Goal: Transaction & Acquisition: Purchase product/service

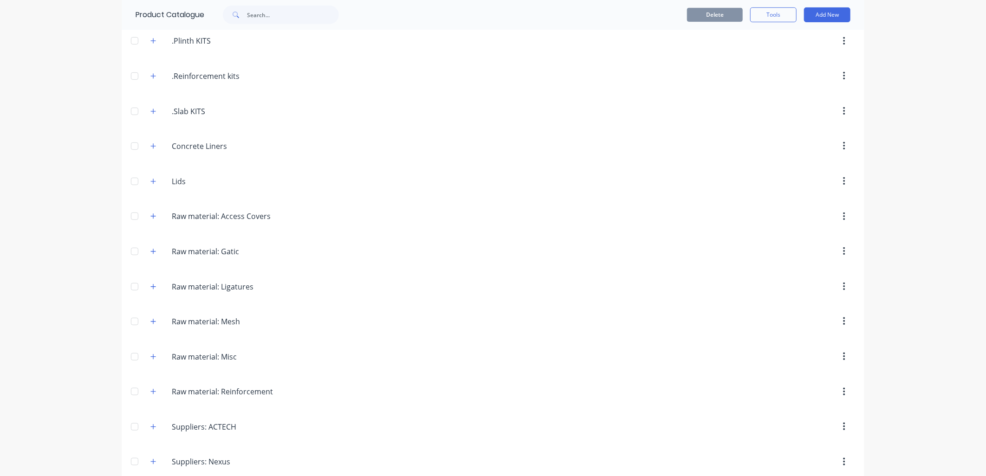
scroll to position [298, 0]
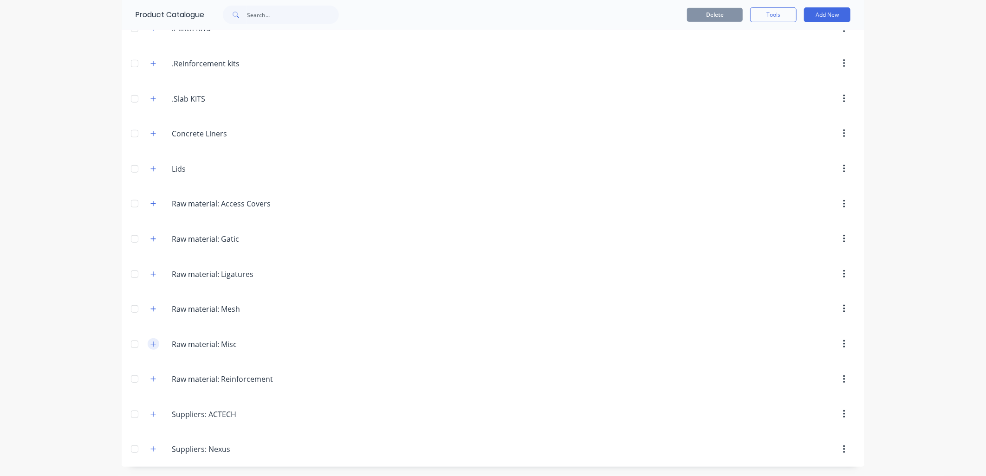
click at [150, 345] on icon "button" at bounding box center [153, 344] width 6 height 6
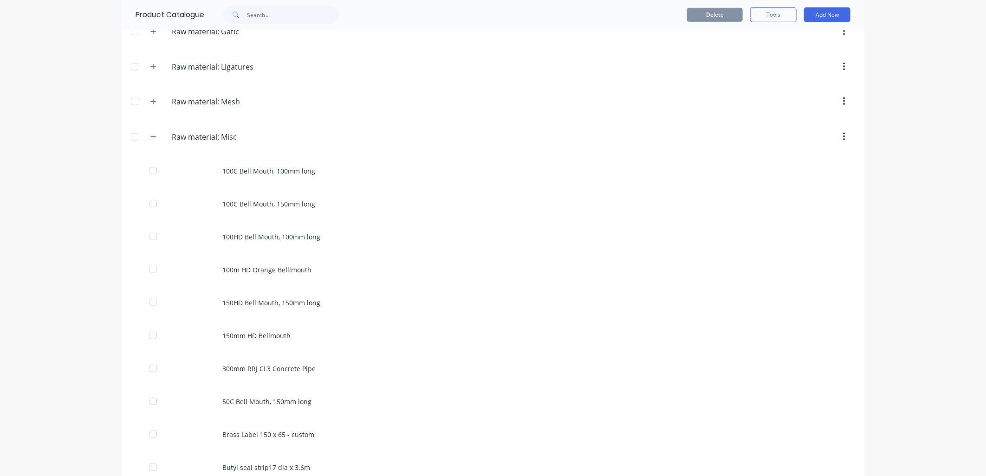
scroll to position [247, 0]
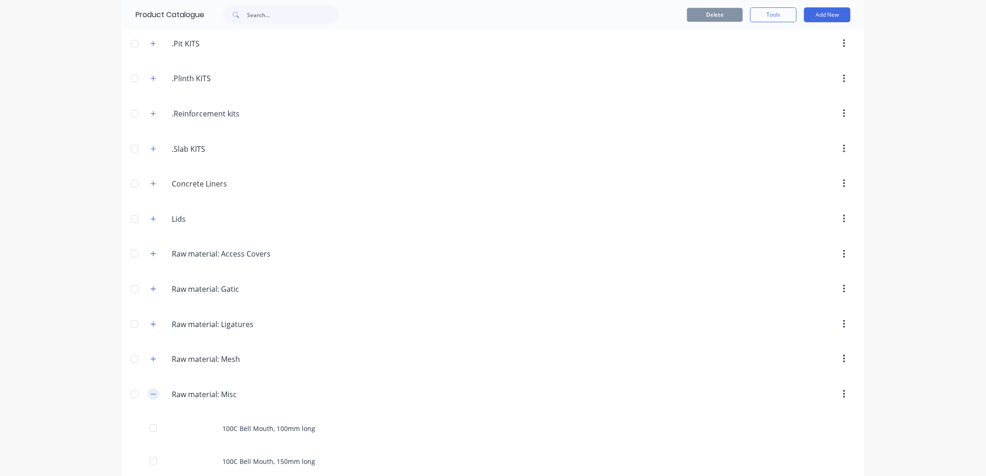
click at [150, 392] on icon "button" at bounding box center [153, 394] width 6 height 6
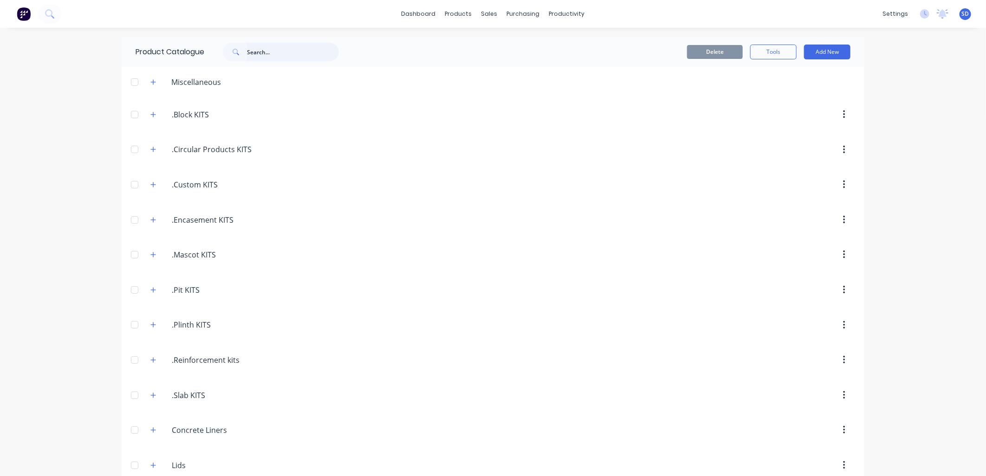
click at [262, 53] on input "text" at bounding box center [293, 52] width 92 height 19
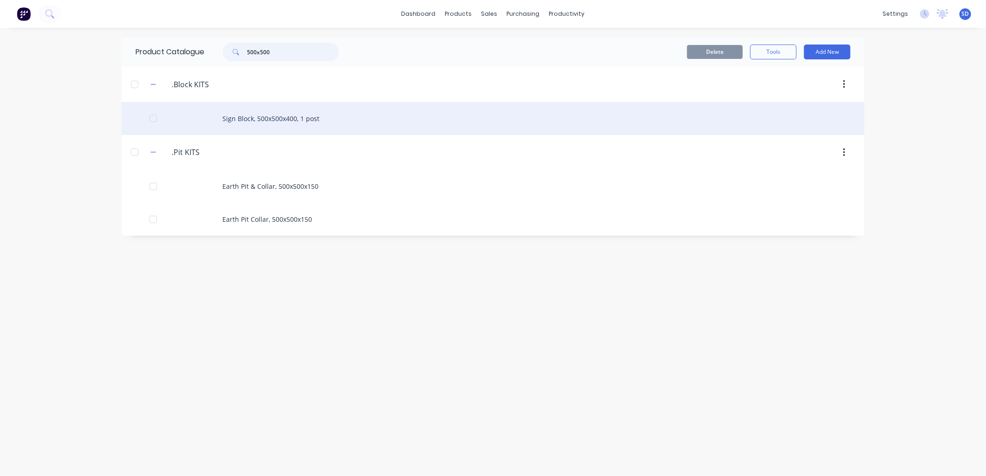
type input "500x500"
click at [276, 119] on div "Sign Block, 500x500x400, 1 post" at bounding box center [493, 118] width 743 height 33
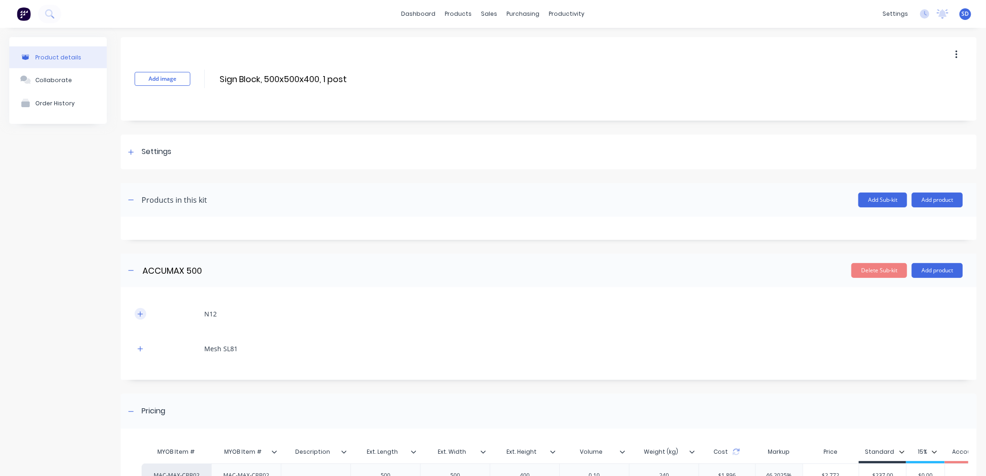
click at [140, 311] on icon "button" at bounding box center [140, 314] width 6 height 6
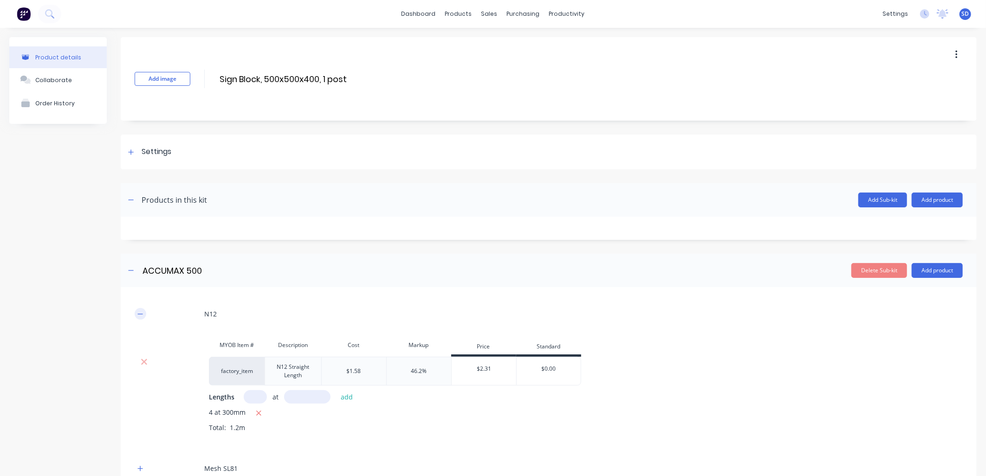
click at [142, 312] on icon "button" at bounding box center [140, 314] width 6 height 6
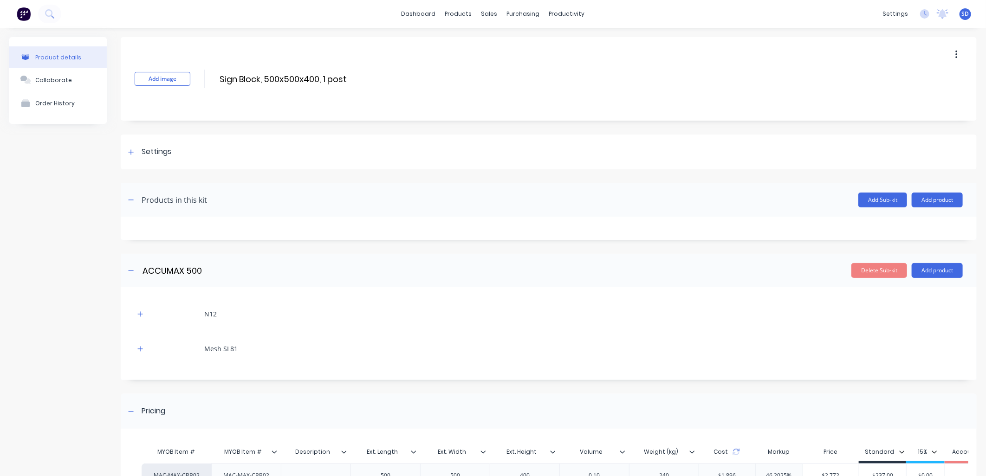
click at [146, 347] on div "Mesh SL81" at bounding box center [549, 349] width 828 height 26
click at [143, 347] on button "button" at bounding box center [141, 349] width 12 height 12
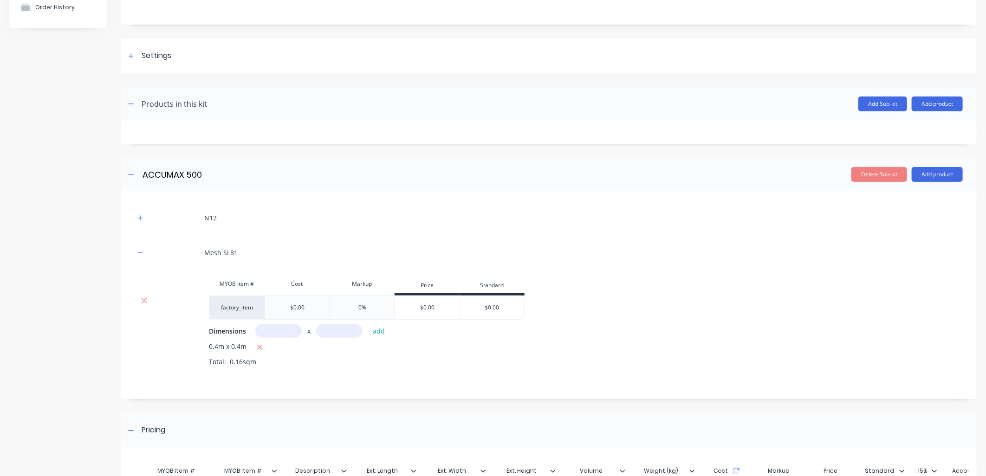
scroll to position [103, 0]
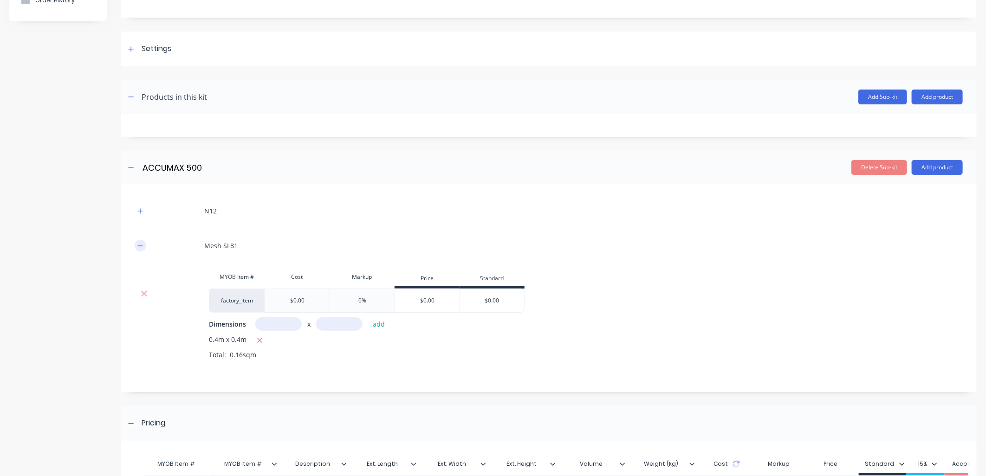
click at [143, 246] on button "button" at bounding box center [141, 246] width 12 height 12
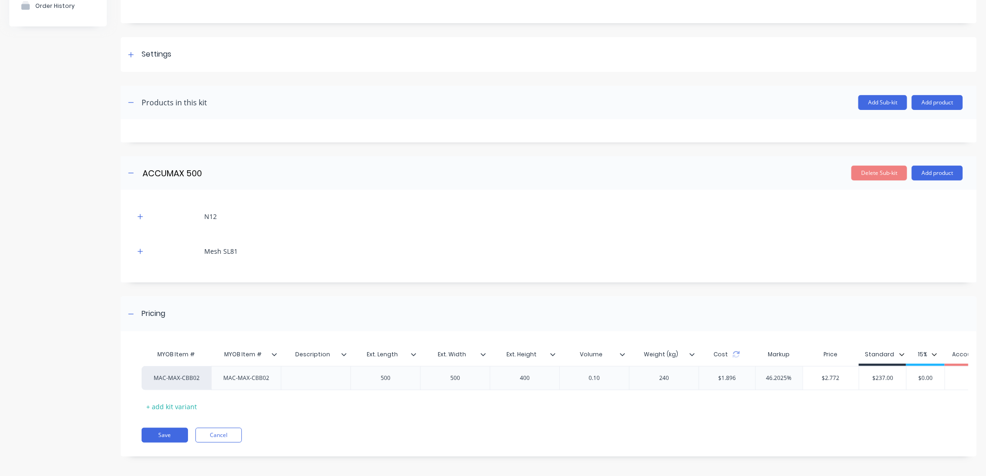
scroll to position [109, 0]
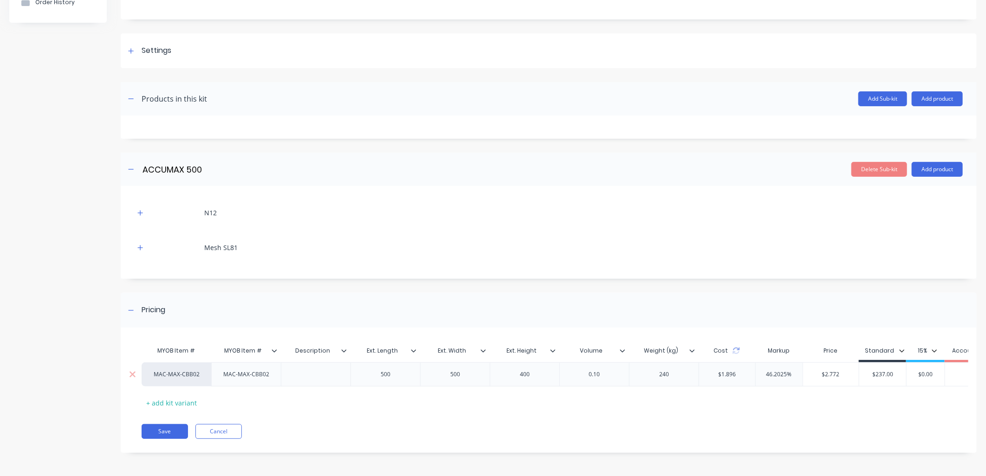
click at [315, 369] on div at bounding box center [316, 375] width 46 height 12
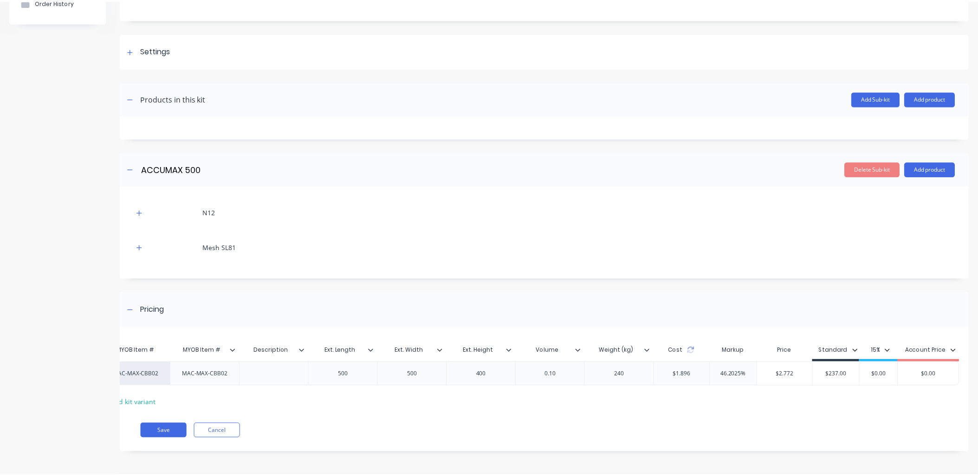
scroll to position [0, 45]
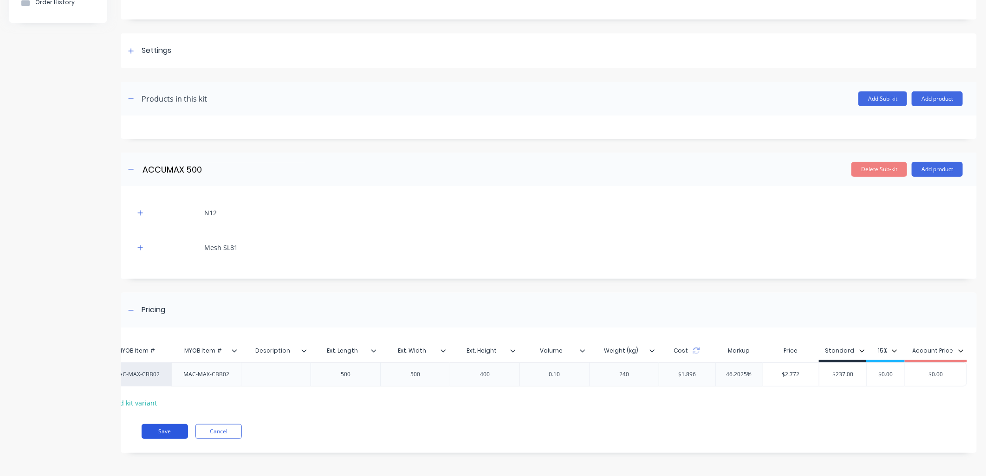
click at [175, 433] on button "Save" at bounding box center [165, 431] width 46 height 15
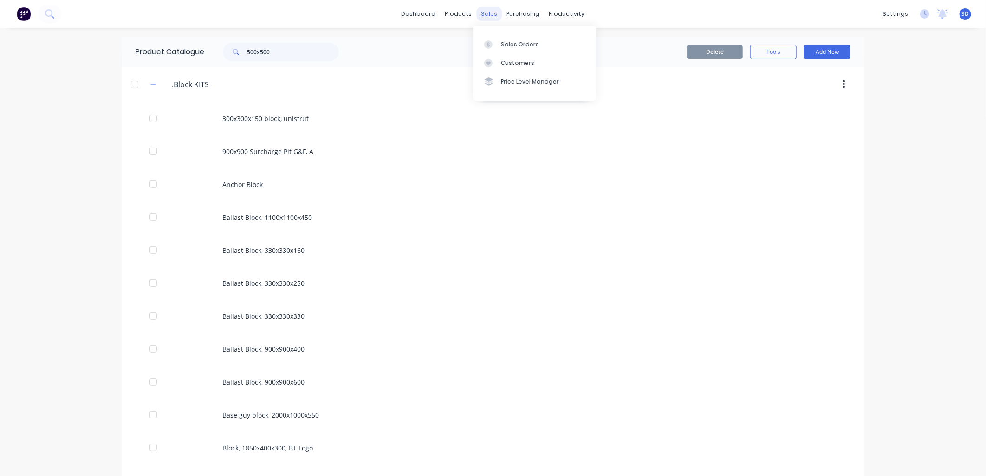
click at [488, 13] on div "sales" at bounding box center [490, 14] width 26 height 14
click at [519, 40] on div "Sales Orders" at bounding box center [520, 44] width 38 height 8
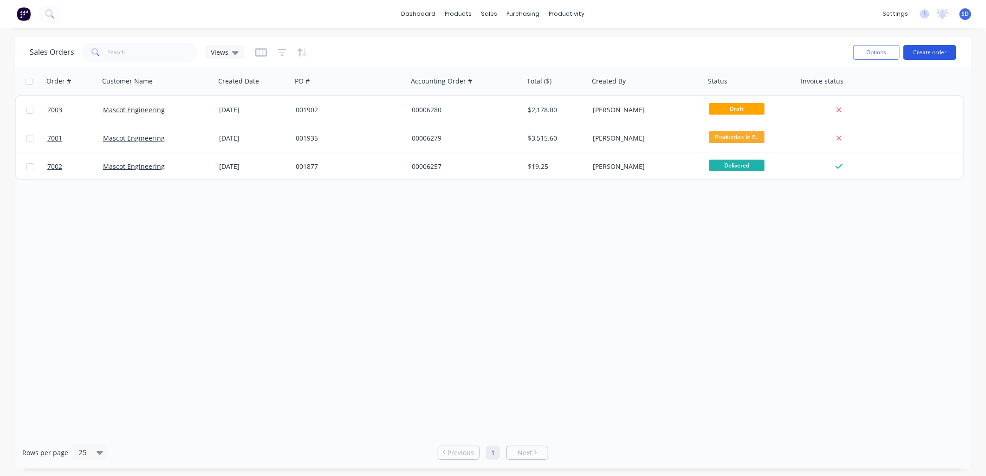
click at [932, 47] on button "Create order" at bounding box center [929, 52] width 53 height 15
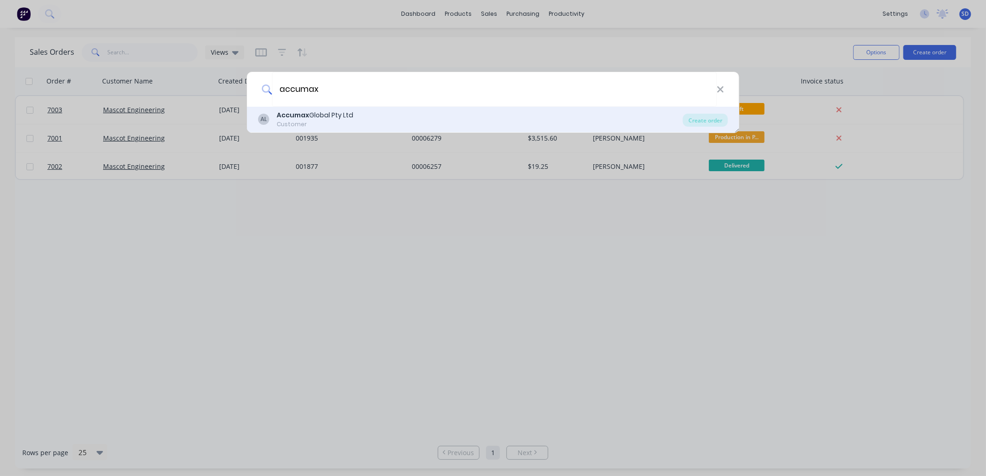
type input "accumax"
click at [352, 108] on div "AL Accumax Global Pty Ltd Customer Create order" at bounding box center [493, 120] width 492 height 26
click at [327, 112] on div "Accumax Global Pty Ltd" at bounding box center [315, 115] width 77 height 10
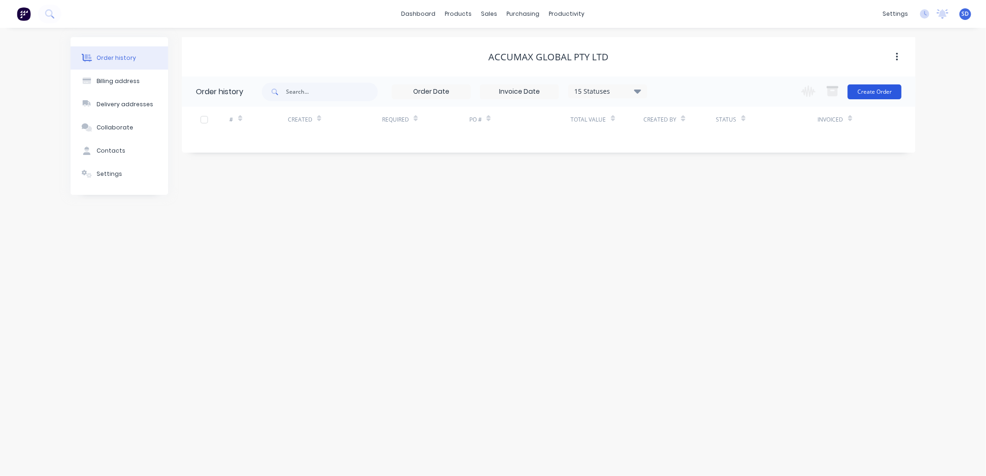
click at [879, 92] on button "Create Order" at bounding box center [875, 91] width 54 height 15
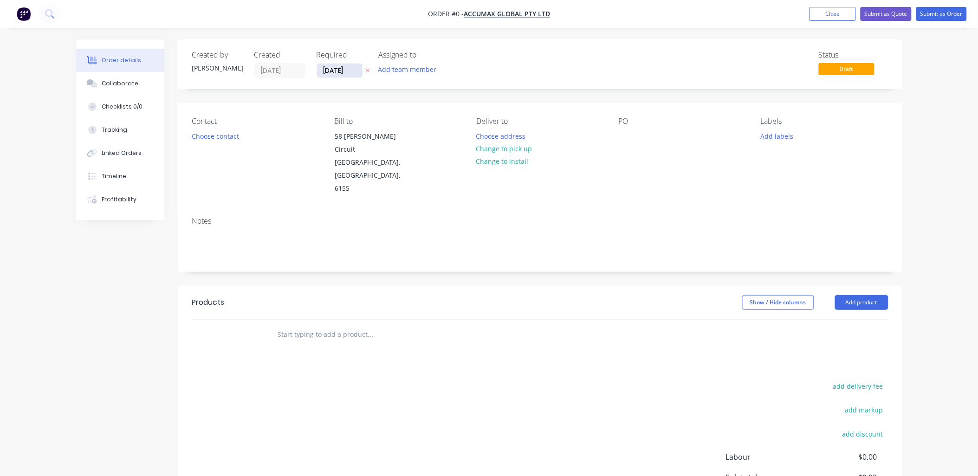
click at [350, 72] on input "[DATE]" at bounding box center [339, 71] width 45 height 14
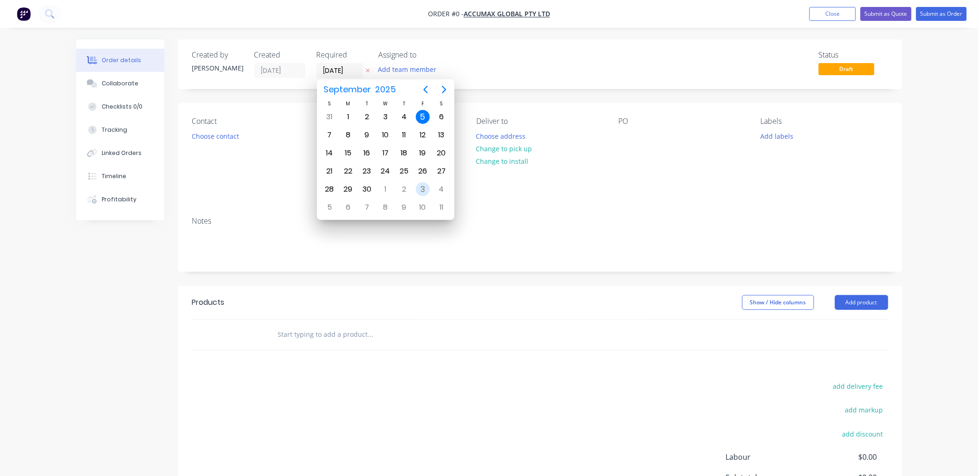
click at [423, 185] on div "3" at bounding box center [423, 189] width 14 height 14
type input "[DATE]"
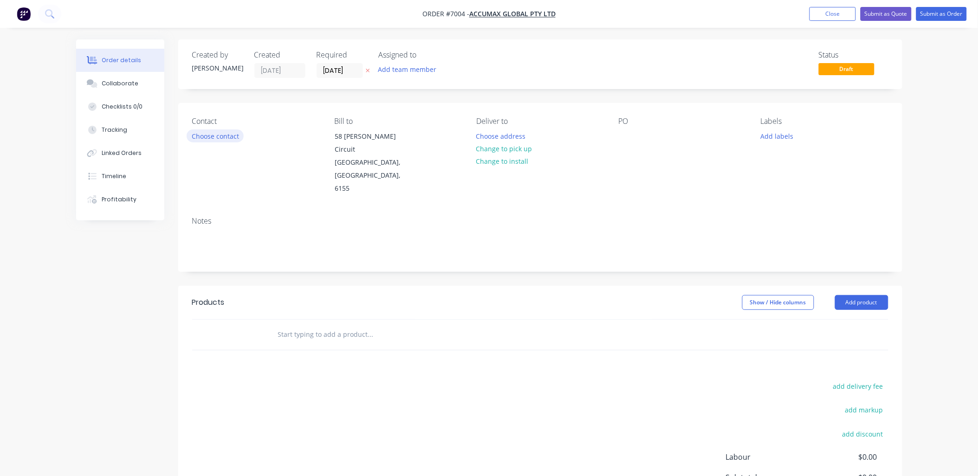
click at [227, 135] on button "Choose contact" at bounding box center [215, 136] width 57 height 13
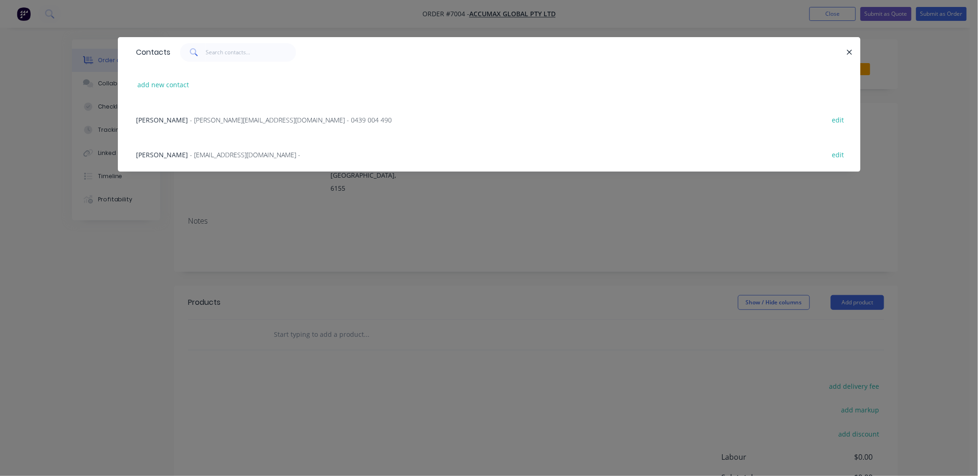
click at [225, 121] on span "- [PERSON_NAME][EMAIL_ADDRESS][DOMAIN_NAME] - 0439 004 490" at bounding box center [291, 120] width 202 height 9
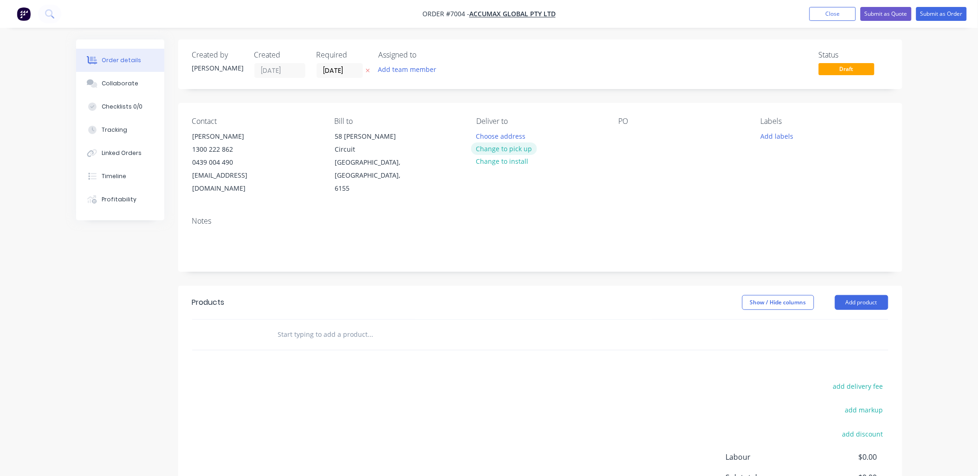
click at [495, 150] on button "Change to pick up" at bounding box center [504, 149] width 66 height 13
click at [627, 145] on div "PO" at bounding box center [682, 156] width 127 height 78
click at [625, 135] on div at bounding box center [626, 136] width 15 height 13
click at [858, 169] on div "Labels Add labels" at bounding box center [824, 156] width 127 height 78
click at [317, 325] on input "text" at bounding box center [371, 334] width 186 height 19
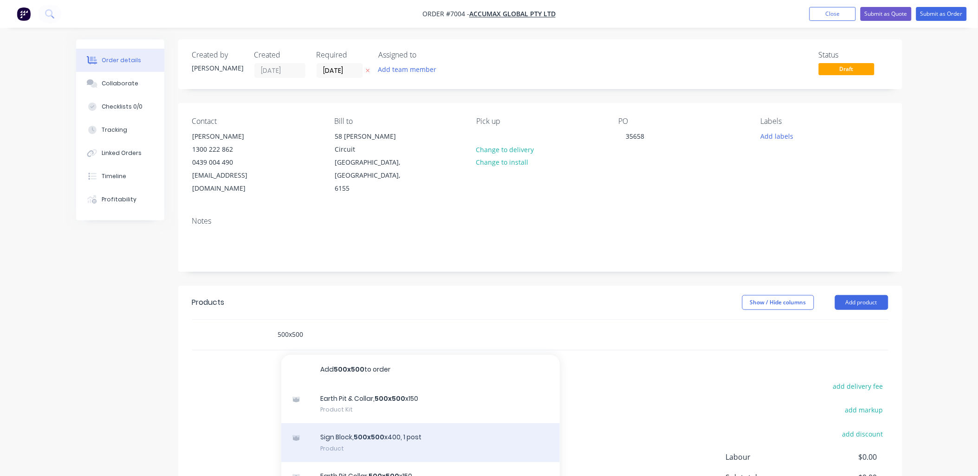
type input "500x500"
click at [398, 434] on div "Sign Block, 500x500 x400, 1 post Product" at bounding box center [420, 442] width 279 height 39
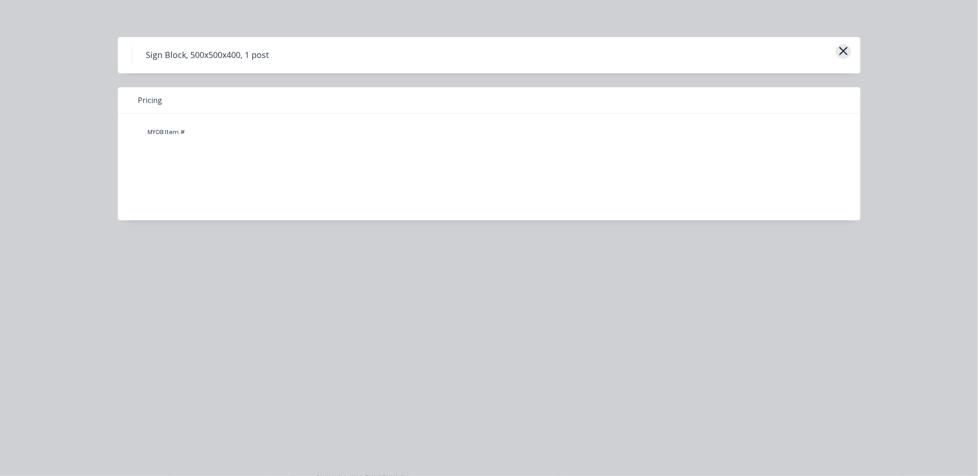
click at [842, 53] on icon "button" at bounding box center [843, 51] width 8 height 8
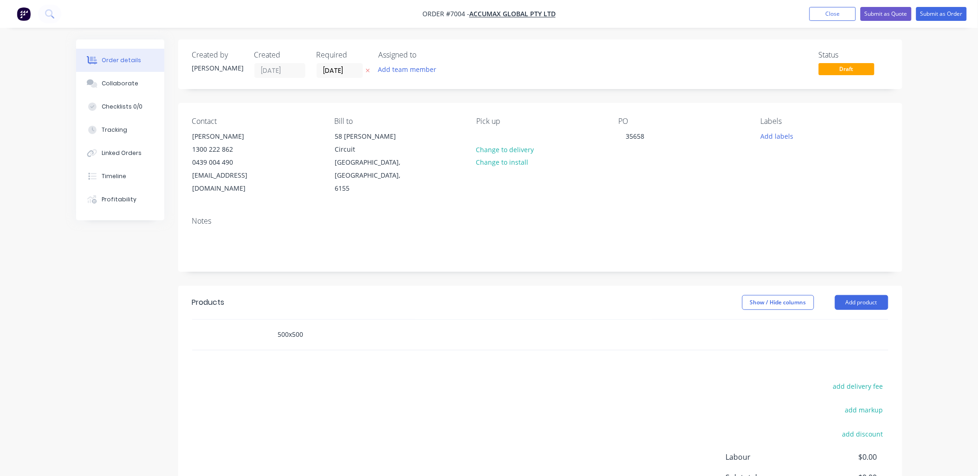
click at [336, 325] on input "500x500" at bounding box center [371, 334] width 186 height 19
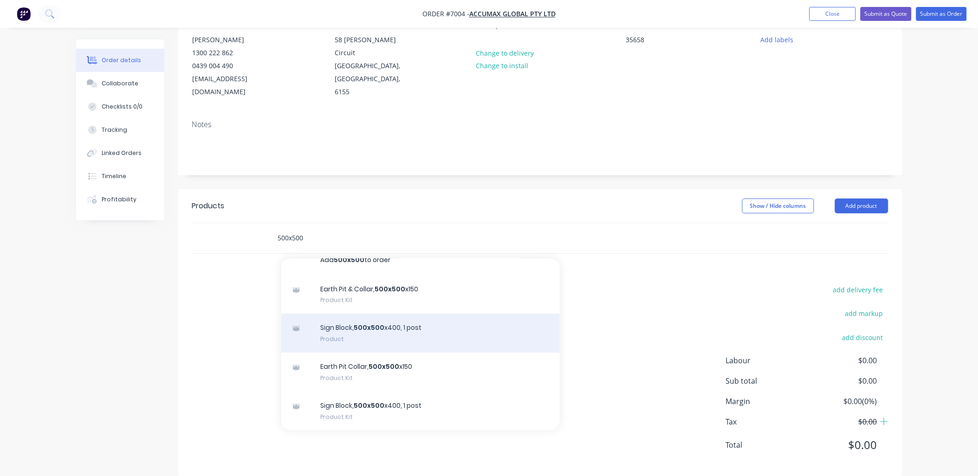
scroll to position [98, 0]
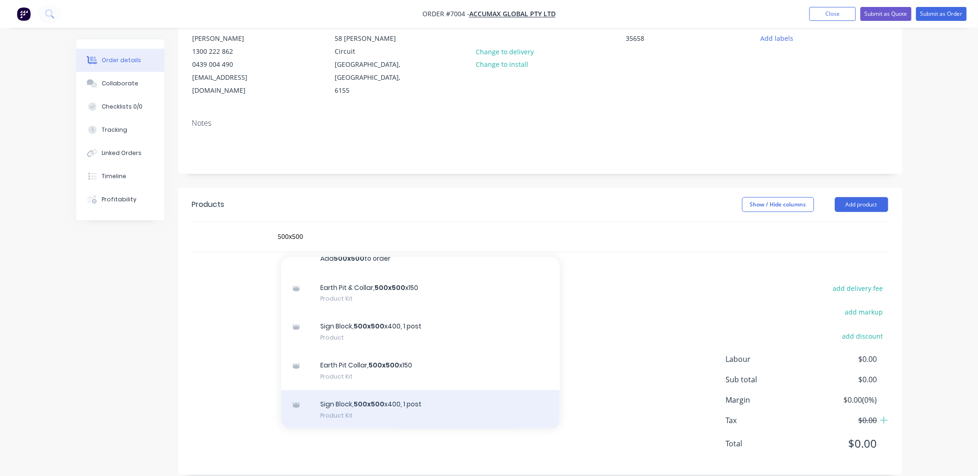
click at [376, 396] on div "Sign Block, 500x500 x400, 1 post Product Kit" at bounding box center [420, 409] width 279 height 39
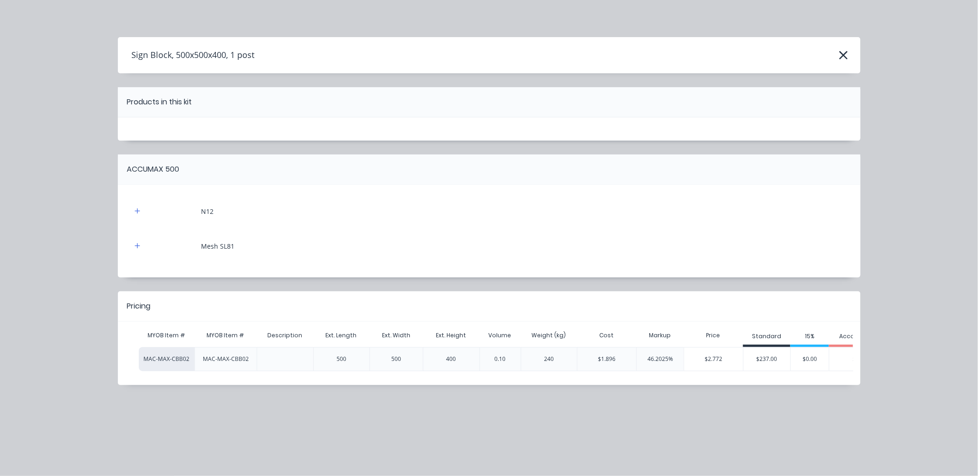
scroll to position [0, 38]
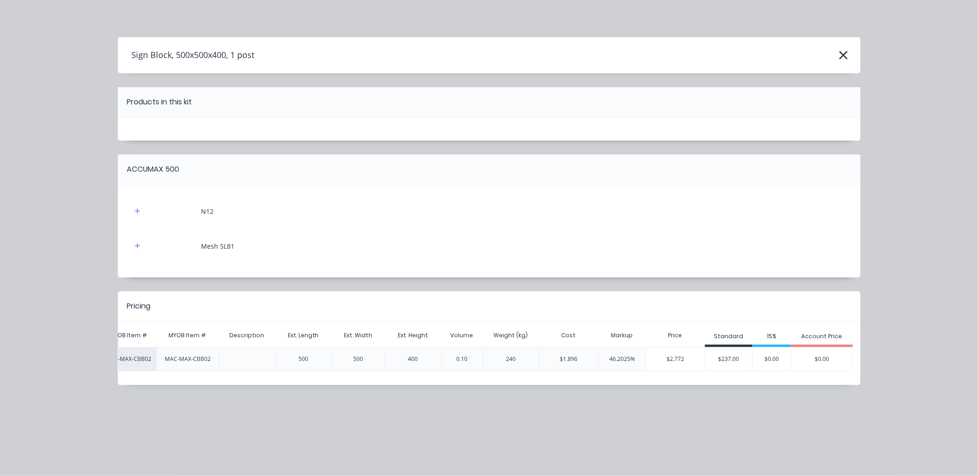
click at [728, 360] on div "$237.00" at bounding box center [729, 359] width 47 height 23
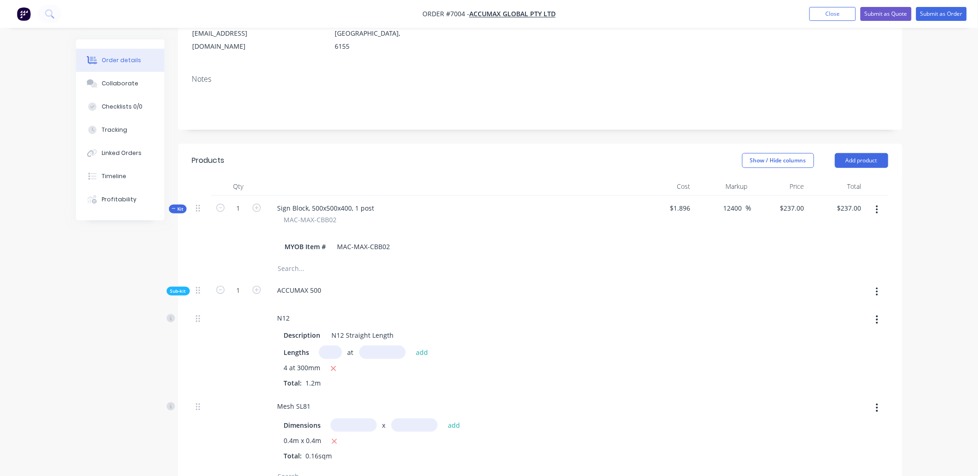
scroll to position [201, 0]
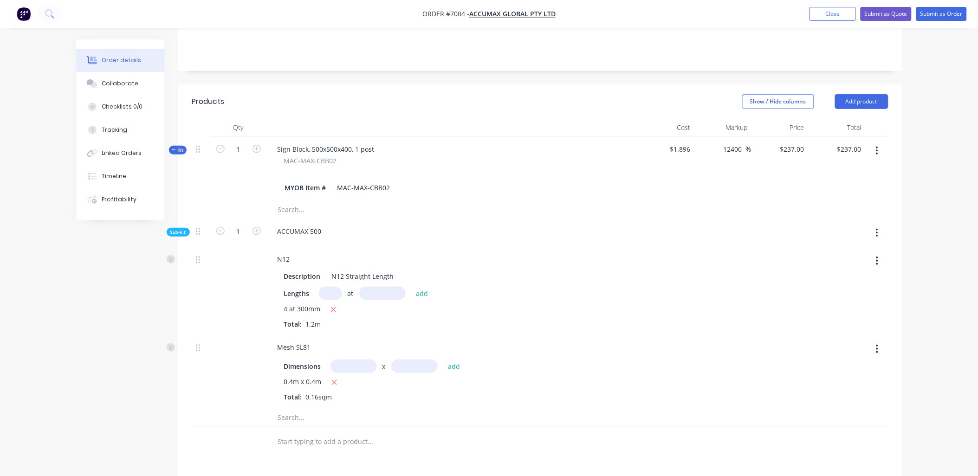
click at [303, 433] on input "text" at bounding box center [371, 442] width 186 height 19
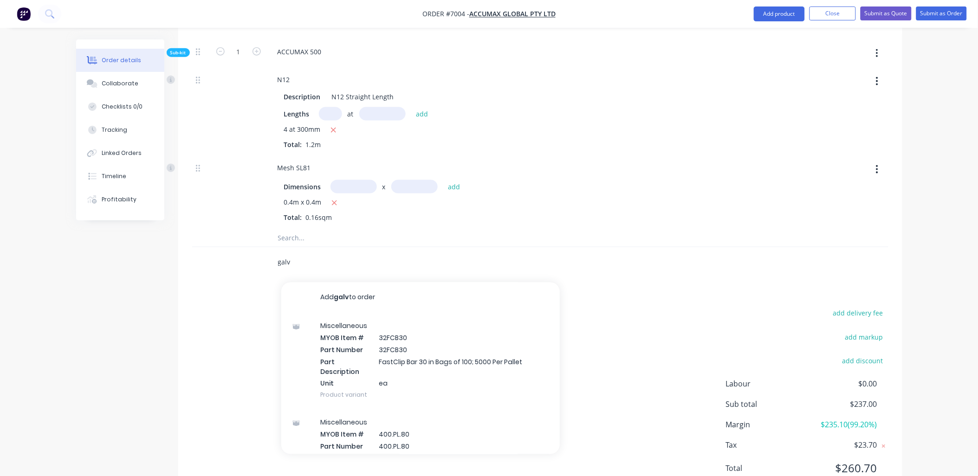
scroll to position [406, 0]
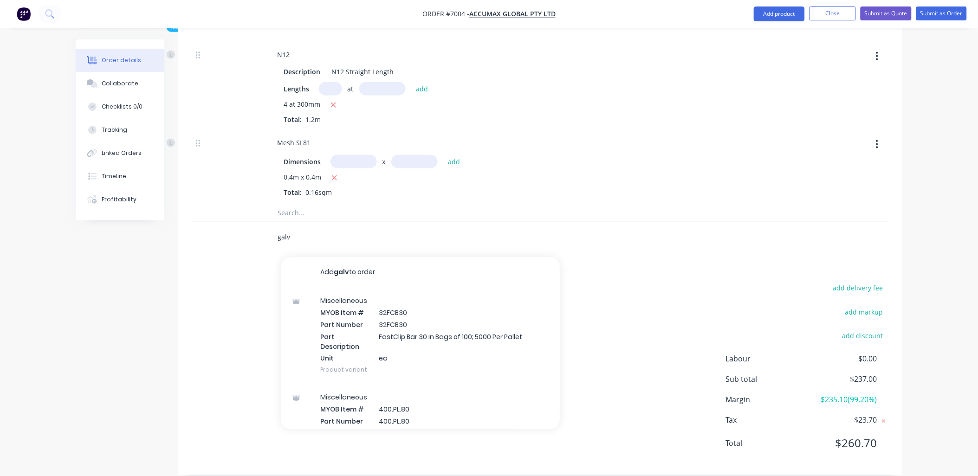
drag, startPoint x: 271, startPoint y: 222, endPoint x: 249, endPoint y: 221, distance: 21.8
click at [249, 222] on div "galv Add galv to order Miscellaneous MYOB Item # 32FCB30 Part Number 32FCB30 Pa…" at bounding box center [540, 237] width 696 height 30
type input "pipe"
drag, startPoint x: 298, startPoint y: 226, endPoint x: 251, endPoint y: 227, distance: 47.4
click at [251, 227] on div "pipe Add pipe to order Miscellaneous MYOB Item # 400.PL.80 Part Number 400.PL.8…" at bounding box center [540, 237] width 696 height 30
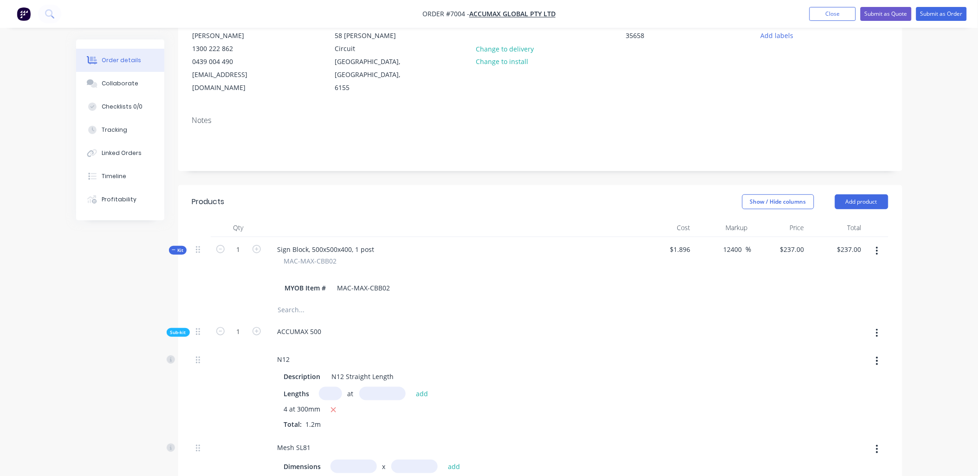
scroll to position [96, 0]
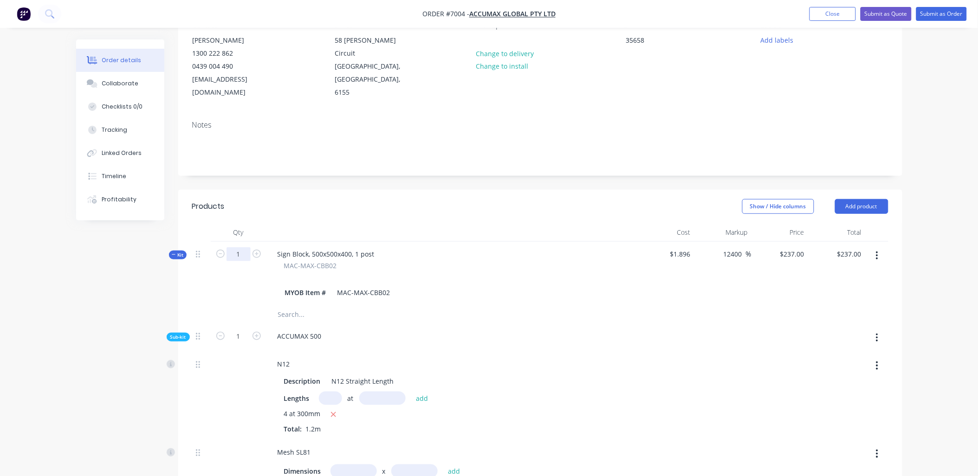
click at [239, 247] on input "1" at bounding box center [239, 254] width 24 height 14
type input "51"
type input "$4.65"
type input "$237.15"
type input "51"
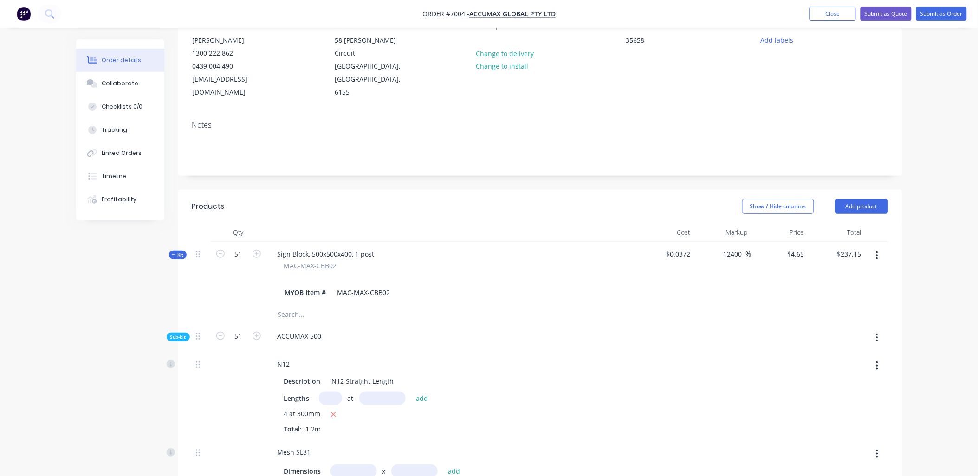
click at [781, 396] on div at bounding box center [780, 396] width 57 height 88
click at [216, 250] on icon "button" at bounding box center [220, 254] width 8 height 8
type input "50"
type input "$4.7375"
type input "$236.88"
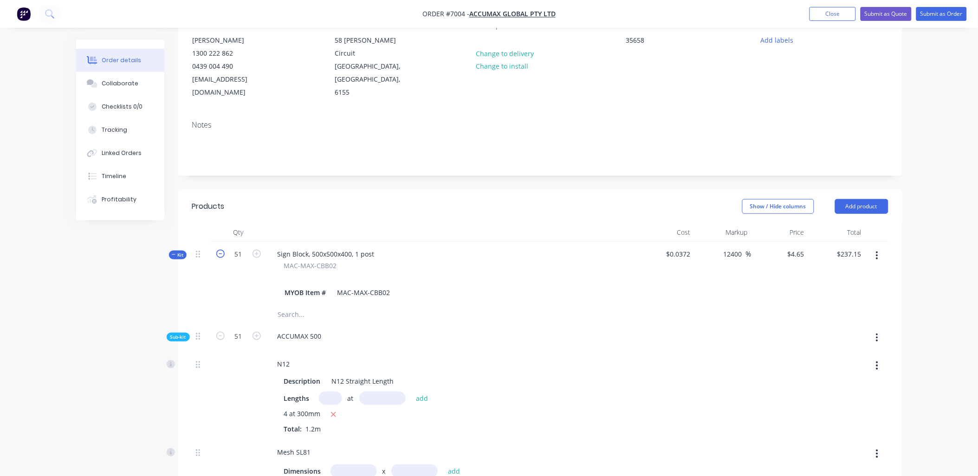
type input "50"
type input "1"
type input "$237.00"
type input "1"
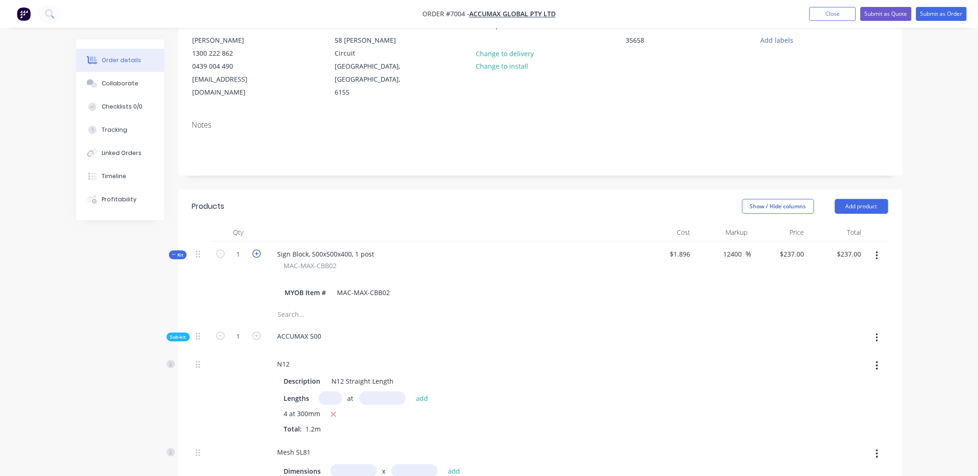
click at [253, 250] on icon "button" at bounding box center [257, 254] width 8 height 8
type input "2"
type input "$118.50"
type input "2"
click at [221, 250] on icon "button" at bounding box center [220, 254] width 8 height 8
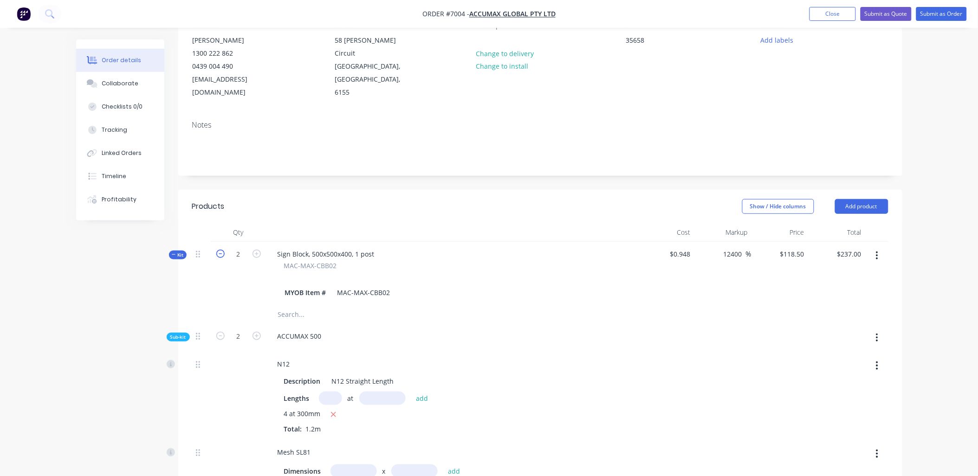
type input "1"
type input "$237.00"
type input "1"
type input "51"
type input "4.65"
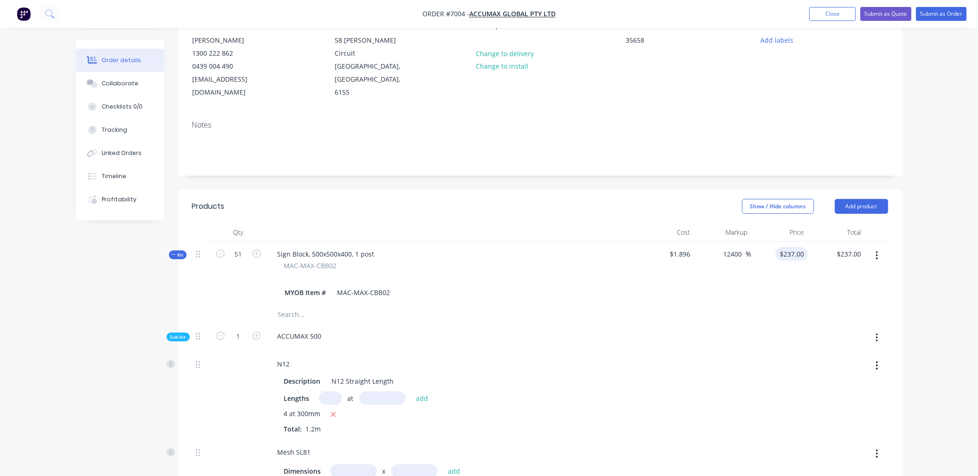
type input "$237.15"
type input "51"
click at [795, 247] on input "4.65" at bounding box center [800, 253] width 18 height 13
type input "237"
type input "636996.77"
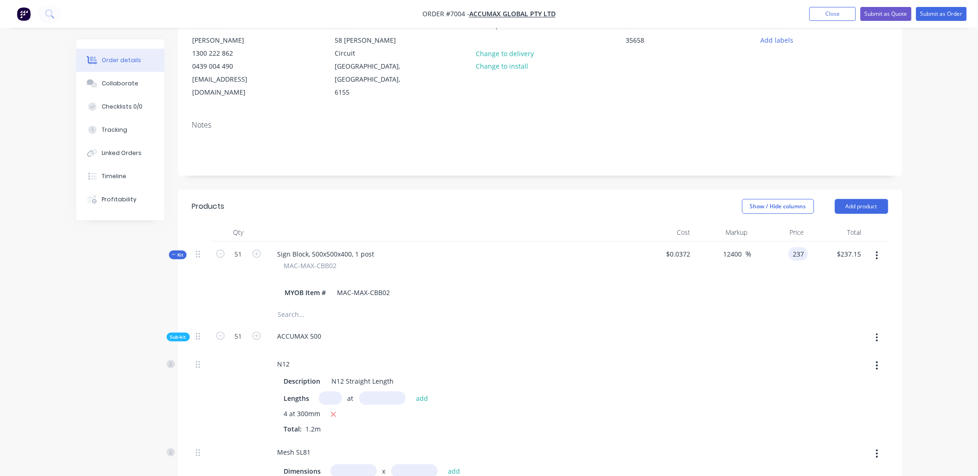
type input "$237.00"
type input "$12,087.00"
click at [822, 310] on div at bounding box center [540, 314] width 696 height 19
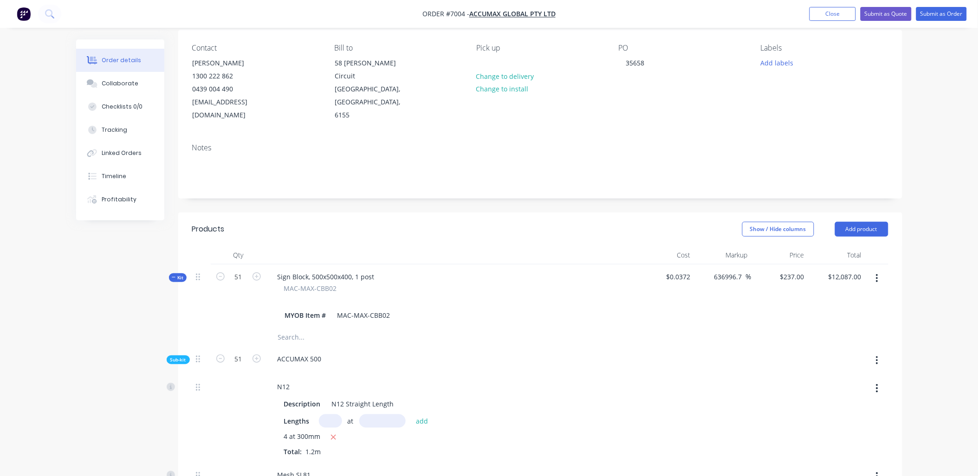
scroll to position [56, 0]
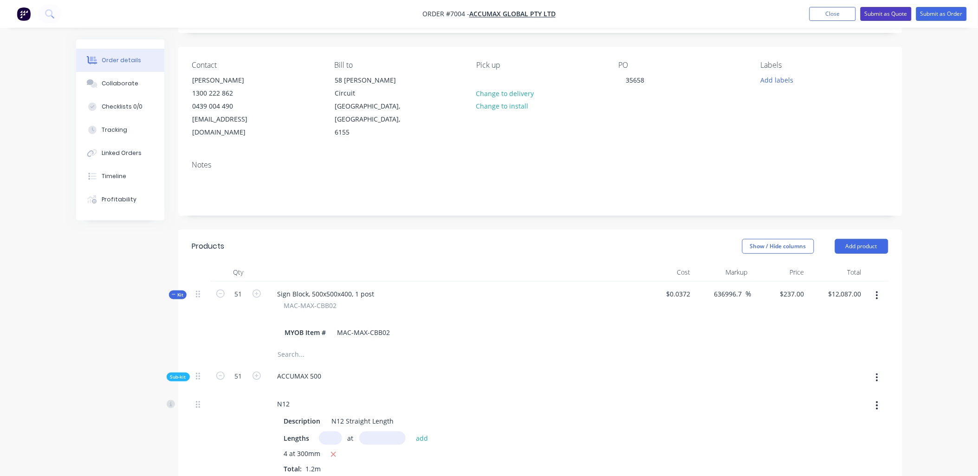
click at [893, 16] on button "Submit as Quote" at bounding box center [886, 14] width 51 height 14
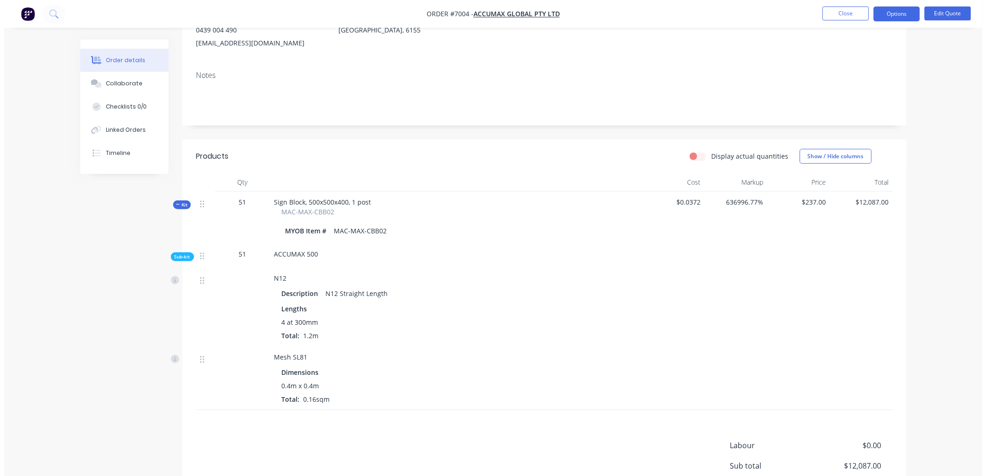
scroll to position [0, 0]
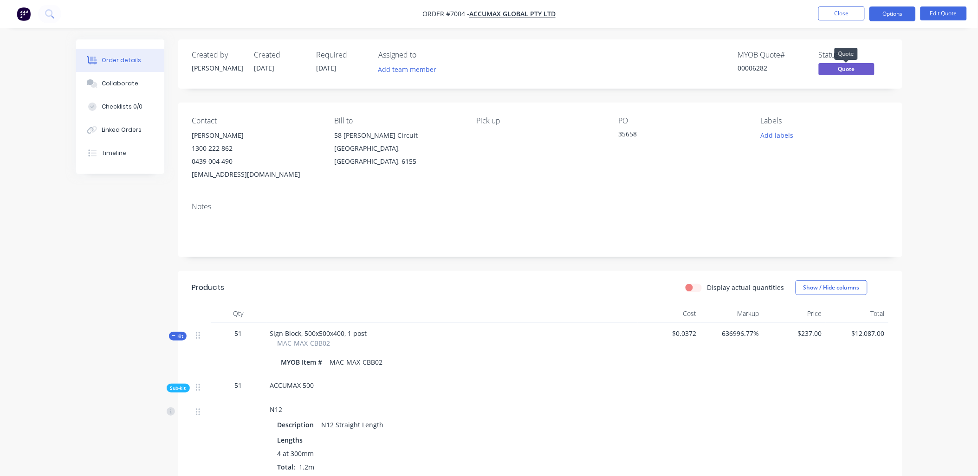
click at [852, 68] on span "Quote" at bounding box center [847, 69] width 56 height 12
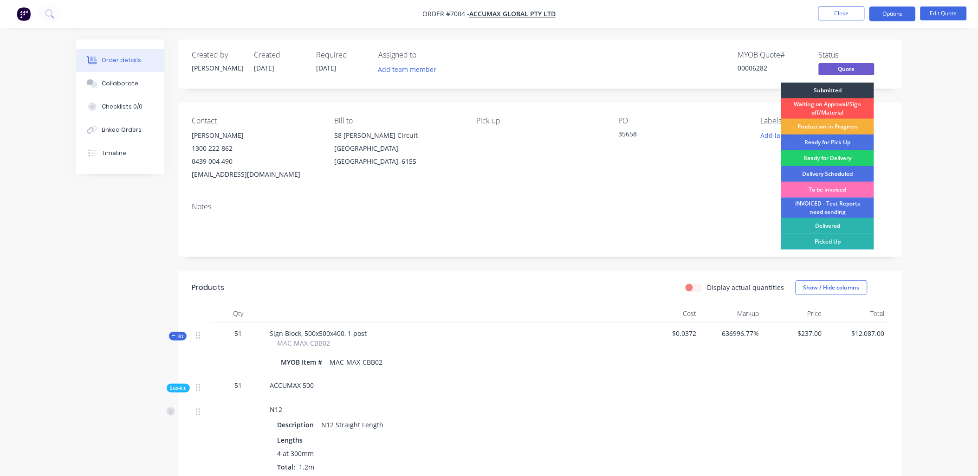
click at [917, 70] on div "Order details Collaborate Checklists 0/0 Linked Orders Timeline Order details C…" at bounding box center [489, 353] width 978 height 707
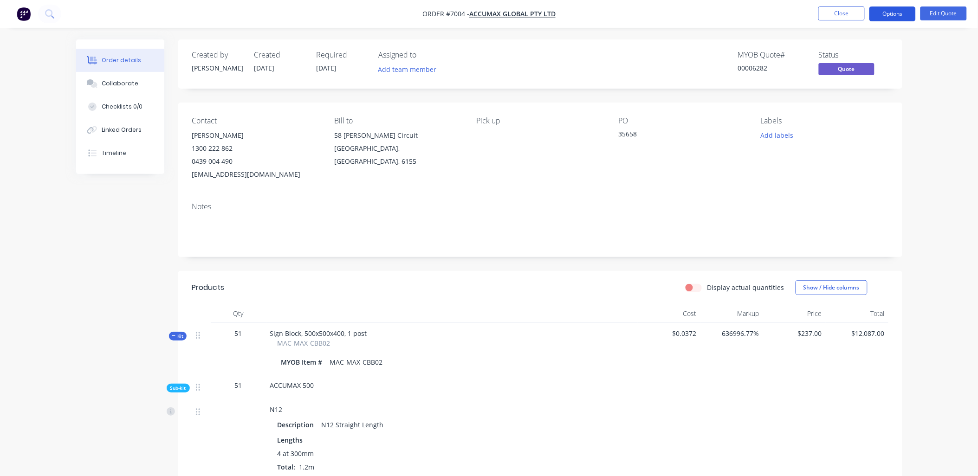
click at [880, 14] on button "Options" at bounding box center [892, 13] width 46 height 15
click at [931, 91] on div "Order details Collaborate Checklists 0/0 Linked Orders Timeline Order details C…" at bounding box center [489, 353] width 978 height 707
click at [117, 103] on div "Checklists 0/0" at bounding box center [122, 107] width 41 height 8
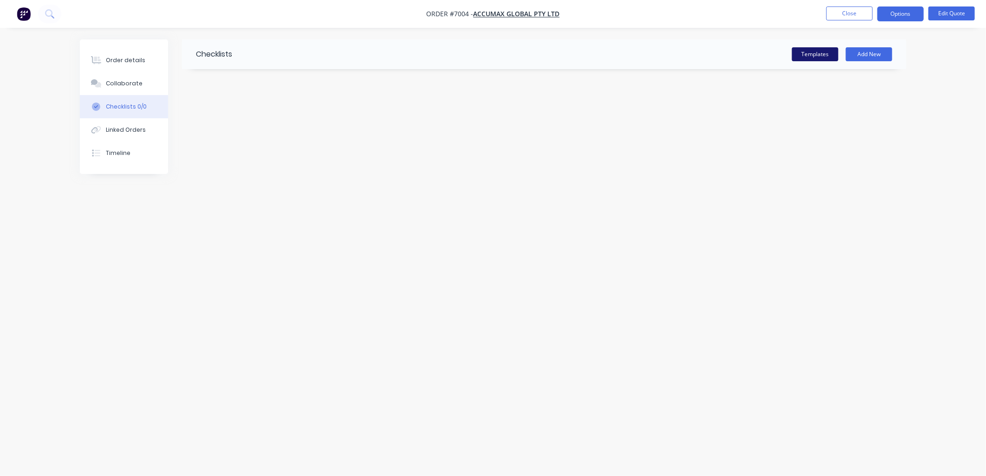
click at [800, 56] on button "Templates" at bounding box center [815, 54] width 46 height 14
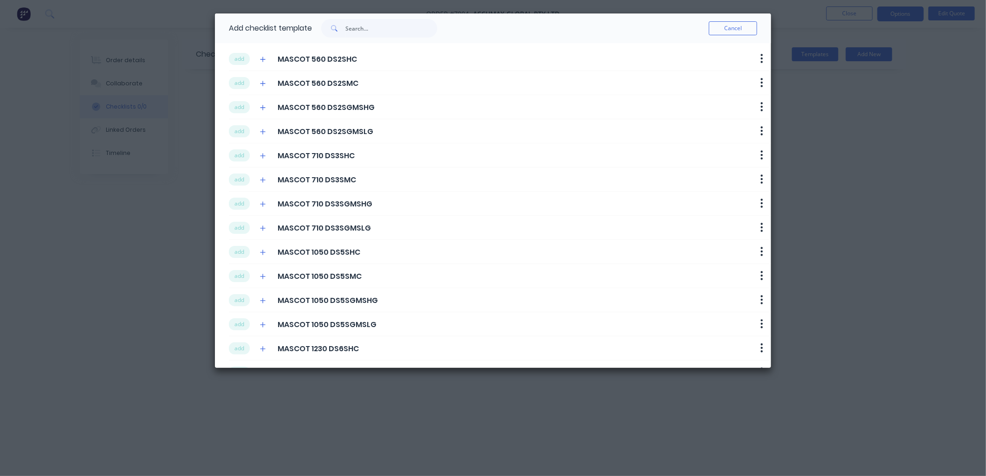
scroll to position [98, 0]
click at [264, 350] on icon "button" at bounding box center [263, 347] width 6 height 6
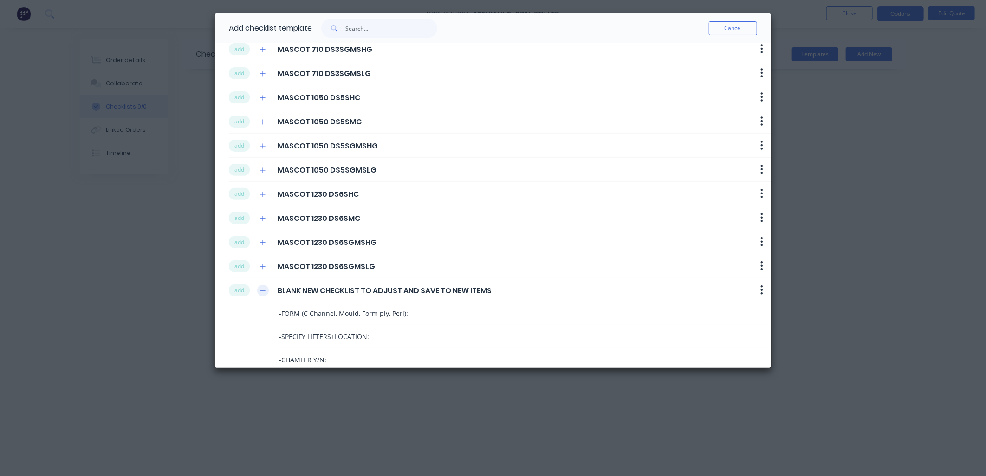
click at [264, 292] on icon "button" at bounding box center [263, 291] width 6 height 6
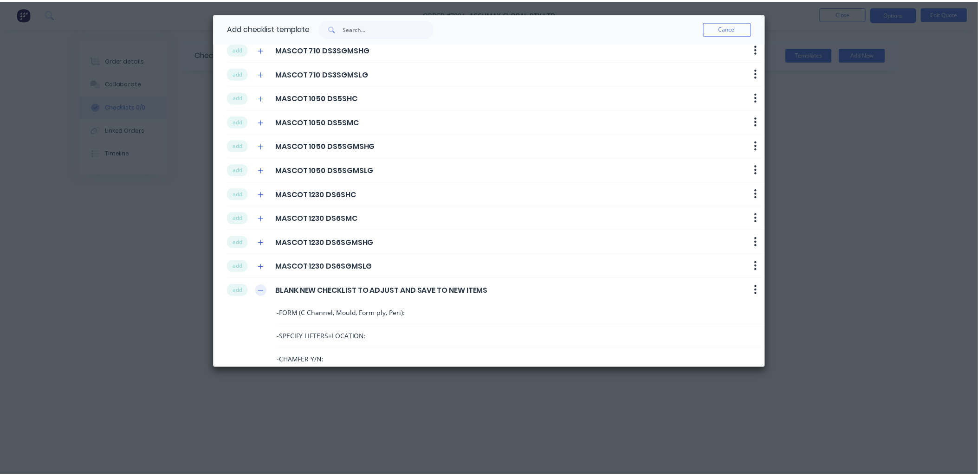
scroll to position [98, 0]
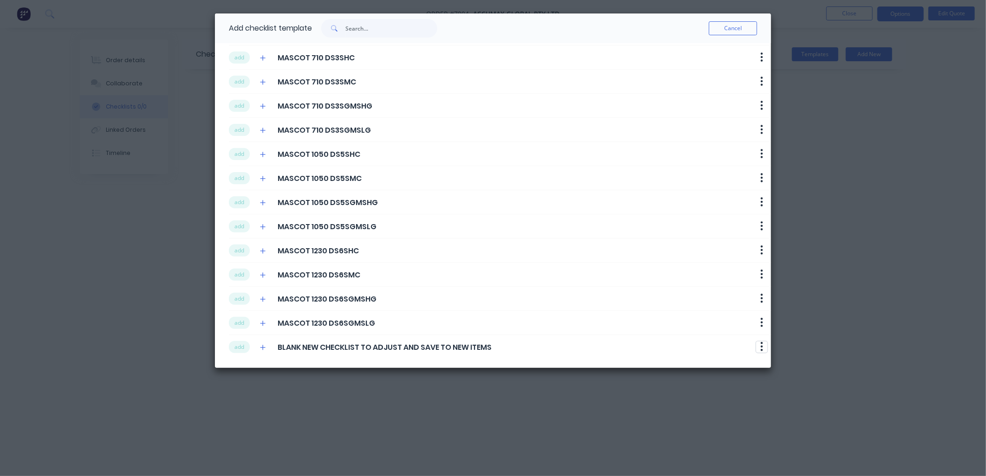
click at [761, 347] on icon "button" at bounding box center [762, 346] width 2 height 9
click at [368, 347] on span "BLANK NEW CHECKLIST TO ADJUST AND SAVE TO NEW ITEMS" at bounding box center [385, 347] width 214 height 11
click at [242, 343] on button "add" at bounding box center [239, 347] width 21 height 12
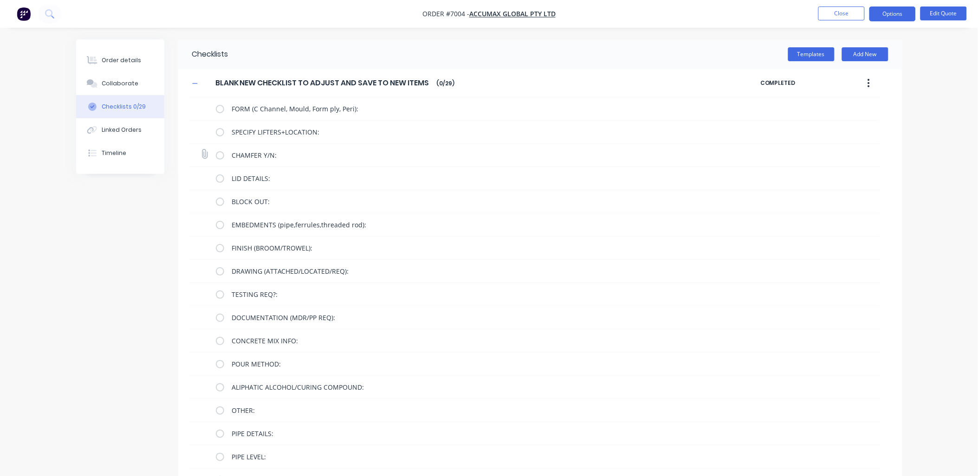
click at [220, 157] on label at bounding box center [220, 155] width 8 height 10
click at [0, 0] on input "checkbox" at bounding box center [0, 0] width 0 height 0
click at [219, 155] on label at bounding box center [220, 155] width 8 height 10
click at [0, 0] on input "checkbox" at bounding box center [0, 0] width 0 height 0
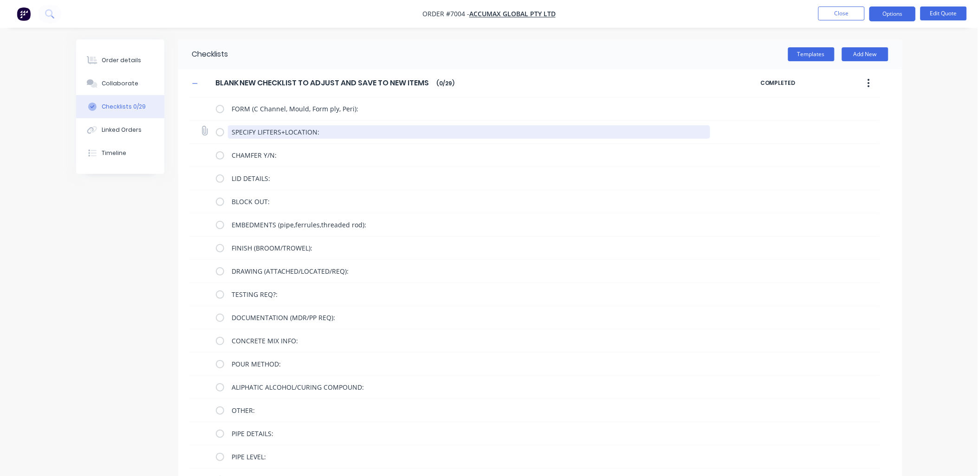
click at [324, 131] on textarea "SPECIFY LIFTERS+LOCATION:" at bounding box center [469, 131] width 482 height 13
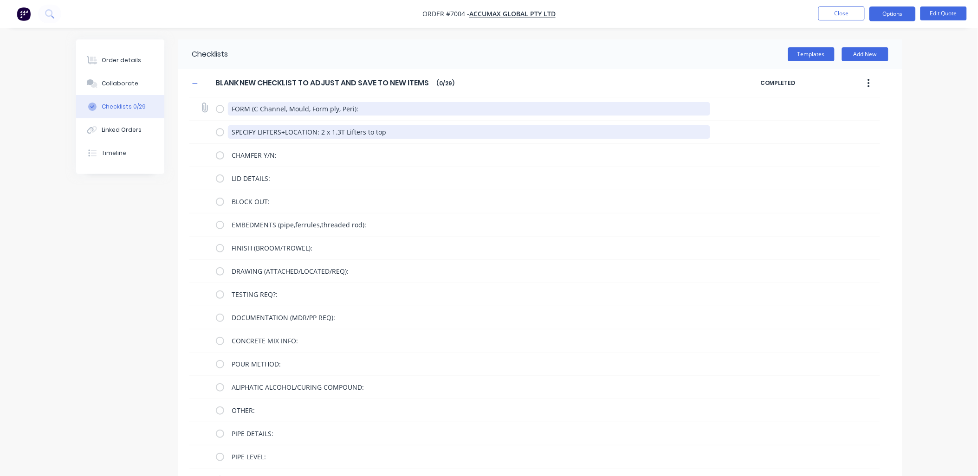
type textarea "SPECIFY LIFTERS+LOCATION: 2 x 1.3T Lifters to top"
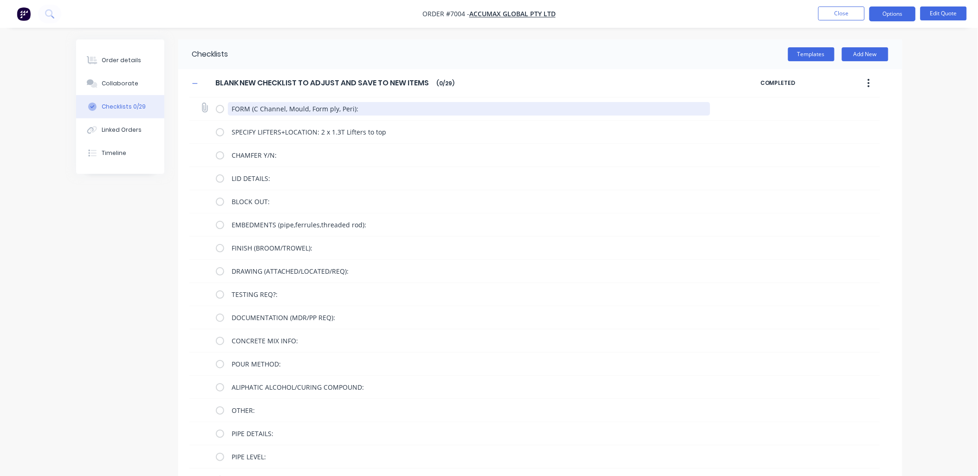
click at [386, 104] on textarea "FORM (C Channel, Mould, Form ply, Peri):" at bounding box center [469, 108] width 482 height 13
click at [373, 105] on textarea "FORM (C Channel, Mould, Form ply, Peri): Ply - mould" at bounding box center [469, 108] width 482 height 13
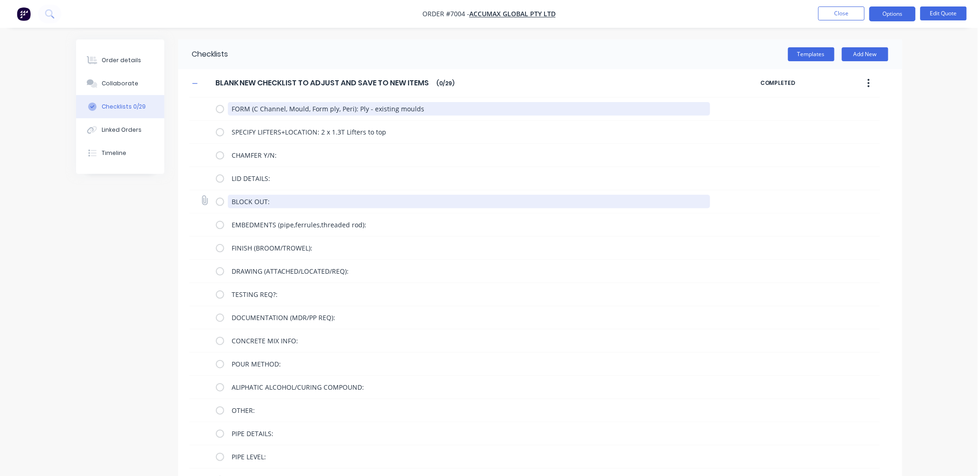
type textarea "FORM (C Channel, Mould, Form ply, Peri): Ply - existing moulds"
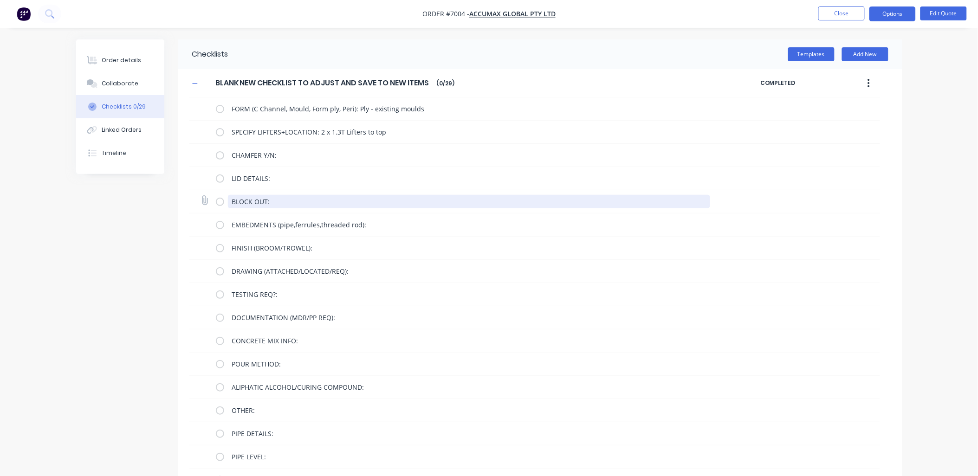
click at [276, 201] on textarea "BLOCK OUT:" at bounding box center [469, 201] width 482 height 13
click at [286, 196] on textarea "BLOCK OUT:" at bounding box center [469, 201] width 482 height 13
type textarea "BLOCK OUT: 300x500x70"
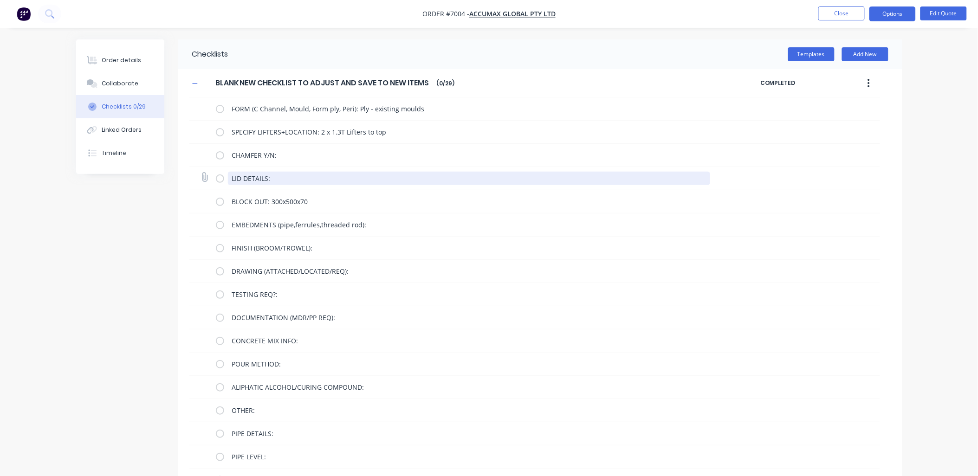
click at [324, 179] on textarea "LID DETAILS:" at bounding box center [469, 178] width 482 height 13
click at [863, 130] on div "SPECIFY LIFTERS+LOCATION: 2 x 1.3T Lifters to top" at bounding box center [534, 132] width 691 height 23
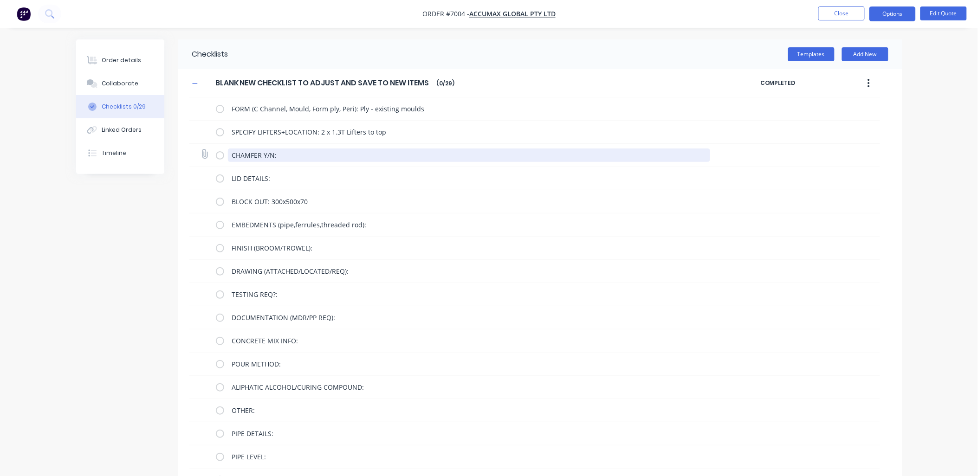
click at [317, 155] on textarea "CHAMFER Y/N:" at bounding box center [469, 155] width 482 height 13
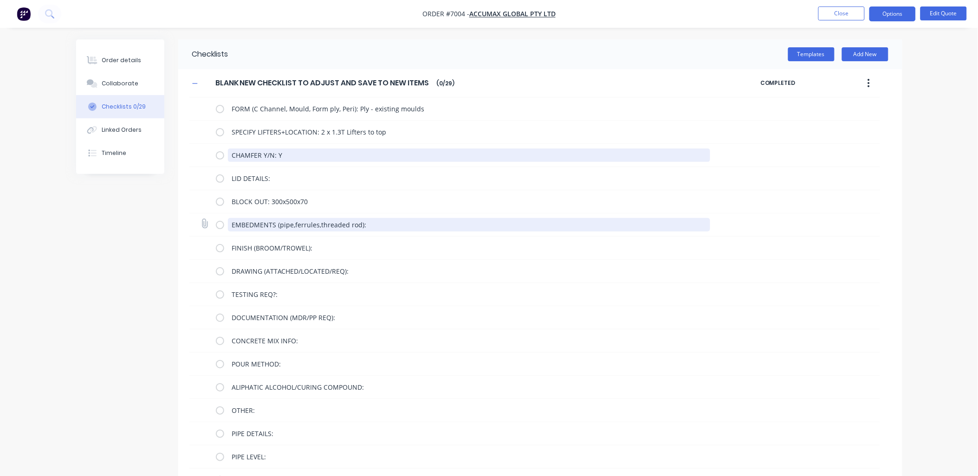
type textarea "CHAMFER Y/N: Y"
click at [394, 229] on textarea "EMBEDMENTS (pipe,ferrules,threaded rod):" at bounding box center [469, 224] width 482 height 13
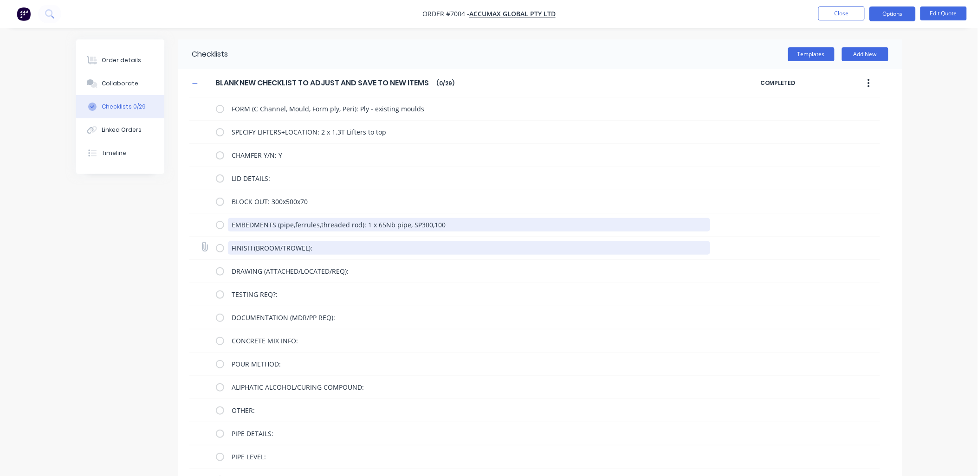
type textarea "EMBEDMENTS (pipe,ferrules,threaded rod): 1 x 65Nb pipe, SP300,100"
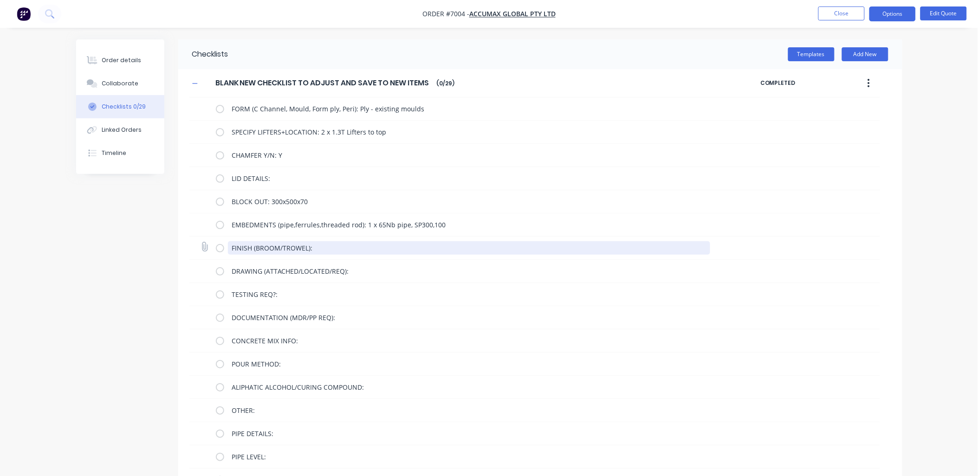
click at [363, 247] on textarea "FINISH (BROOM/TROWEL):" at bounding box center [469, 247] width 482 height 13
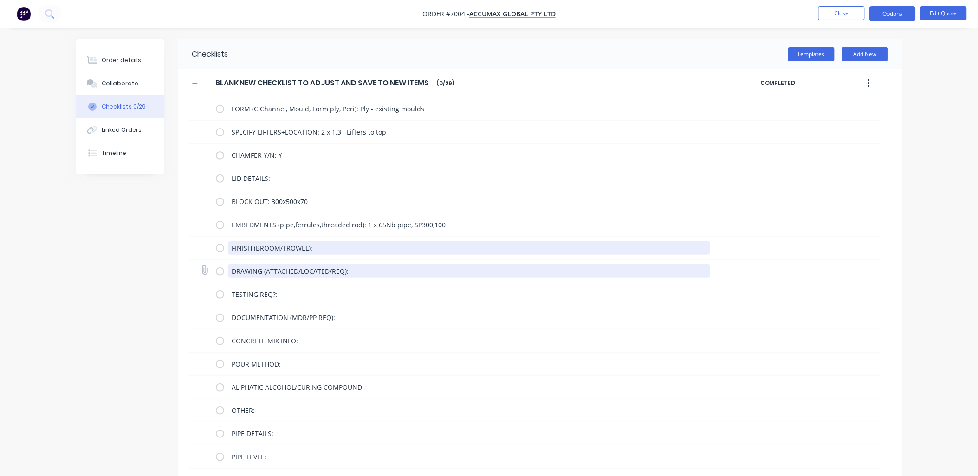
type textarea "FINISH (BROOM/TROWEL):"
drag, startPoint x: 344, startPoint y: 270, endPoint x: 267, endPoint y: 268, distance: 76.6
click at [267, 268] on textarea "DRAWING (ATTACHED/LOCATED/REQ):" at bounding box center [469, 271] width 482 height 13
click at [265, 268] on textarea "DRAWING (ATTACHED/LOCATED/REQ):" at bounding box center [469, 271] width 482 height 13
drag, startPoint x: 358, startPoint y: 266, endPoint x: 294, endPoint y: 271, distance: 63.7
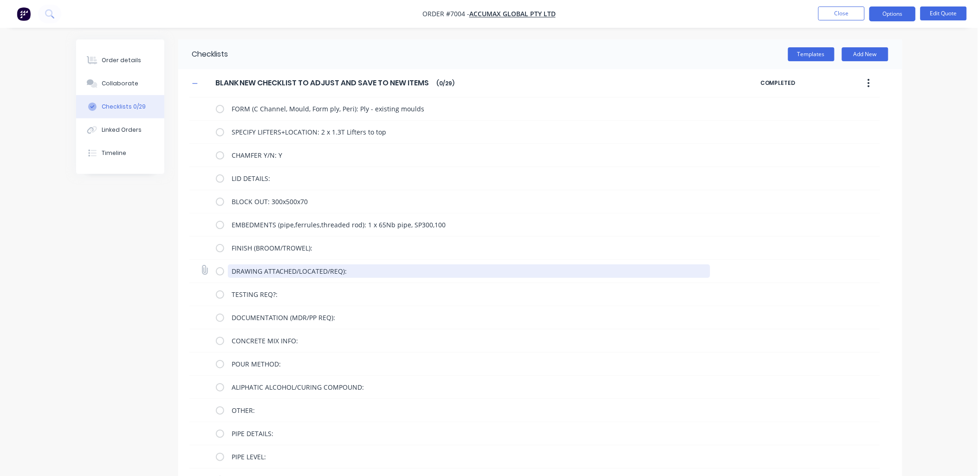
click at [294, 271] on textarea "DRAWING ATTACHED/LOCATED/REQ):" at bounding box center [469, 271] width 482 height 13
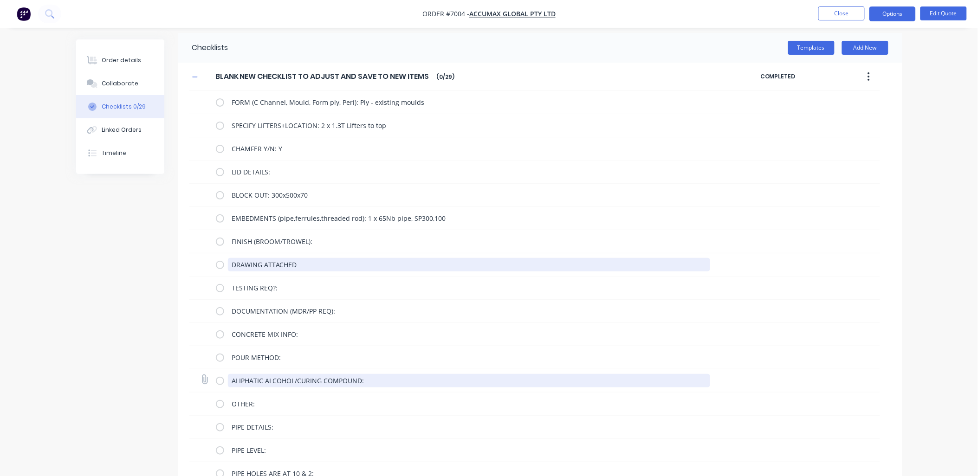
scroll to position [0, 0]
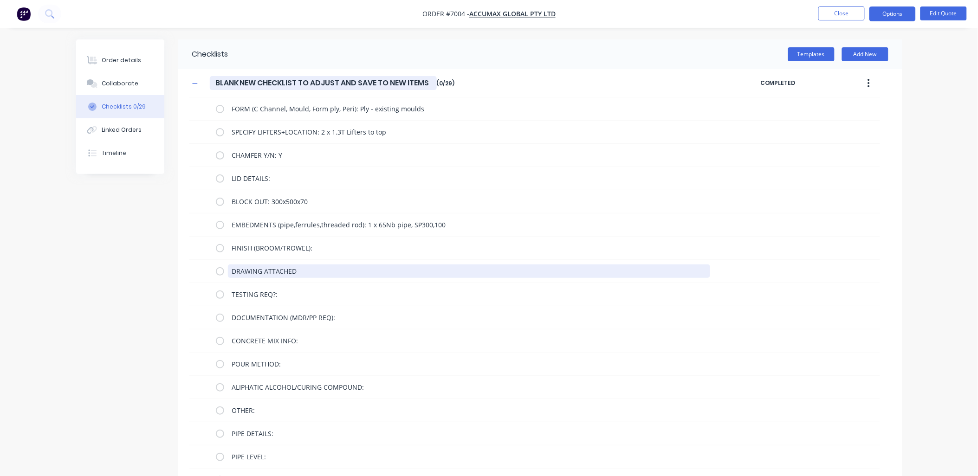
type textarea "DRAWING ATTACHED"
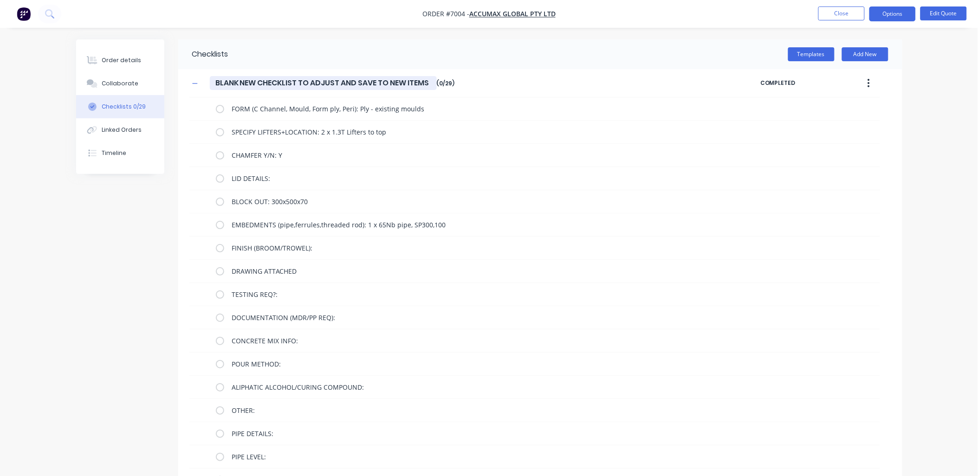
drag, startPoint x: 433, startPoint y: 82, endPoint x: 200, endPoint y: 73, distance: 232.8
click at [200, 73] on div "BLANK NEW CHECKLIST TO ADJUST AND SAVE TO NEW ITEMS BLANK NEW CHECKLIST TO ADJU…" at bounding box center [534, 83] width 691 height 28
type input "a"
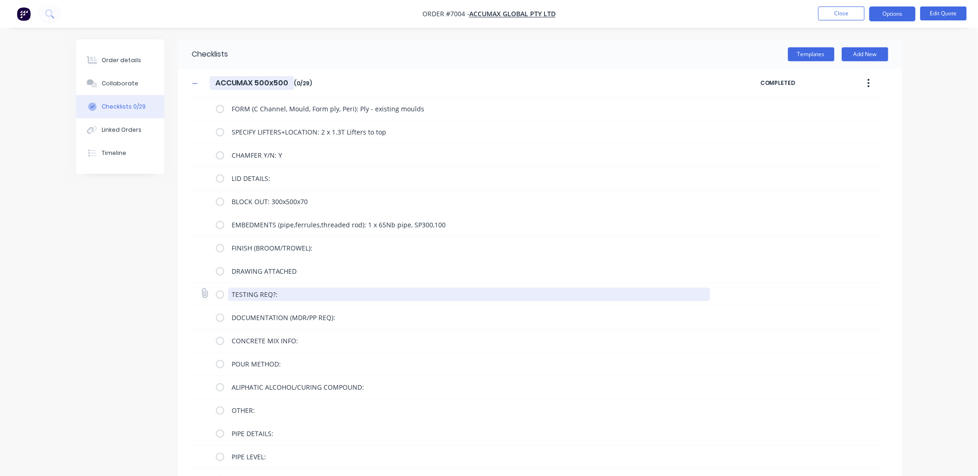
type input "ACCUMAX 500x500"
click at [309, 298] on textarea "TESTING REQ?:" at bounding box center [469, 294] width 482 height 13
drag, startPoint x: 234, startPoint y: 291, endPoint x: 193, endPoint y: 289, distance: 41.4
click at [193, 289] on div "TESTING REQ?:" at bounding box center [534, 294] width 691 height 23
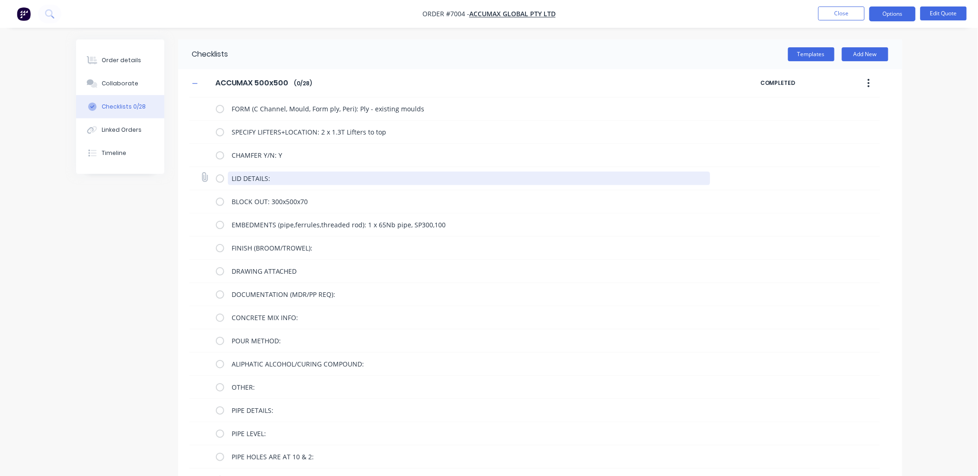
drag, startPoint x: 297, startPoint y: 180, endPoint x: 219, endPoint y: 176, distance: 78.1
click at [219, 176] on div "LID DETAILS:" at bounding box center [465, 178] width 498 height 19
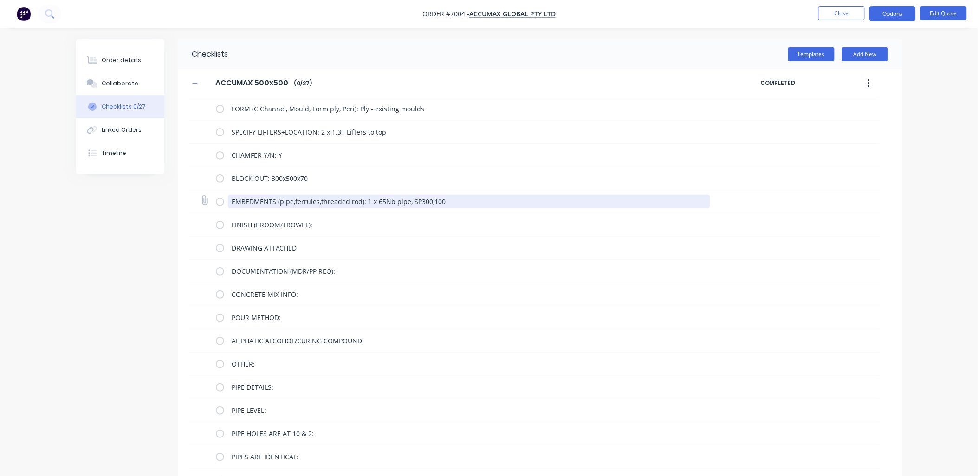
drag, startPoint x: 359, startPoint y: 201, endPoint x: 232, endPoint y: 197, distance: 126.8
click at [232, 197] on textarea "EMBEDMENTS (pipe,ferrules,threaded rod): 1 x 65Nb pipe, SP300,100" at bounding box center [469, 201] width 482 height 13
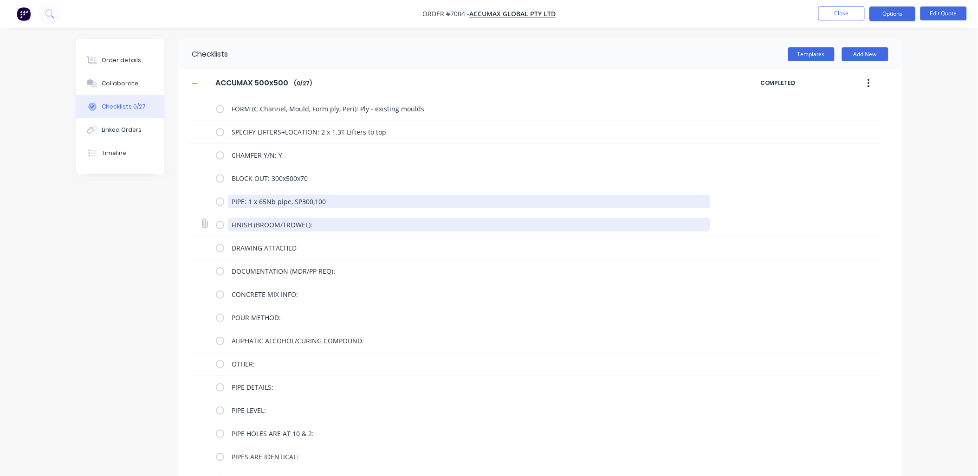
type textarea "PIPE: 1 x 65Nb pipe, SP300,100"
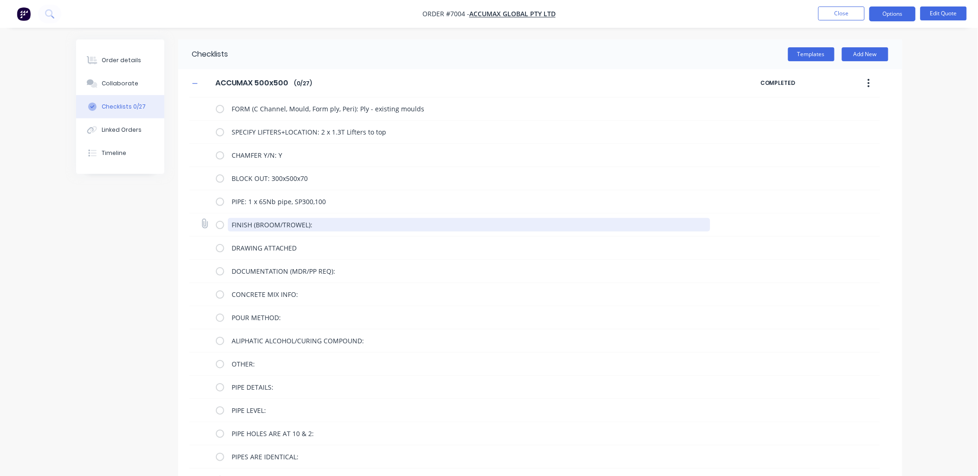
drag, startPoint x: 323, startPoint y: 222, endPoint x: 206, endPoint y: 217, distance: 117.1
click at [206, 217] on div "FINISH (BROOM/TROWEL):" at bounding box center [534, 225] width 691 height 23
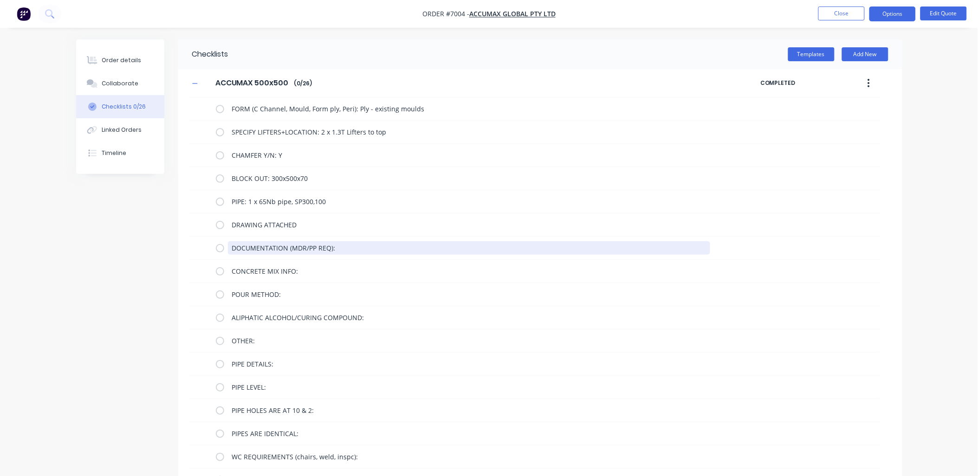
drag, startPoint x: 353, startPoint y: 247, endPoint x: 97, endPoint y: 223, distance: 257.8
click at [97, 223] on div "Checklists Templates Add New ACCUMAX 500x500 ACCUMAX 500x500 Enter Checklist na…" at bounding box center [489, 389] width 826 height 701
drag, startPoint x: 305, startPoint y: 242, endPoint x: 150, endPoint y: 236, distance: 155.6
click at [150, 236] on div "Checklists Templates Add New ACCUMAX 500x500 ACCUMAX 500x500 Enter Checklist na…" at bounding box center [489, 378] width 826 height 678
drag, startPoint x: 299, startPoint y: 245, endPoint x: 217, endPoint y: 242, distance: 82.7
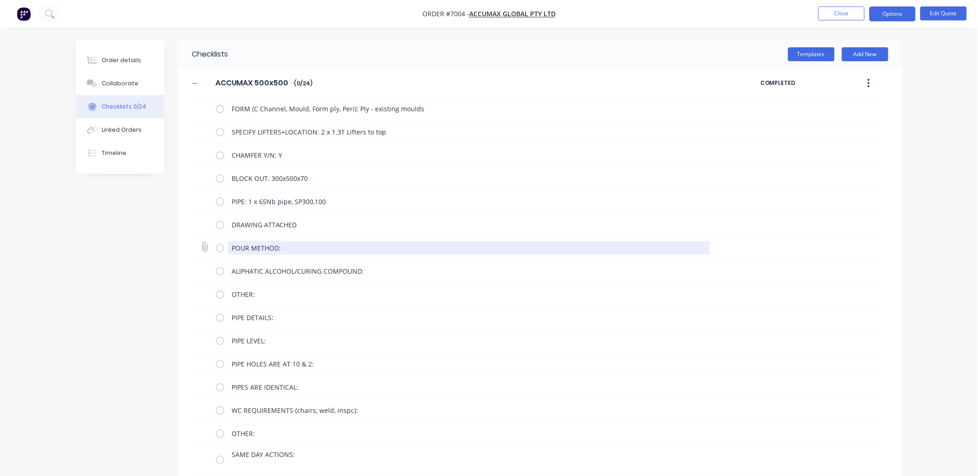
click at [217, 242] on div "POUR METHOD:" at bounding box center [465, 248] width 498 height 19
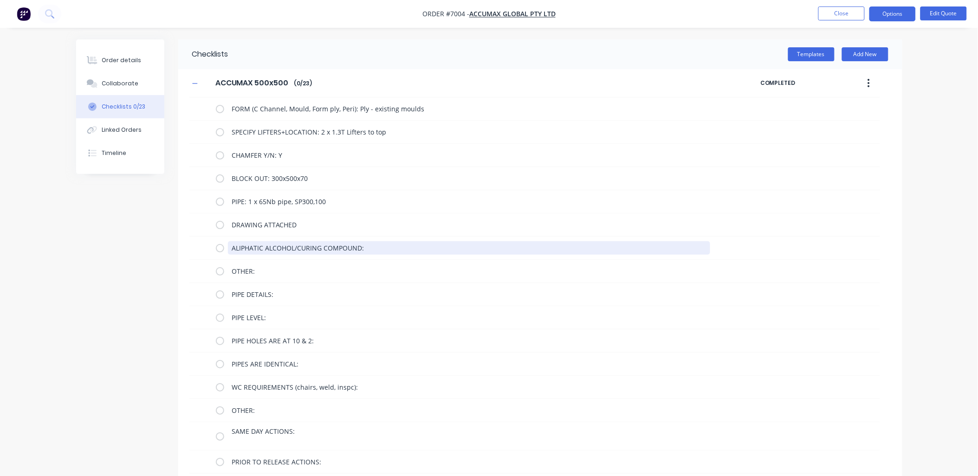
drag, startPoint x: 382, startPoint y: 245, endPoint x: 128, endPoint y: 225, distance: 255.2
click at [128, 225] on div "Checklists Templates Add New ACCUMAX 500x500 ACCUMAX 500x500 Enter Checklist na…" at bounding box center [489, 355] width 826 height 632
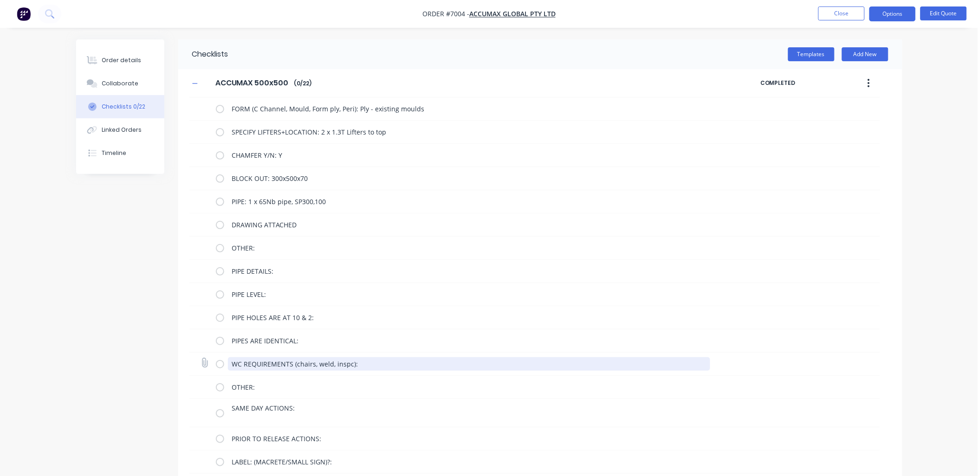
drag, startPoint x: 386, startPoint y: 367, endPoint x: 225, endPoint y: 367, distance: 160.6
click at [225, 367] on div "WC REQUIREMENTS (chairs, weld, inspc):" at bounding box center [465, 364] width 498 height 19
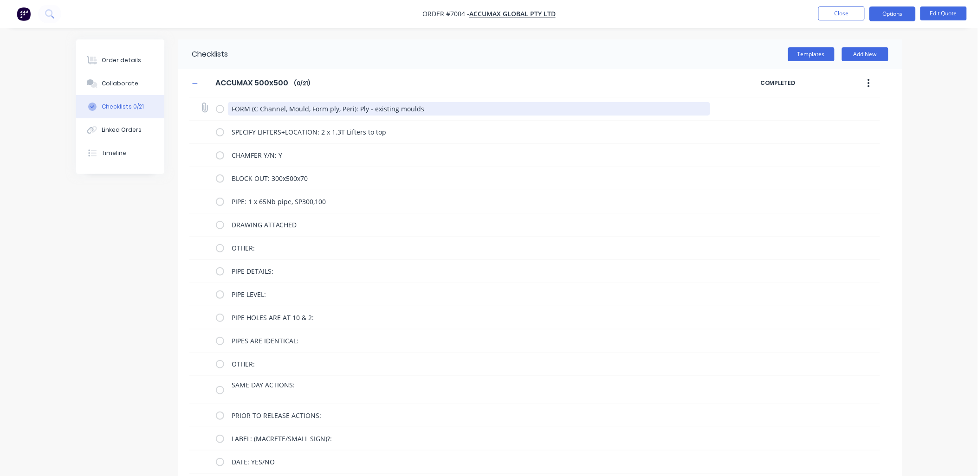
drag, startPoint x: 351, startPoint y: 108, endPoint x: 249, endPoint y: 107, distance: 101.7
click at [249, 107] on textarea "FORM (C Channel, Mould, Form ply, Peri): Ply - existing moulds" at bounding box center [469, 108] width 482 height 13
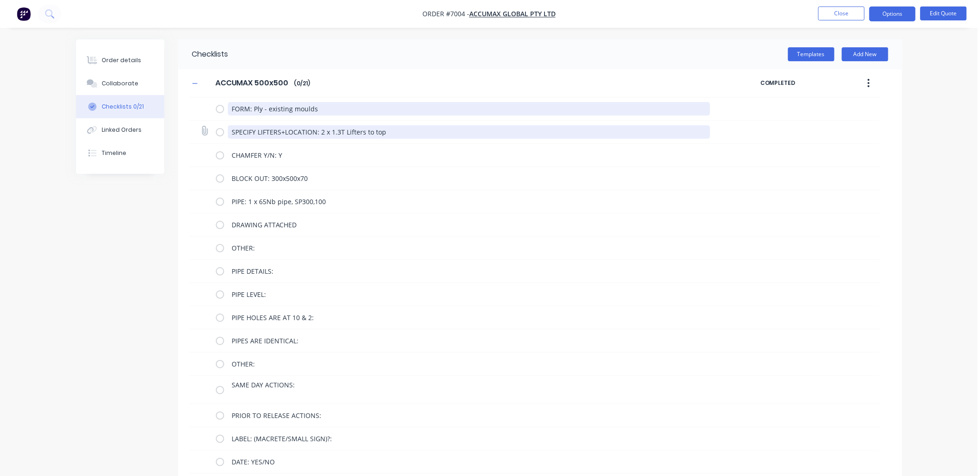
type textarea "FORM: Ply - existing moulds"
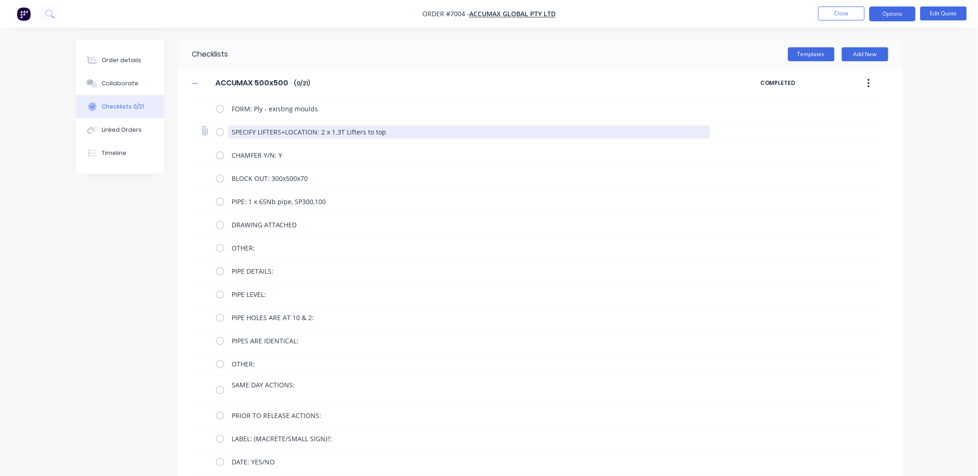
drag, startPoint x: 318, startPoint y: 131, endPoint x: 230, endPoint y: 124, distance: 88.0
click at [230, 125] on textarea "SPECIFY LIFTERS+LOCATION: 2 x 1.3T Lifters to top" at bounding box center [469, 131] width 482 height 13
type textarea "2 x 1.3T Lifters to top"
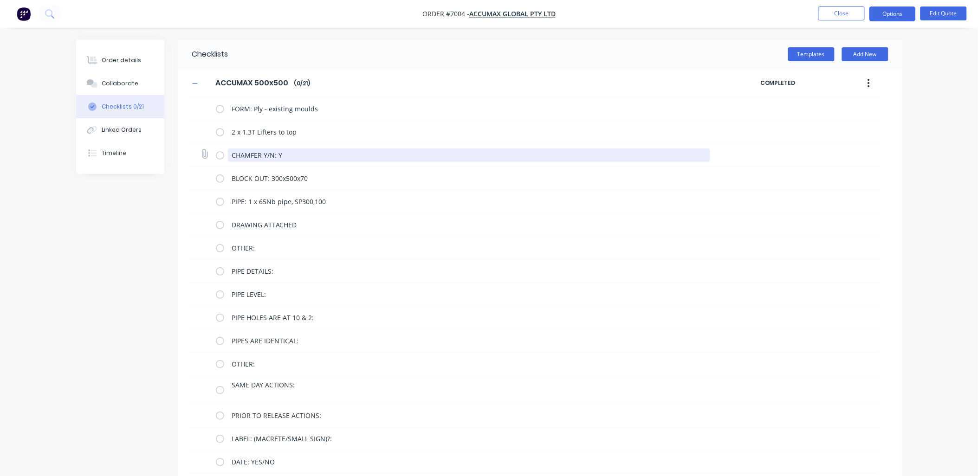
drag, startPoint x: 285, startPoint y: 153, endPoint x: 263, endPoint y: 153, distance: 21.8
click at [263, 153] on textarea "CHAMFER Y/N: Y" at bounding box center [469, 155] width 482 height 13
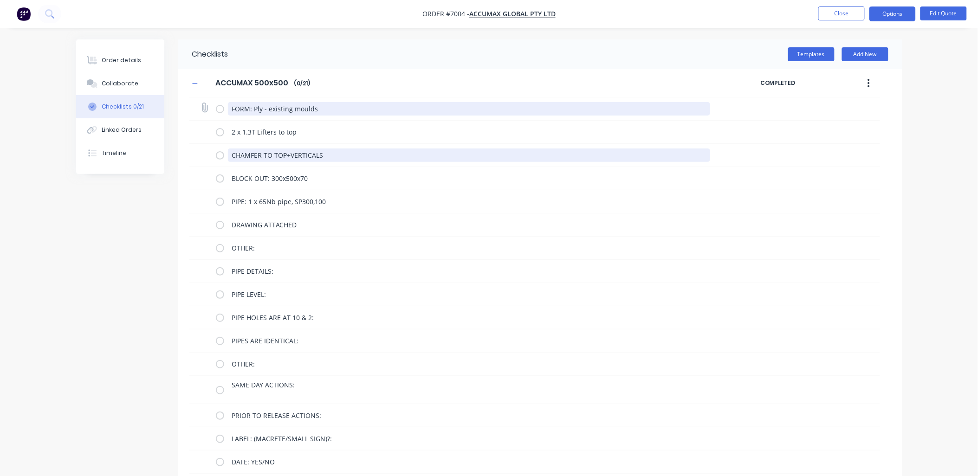
type textarea "CHAMFER TO TOP+VERTICALS"
drag, startPoint x: 320, startPoint y: 108, endPoint x: 258, endPoint y: 106, distance: 62.2
click at [258, 106] on textarea "FORM: Ply - existing moulds" at bounding box center [469, 108] width 482 height 13
drag, startPoint x: 260, startPoint y: 105, endPoint x: 350, endPoint y: 109, distance: 89.7
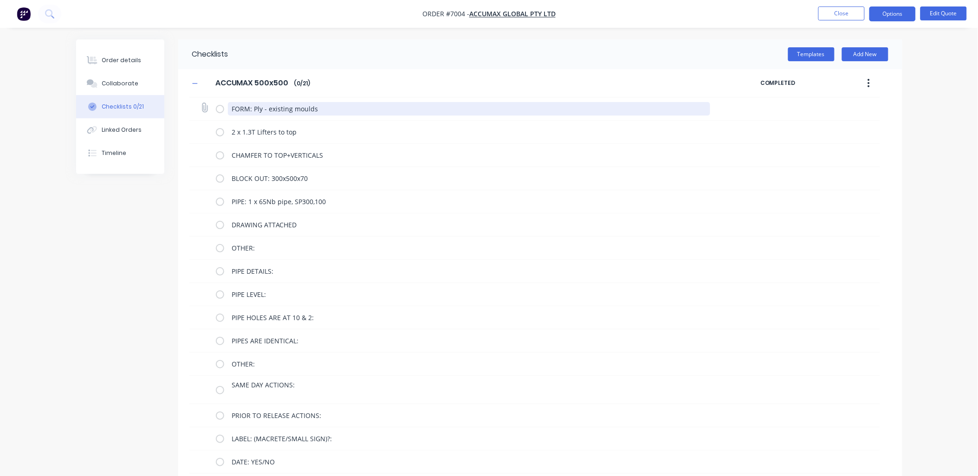
click at [350, 109] on textarea "FORM: Ply - existing moulds" at bounding box center [469, 108] width 482 height 13
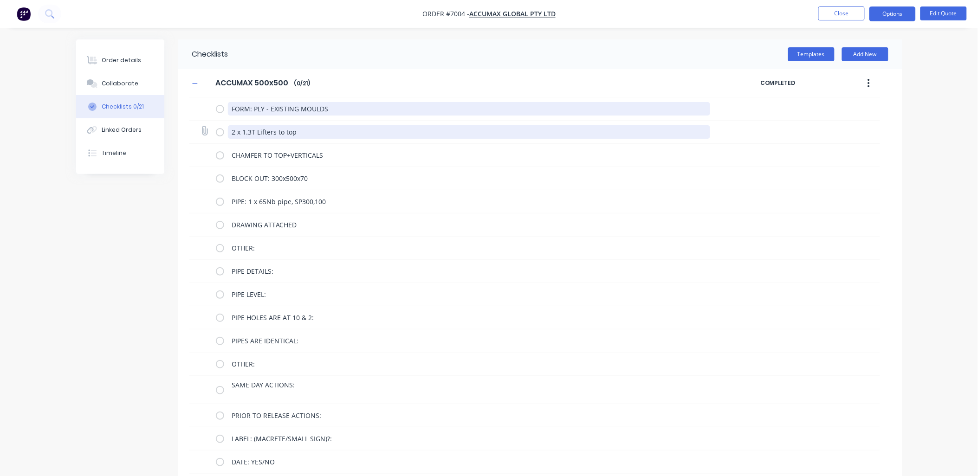
type textarea "FORM: PLY - EXISTING MOULDS"
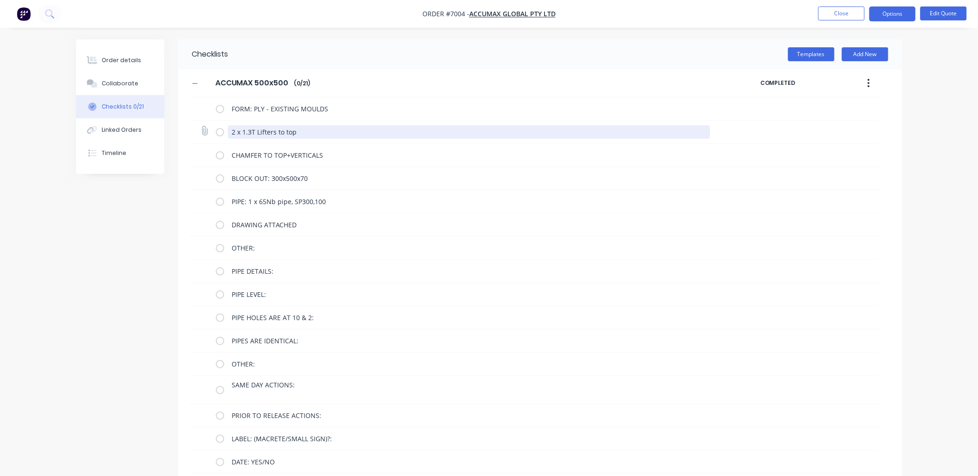
drag, startPoint x: 308, startPoint y: 134, endPoint x: 256, endPoint y: 133, distance: 52.5
click at [256, 133] on textarea "2 x 1.3T Lifters to top" at bounding box center [469, 131] width 482 height 13
click at [256, 131] on textarea "2 x 1.3T LIFTERS TO TOP" at bounding box center [469, 131] width 482 height 13
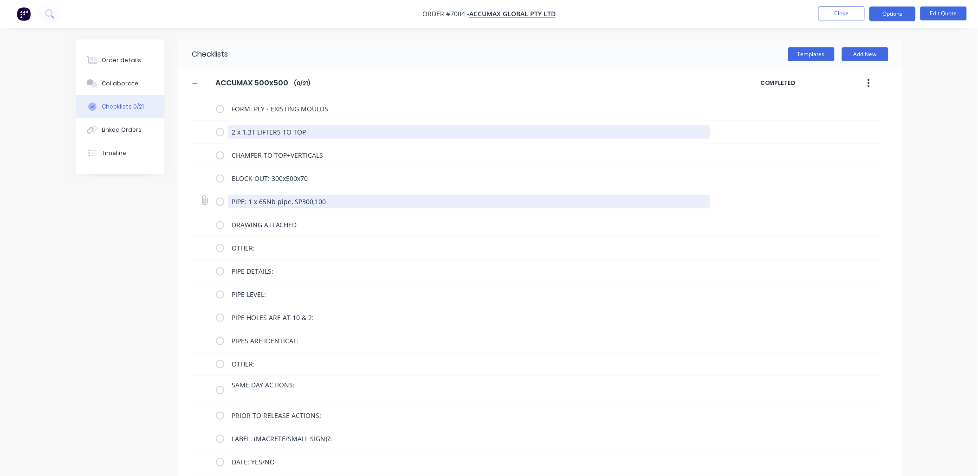
type textarea "2 x 1.3T LIFTERS TO TOP"
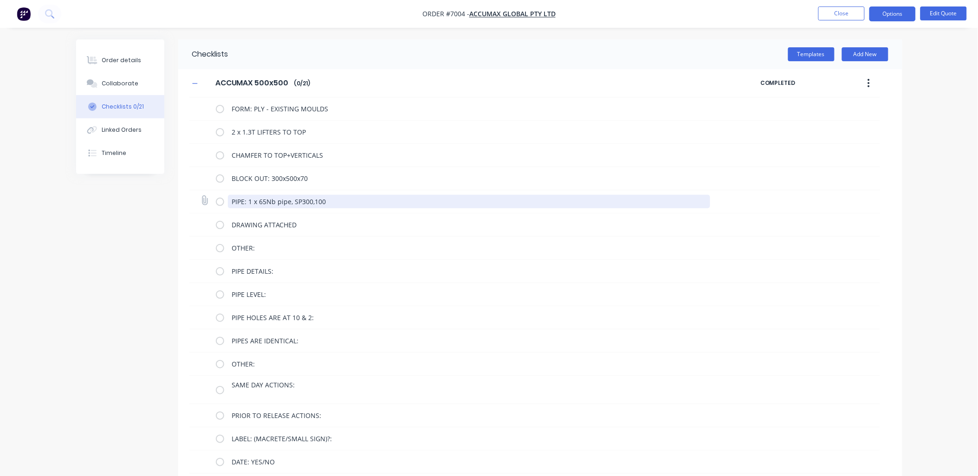
drag, startPoint x: 288, startPoint y: 201, endPoint x: 277, endPoint y: 201, distance: 11.1
click at [277, 201] on textarea "PIPE: 1 x 65Nb pipe, SP300,100" at bounding box center [469, 201] width 482 height 13
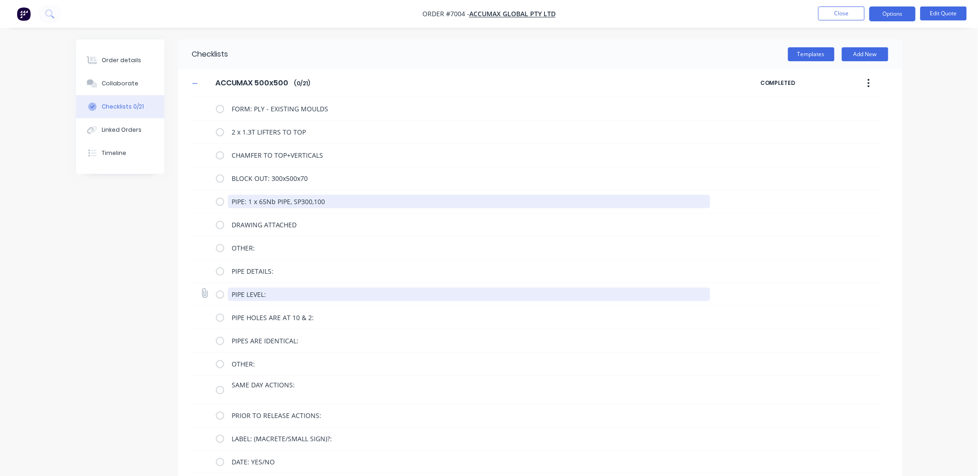
type textarea "PIPE: 1 x 65Nb PIPE, SP300,100"
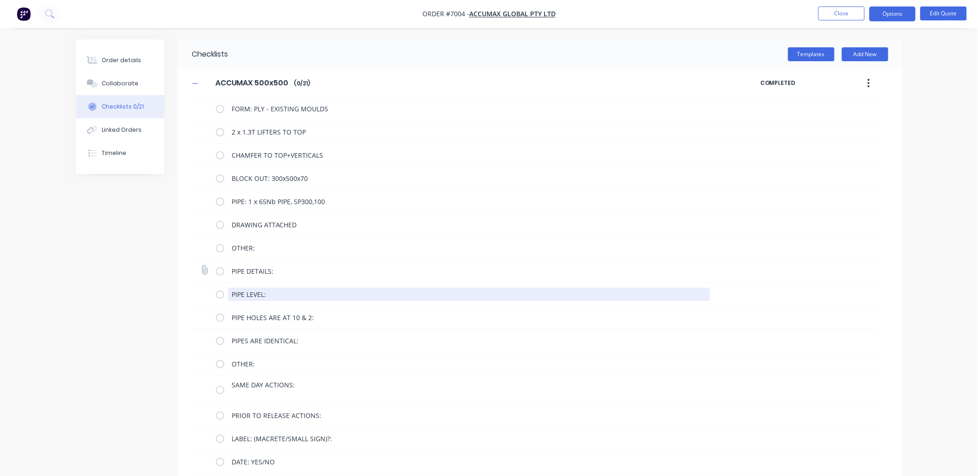
drag, startPoint x: 298, startPoint y: 294, endPoint x: 202, endPoint y: 279, distance: 96.3
click at [202, 279] on div "FORM: PLY - EXISTING MOULDS 2 x 1.3T LIFTERS TO TOP CHAMFER TO TOP+VERTICALS BL…" at bounding box center [534, 355] width 691 height 517
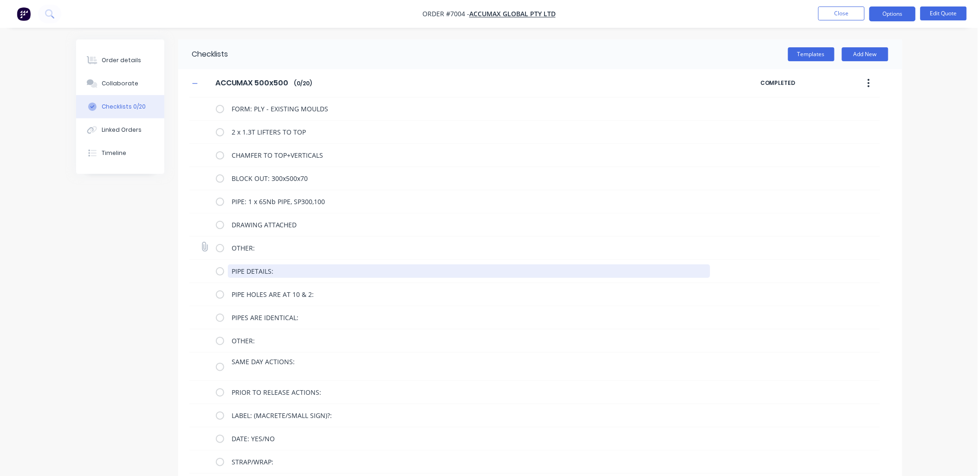
drag, startPoint x: 281, startPoint y: 266, endPoint x: 201, endPoint y: 257, distance: 80.4
click at [201, 257] on div "FORM: PLY - EXISTING MOULDS 2 x 1.3T LIFTERS TO TOP CHAMFER TO TOP+VERTICALS BL…" at bounding box center [534, 343] width 691 height 493
drag, startPoint x: 332, startPoint y: 270, endPoint x: 149, endPoint y: 251, distance: 183.9
click at [149, 251] on div "Checklists Templates Add New ACCUMAX 500x500 ACCUMAX 500x500 Enter Checklist na…" at bounding box center [489, 308] width 826 height 539
drag, startPoint x: 308, startPoint y: 271, endPoint x: 191, endPoint y: 258, distance: 117.7
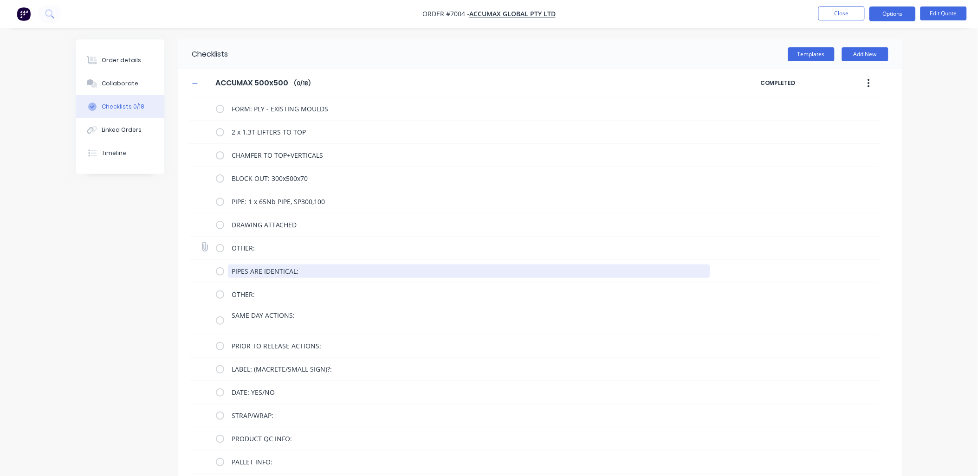
click at [191, 258] on div "FORM: PLY - EXISTING MOULDS 2 x 1.3T LIFTERS TO TOP CHAMFER TO TOP+VERTICALS BL…" at bounding box center [534, 320] width 691 height 447
drag, startPoint x: 258, startPoint y: 270, endPoint x: 192, endPoint y: 262, distance: 66.4
click at [192, 262] on div "OTHER:" at bounding box center [534, 271] width 691 height 23
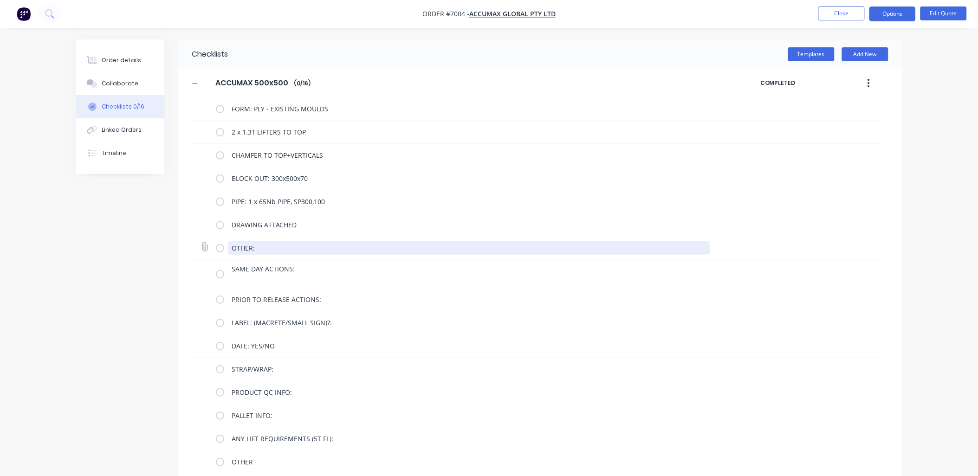
drag, startPoint x: 269, startPoint y: 247, endPoint x: 209, endPoint y: 247, distance: 59.9
click at [209, 247] on div "OTHER:" at bounding box center [534, 248] width 691 height 23
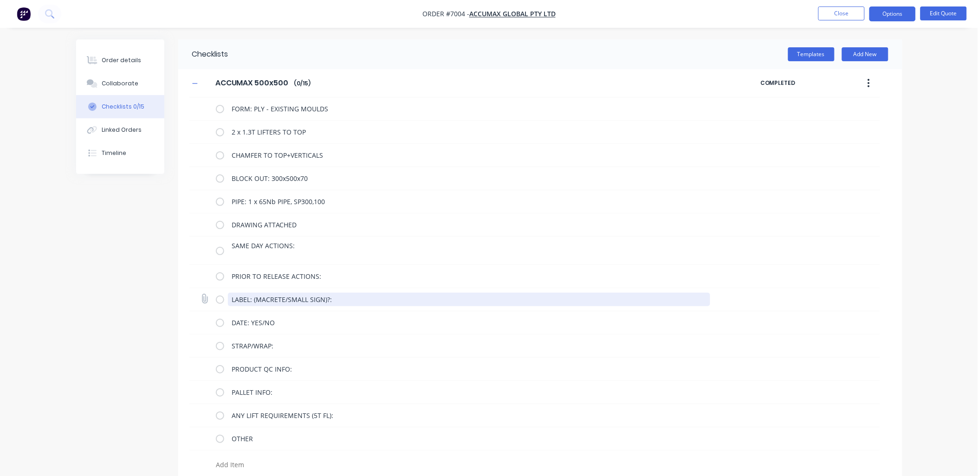
drag, startPoint x: 334, startPoint y: 298, endPoint x: 253, endPoint y: 297, distance: 80.8
click at [253, 297] on textarea "LABEL: (MACRETE/SMALL SIGN)?:" at bounding box center [469, 299] width 482 height 13
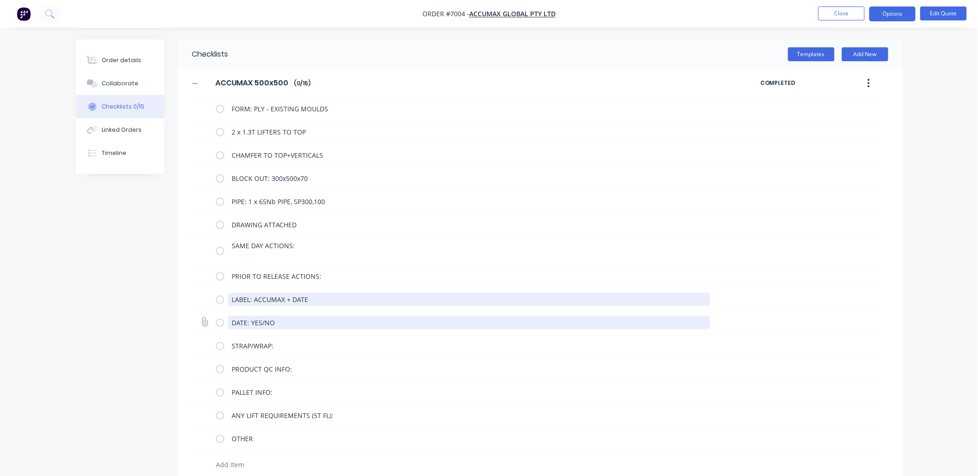
type textarea "LABEL: ACCUMAX + DATE"
drag, startPoint x: 261, startPoint y: 322, endPoint x: 289, endPoint y: 321, distance: 27.4
click at [289, 321] on textarea "DATE: YES/NO" at bounding box center [469, 322] width 482 height 13
type textarea "DATE: YES"
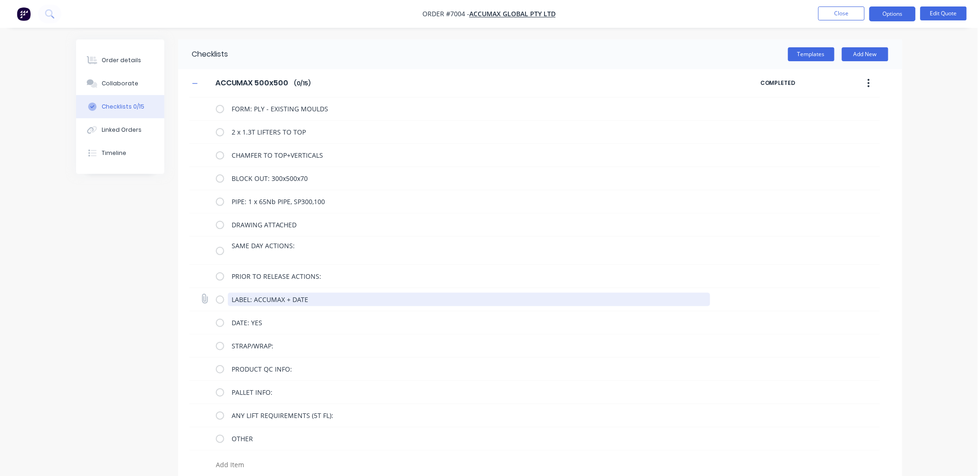
drag, startPoint x: 308, startPoint y: 299, endPoint x: 283, endPoint y: 299, distance: 24.6
click at [283, 299] on textarea "LABEL: ACCUMAX + DATE" at bounding box center [469, 299] width 482 height 13
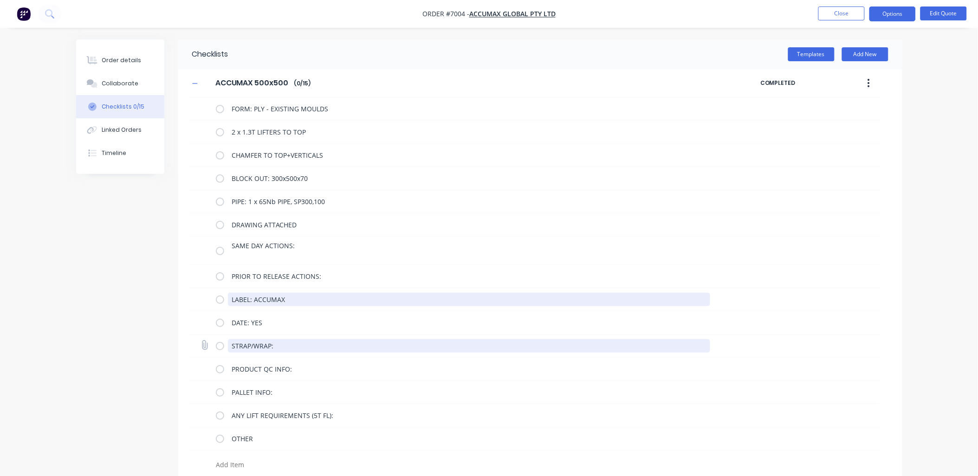
type textarea "LABEL: ACCUMAX"
click at [291, 346] on textarea "STRAP/WRAP:" at bounding box center [469, 345] width 482 height 13
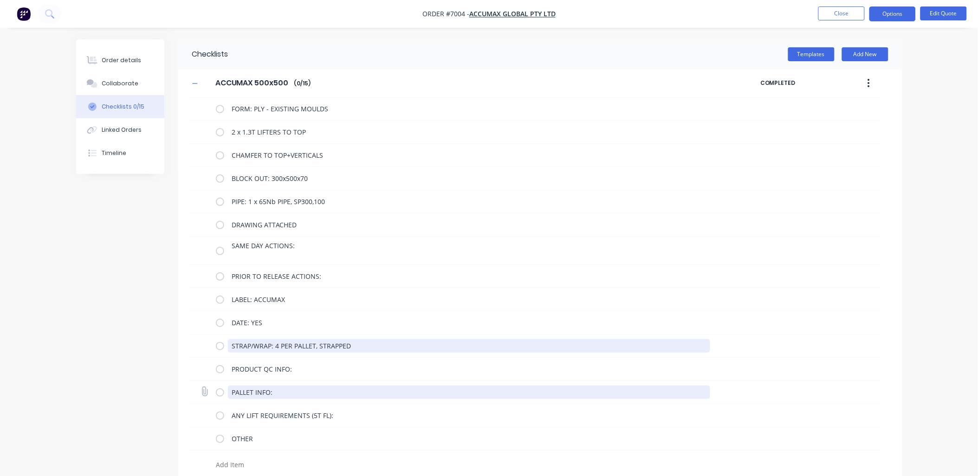
type textarea "STRAP/WRAP: 4 PER PALLET, STRAPPED"
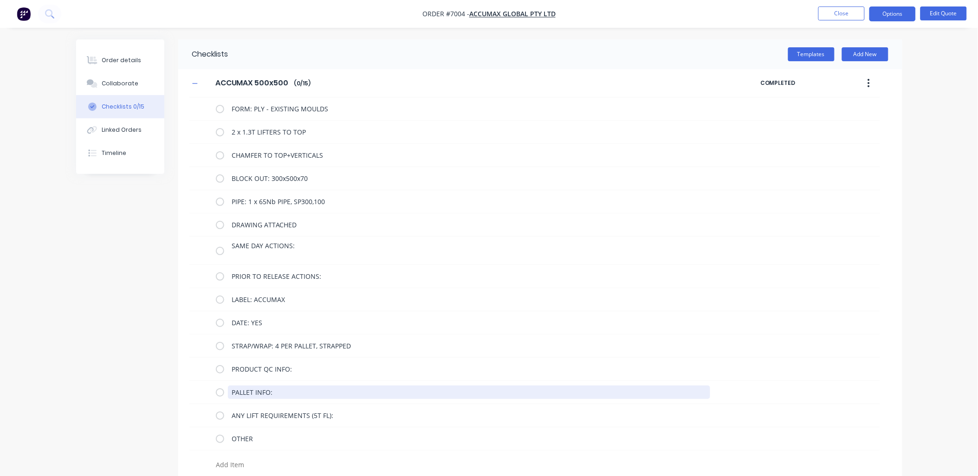
drag, startPoint x: 286, startPoint y: 393, endPoint x: 162, endPoint y: 383, distance: 124.3
click at [162, 383] on div "Checklists Templates Add New ACCUMAX 500x500 ACCUMAX 500x500 Enter Checklist na…" at bounding box center [489, 262] width 826 height 446
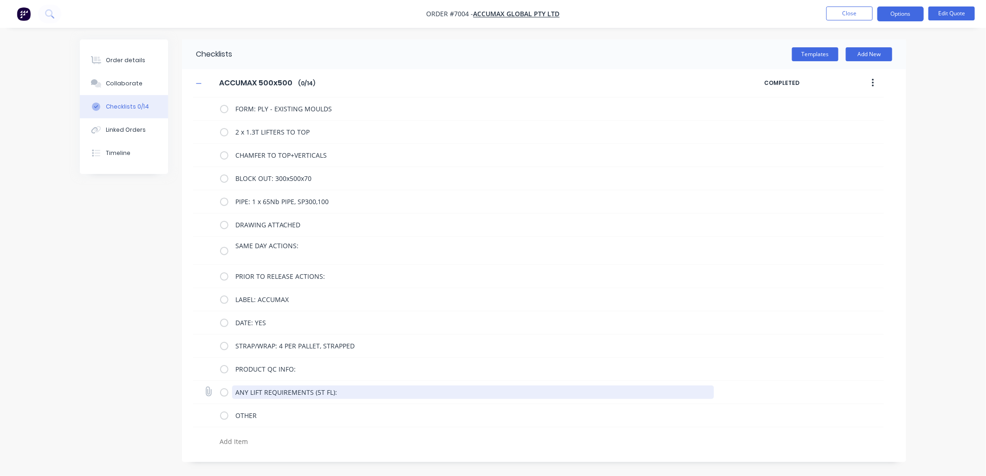
drag, startPoint x: 353, startPoint y: 396, endPoint x: 216, endPoint y: 390, distance: 136.6
click at [216, 390] on div "ANY LIFT REQUIREMENTS (5T FL):" at bounding box center [538, 392] width 691 height 23
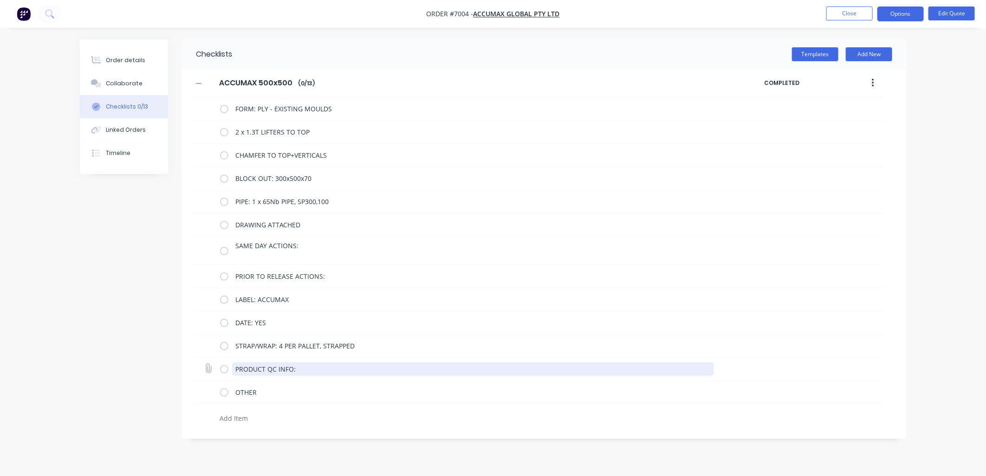
click at [307, 370] on textarea "PRODUCT QC INFO:" at bounding box center [473, 369] width 482 height 13
type textarea "PRODUCT QC INFO: ENSIURE PIPE IS CLEAN AND TAPED, ENSURE EDGES OF CONCRETE SAND…"
click at [957, 256] on div "Order details Collaborate Checklists 0/13 Linked Orders Timeline Order details …" at bounding box center [493, 238] width 986 height 476
click at [872, 82] on icon "button" at bounding box center [873, 83] width 2 height 10
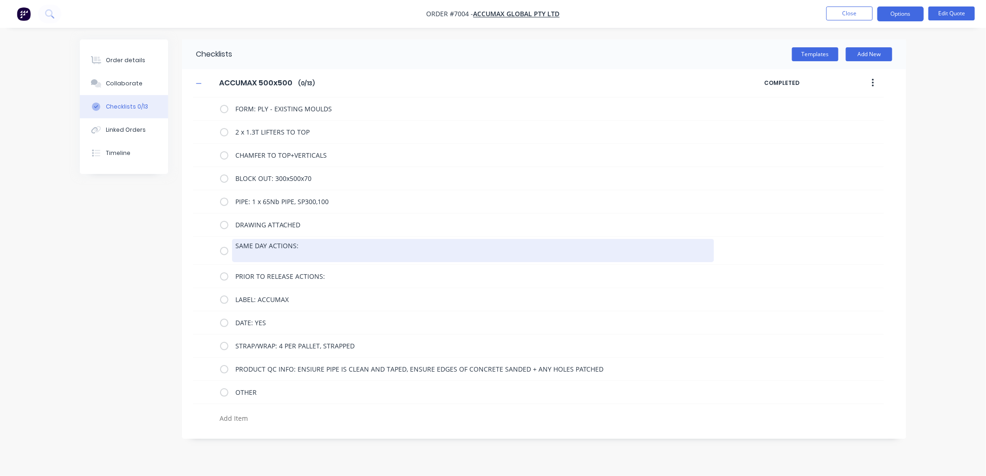
drag, startPoint x: 307, startPoint y: 246, endPoint x: 186, endPoint y: 231, distance: 122.1
click at [186, 231] on div "ACCUMAX 500x500 ACCUMAX 500x500 Enter Checklist name ( 0 / 13 ) COMPLETED FORM:…" at bounding box center [544, 248] width 724 height 359
click at [311, 251] on textarea "SAME DAY ACTIONS:" at bounding box center [473, 250] width 482 height 23
drag, startPoint x: 294, startPoint y: 247, endPoint x: 199, endPoint y: 239, distance: 95.5
click at [199, 239] on div "SAME DAY ACTIONS:" at bounding box center [538, 251] width 691 height 29
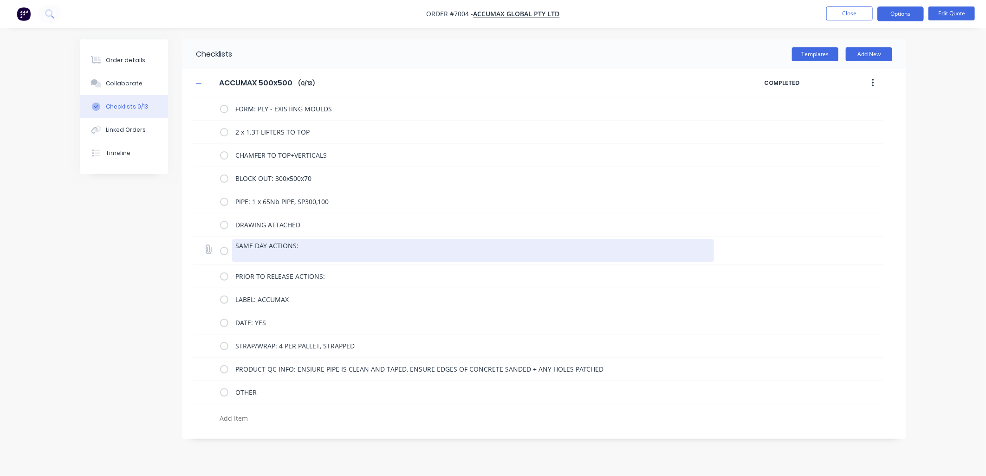
type textarea ":"
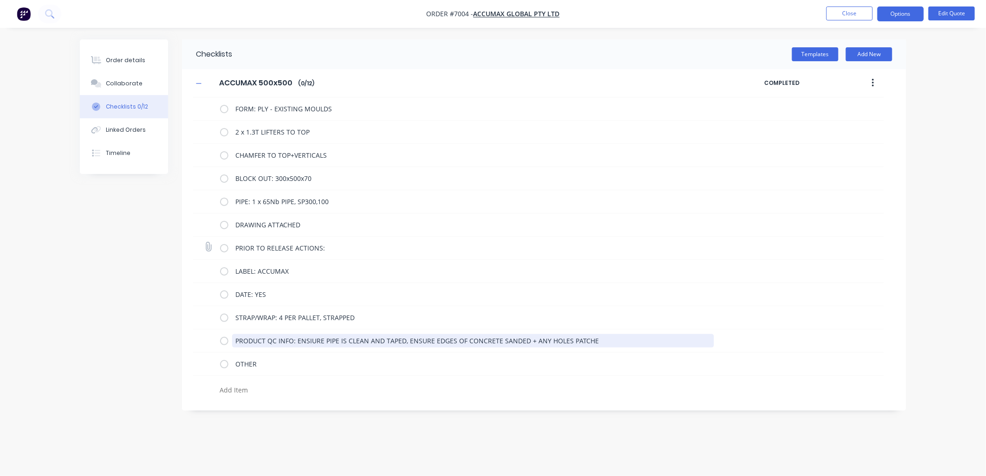
type textarea "PRODUCT QC INFO: ENSIURE PIPE IS CLEAN AND TAPED, ENSURE EDGES OF CONCRETE SAND…"
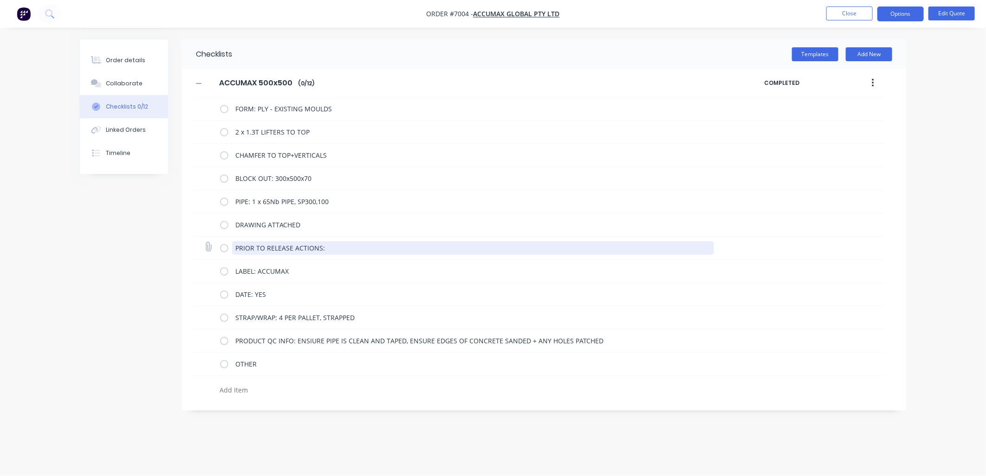
click at [335, 246] on textarea "PRIOR TO RELEASE ACTIONS:" at bounding box center [473, 247] width 482 height 13
drag, startPoint x: 339, startPoint y: 246, endPoint x: 253, endPoint y: 245, distance: 85.9
click at [253, 245] on textarea "PRIOR TO RELEASE ACTIONS:" at bounding box center [473, 247] width 482 height 13
click at [337, 248] on textarea "PRIOR TO RELEASE ACTIONS:" at bounding box center [473, 247] width 482 height 13
type textarea "P"
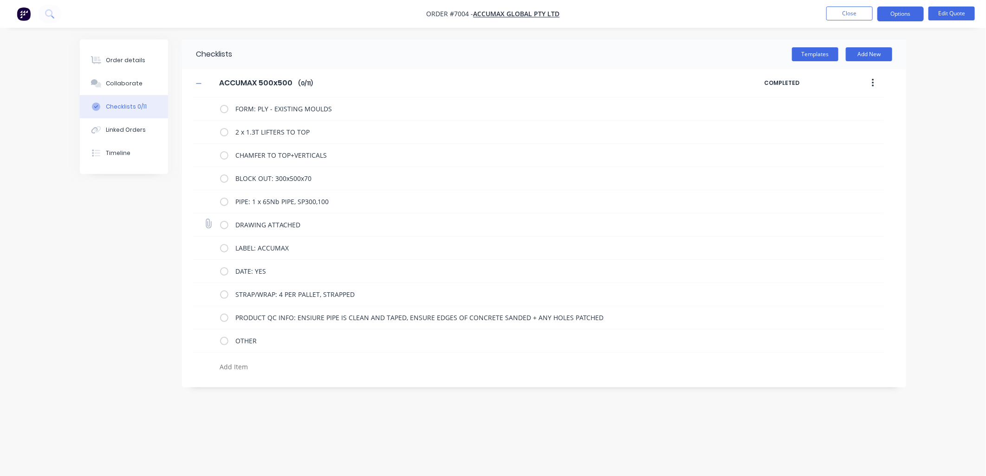
click at [210, 224] on icon at bounding box center [208, 224] width 12 height 12
click at [204, 219] on input "file" at bounding box center [204, 219] width 0 height 0
type input "C:\fakepath\ACCUMAX - 500x500x400 with pipe.pdf"
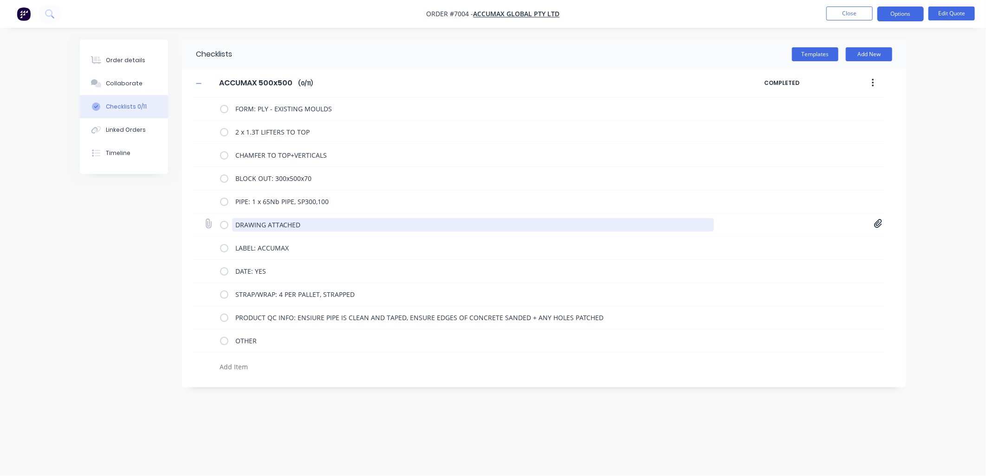
drag, startPoint x: 225, startPoint y: 225, endPoint x: 236, endPoint y: 226, distance: 11.2
click at [225, 225] on label at bounding box center [224, 225] width 8 height 10
click at [0, 0] on input "checkbox" at bounding box center [0, 0] width 0 height 0
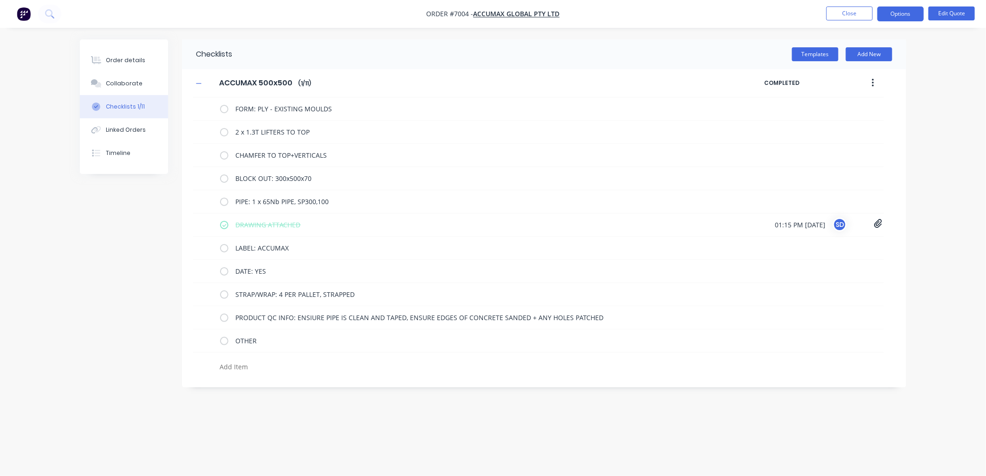
click at [875, 82] on button "button" at bounding box center [873, 83] width 22 height 17
click at [843, 111] on span "Save as Template" at bounding box center [839, 108] width 70 height 10
click at [126, 62] on div "Order details" at bounding box center [125, 60] width 39 height 8
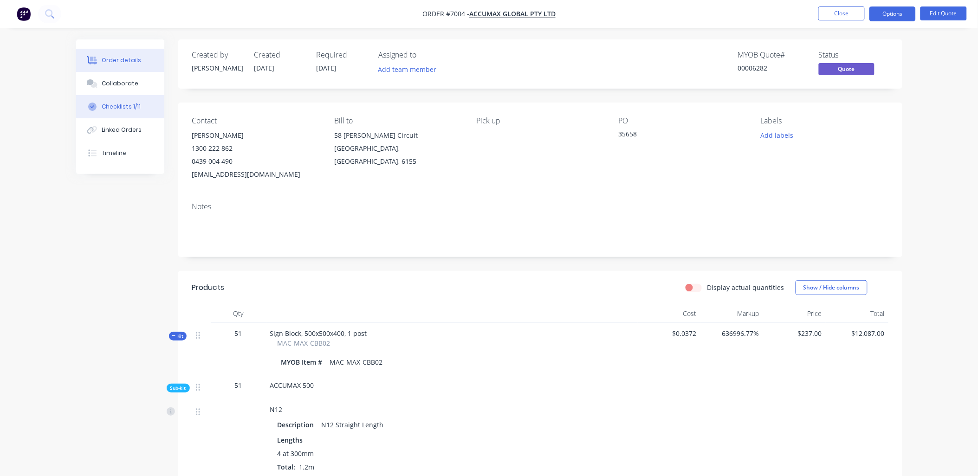
click at [128, 105] on div "Checklists 1/11" at bounding box center [121, 107] width 39 height 8
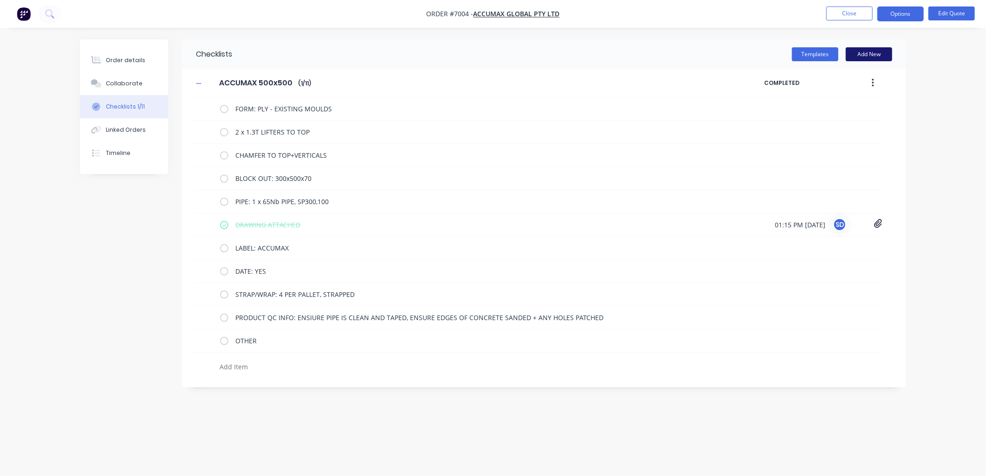
click at [873, 56] on button "Add New" at bounding box center [869, 54] width 46 height 14
click at [888, 395] on icon at bounding box center [885, 398] width 7 height 9
click at [815, 52] on button "Templates" at bounding box center [815, 54] width 46 height 14
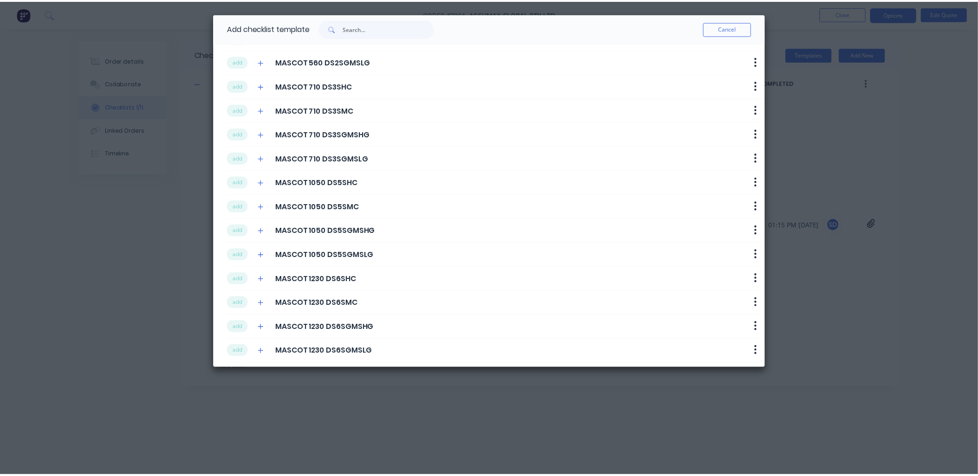
scroll to position [123, 0]
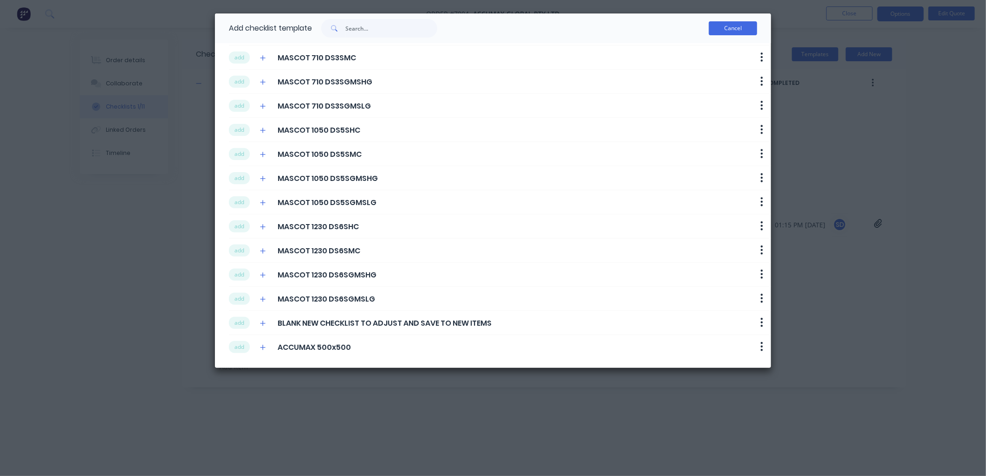
click at [725, 26] on button "Cancel" at bounding box center [733, 28] width 48 height 14
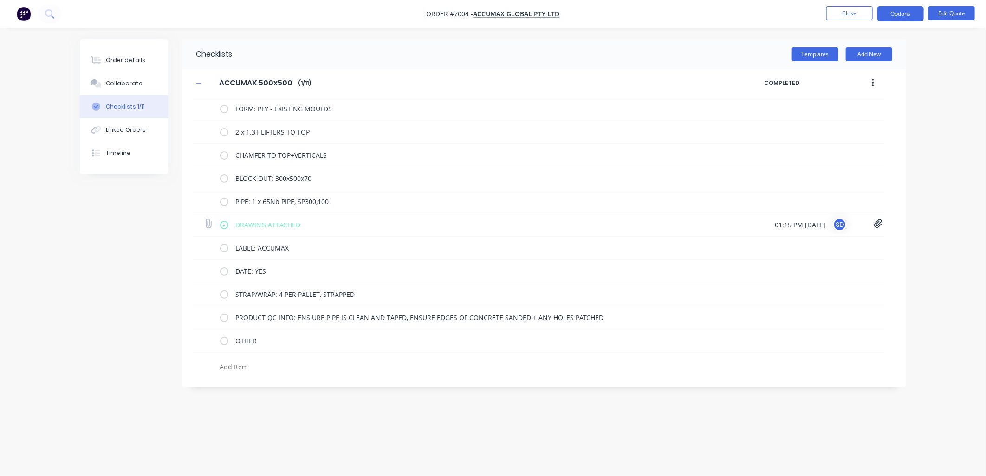
click at [878, 222] on icon at bounding box center [878, 224] width 8 height 9
click at [825, 247] on link "ACCUMAX - 500x500x400 with pipe.pdf" at bounding box center [803, 245] width 108 height 10
click at [939, 229] on div "Order details Collaborate Checklists 1/11 Linked Orders Timeline Order details …" at bounding box center [493, 238] width 986 height 476
click at [135, 84] on div "Collaborate" at bounding box center [124, 83] width 37 height 8
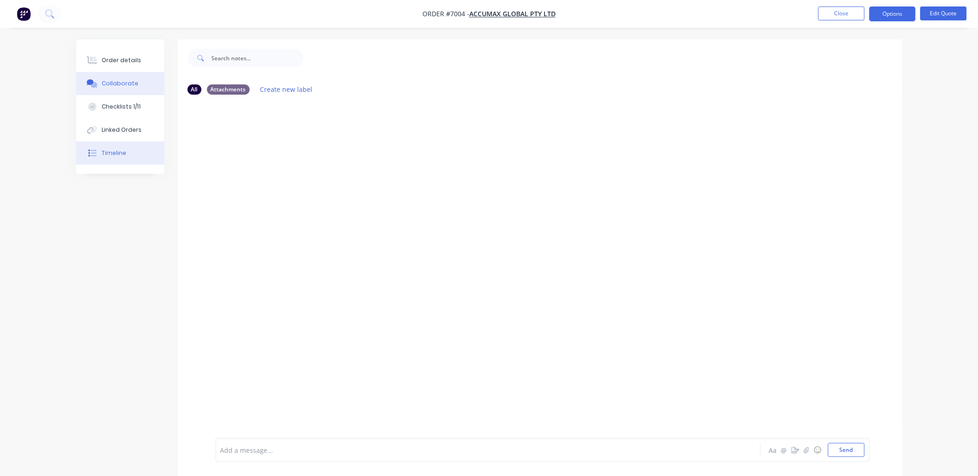
click at [117, 158] on button "Timeline" at bounding box center [120, 153] width 88 height 23
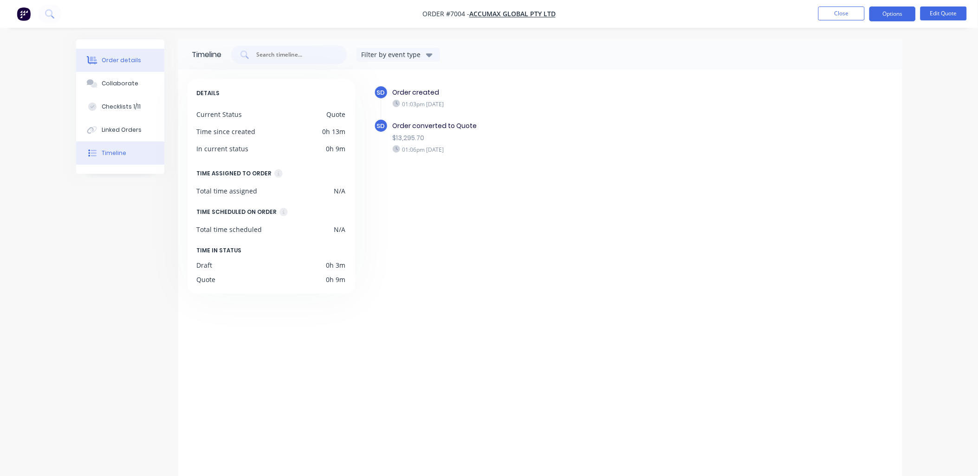
click at [113, 58] on div "Order details" at bounding box center [121, 60] width 39 height 8
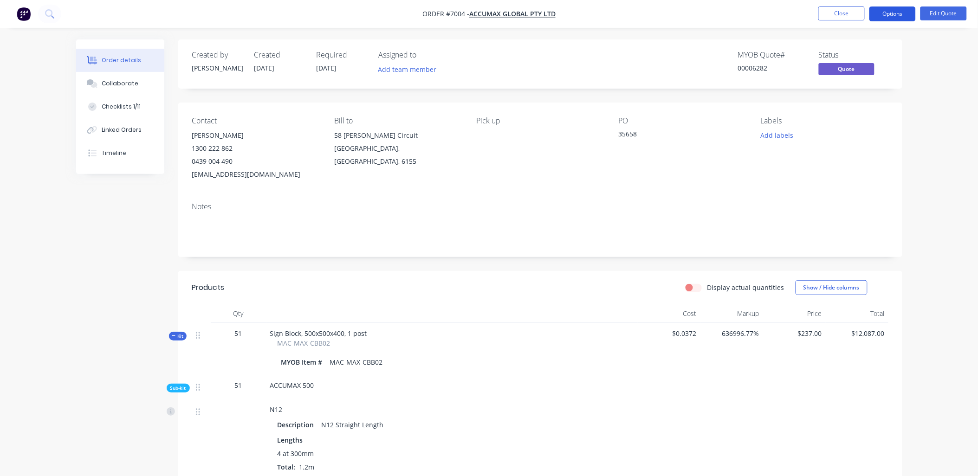
click at [902, 11] on button "Options" at bounding box center [892, 13] width 46 height 15
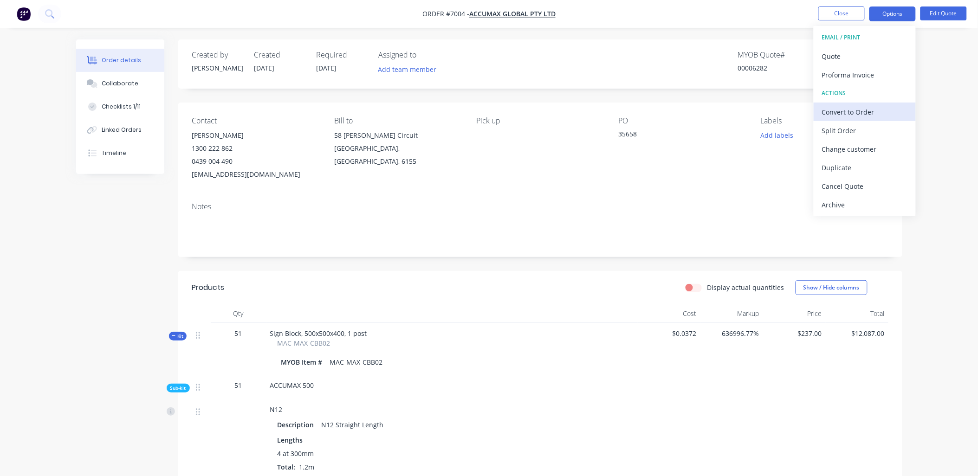
click at [852, 114] on div "Convert to Order" at bounding box center [864, 111] width 85 height 13
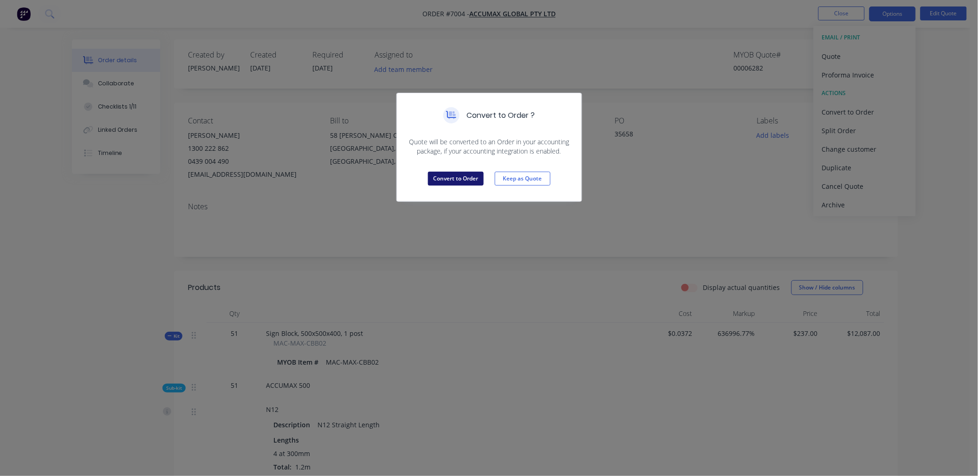
click at [451, 181] on button "Convert to Order" at bounding box center [456, 179] width 56 height 14
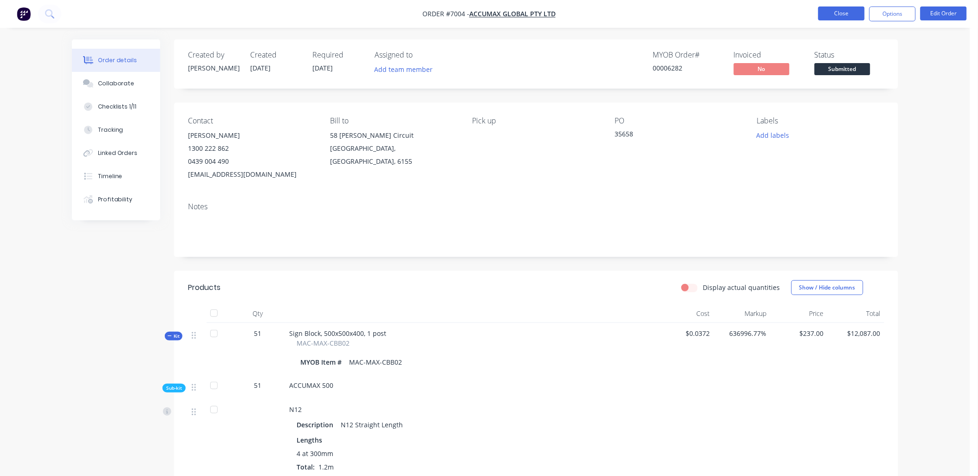
click at [829, 15] on button "Close" at bounding box center [841, 13] width 46 height 14
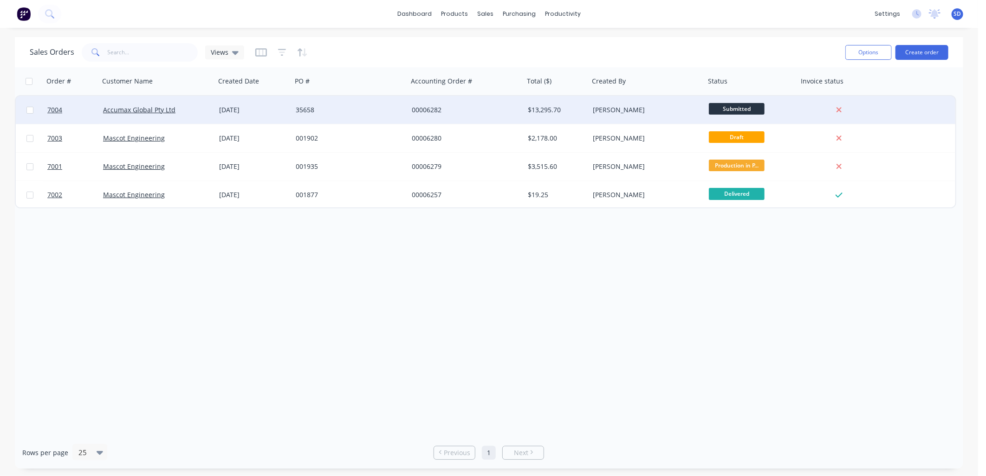
click at [192, 110] on div "Accumax Global Pty Ltd" at bounding box center [154, 109] width 103 height 9
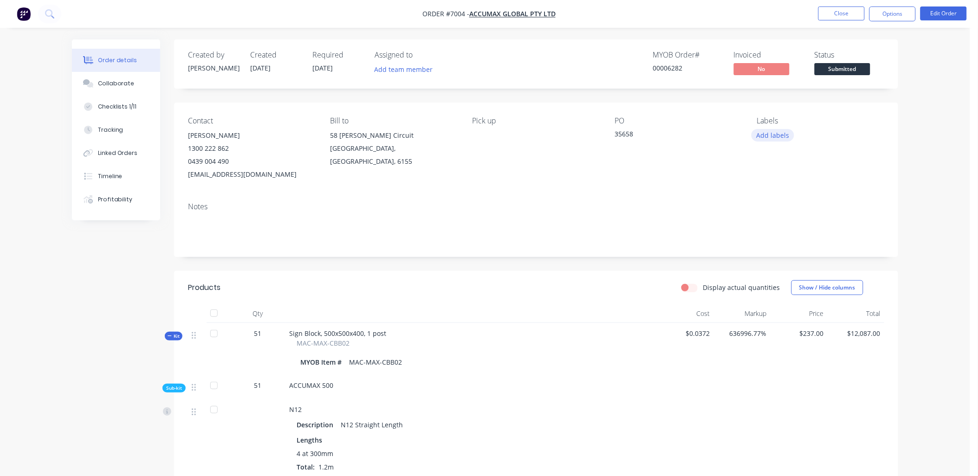
click at [773, 136] on button "Add labels" at bounding box center [773, 135] width 43 height 13
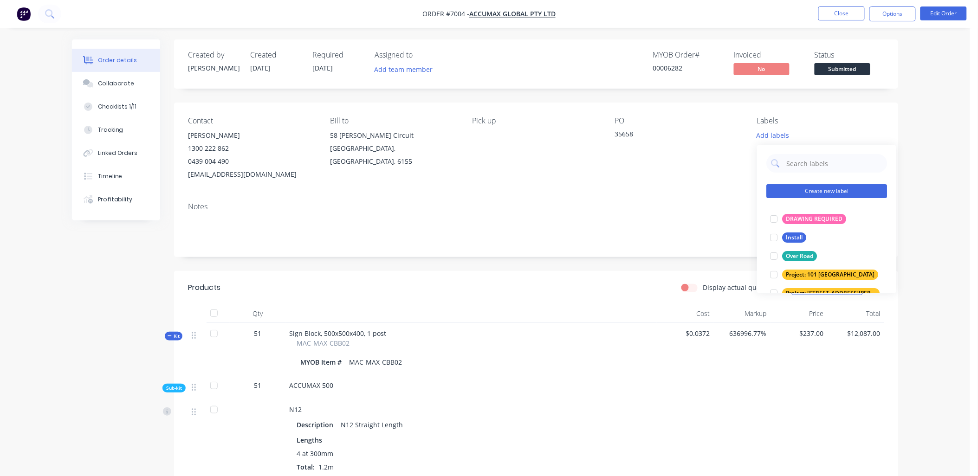
click at [828, 191] on button "Create new label" at bounding box center [826, 191] width 121 height 14
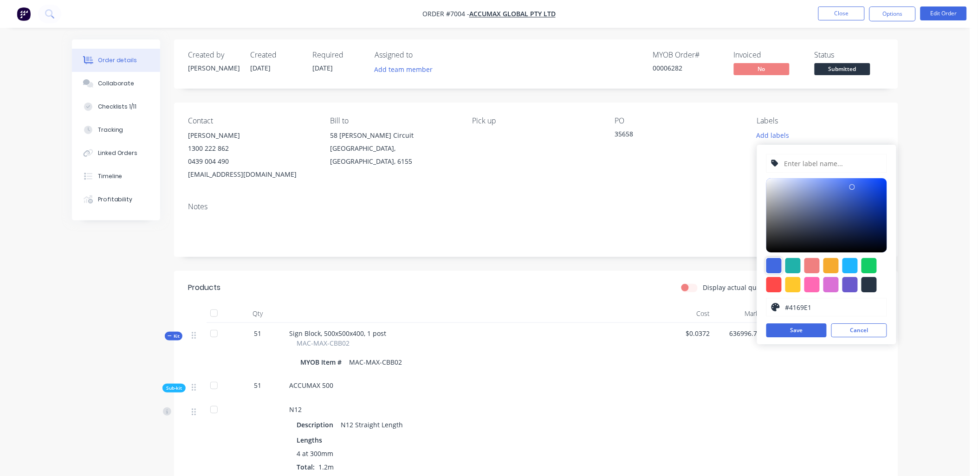
click at [771, 263] on div at bounding box center [773, 265] width 15 height 15
click at [815, 160] on input "text" at bounding box center [832, 164] width 99 height 18
type input "FOAM ORDER"
click at [808, 331] on button "Save" at bounding box center [796, 331] width 60 height 14
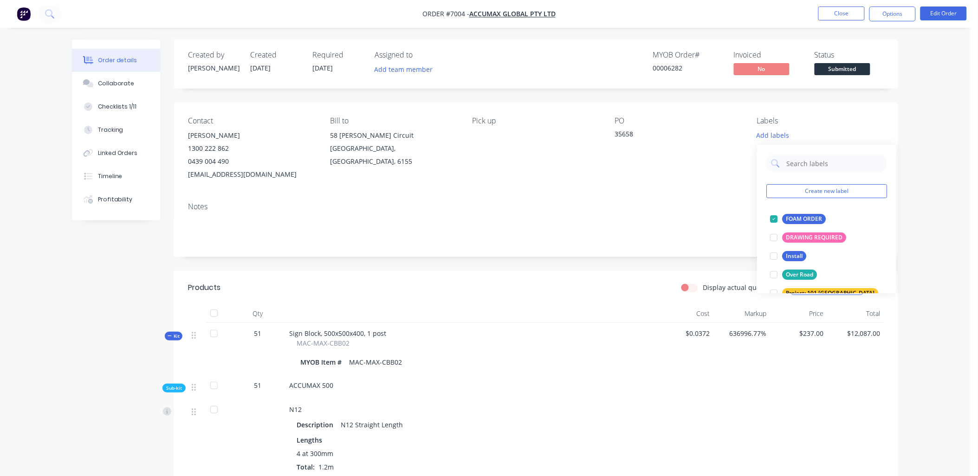
click at [935, 158] on div "Order details Collaborate Checklists 1/11 Tracking Linked Orders Timeline Profi…" at bounding box center [485, 353] width 970 height 707
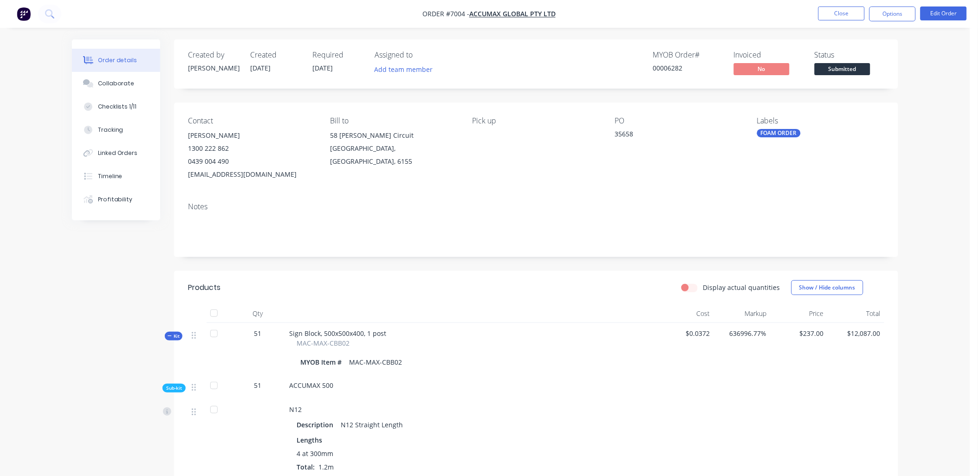
click at [773, 134] on div "FOAM ORDER" at bounding box center [779, 133] width 44 height 8
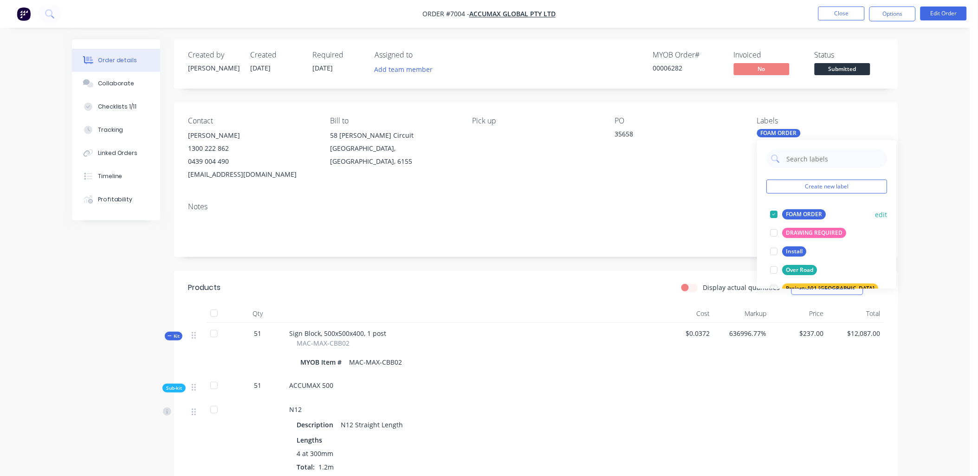
click at [876, 212] on button "edit" at bounding box center [881, 215] width 12 height 10
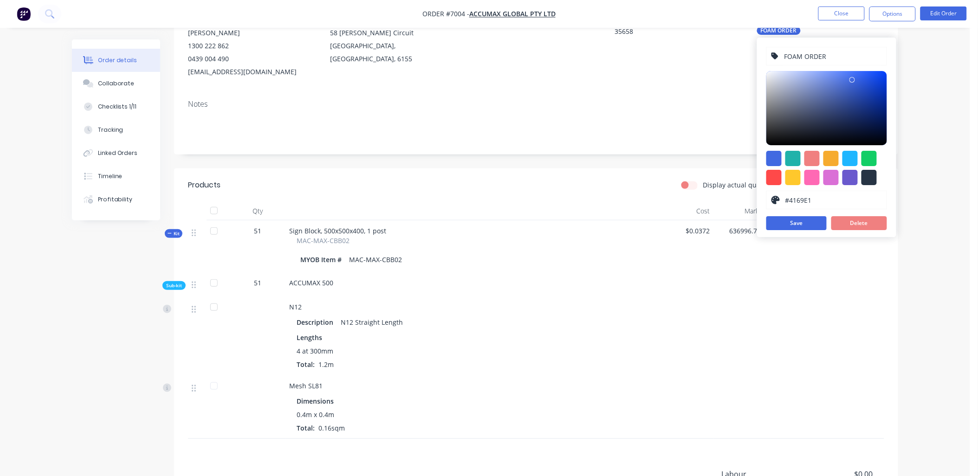
scroll to position [103, 0]
click at [776, 179] on div at bounding box center [773, 176] width 15 height 15
type input "#FF4949"
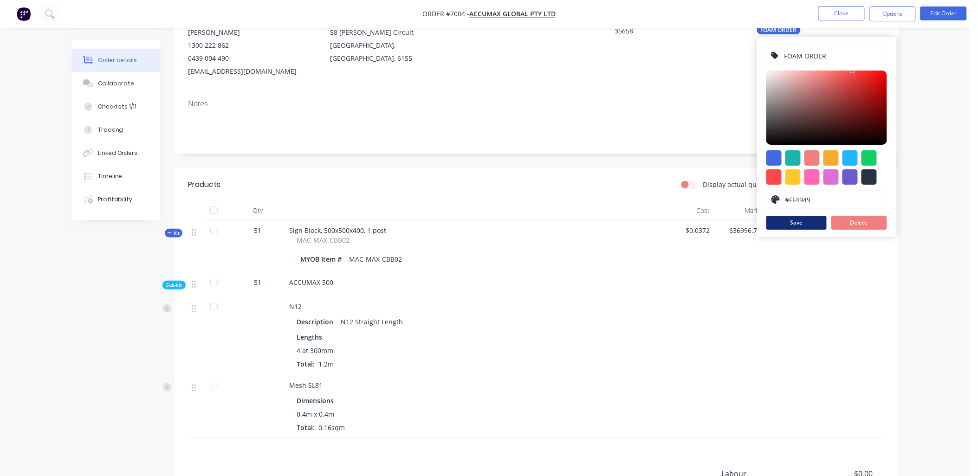
click at [806, 226] on button "Save" at bounding box center [796, 223] width 60 height 14
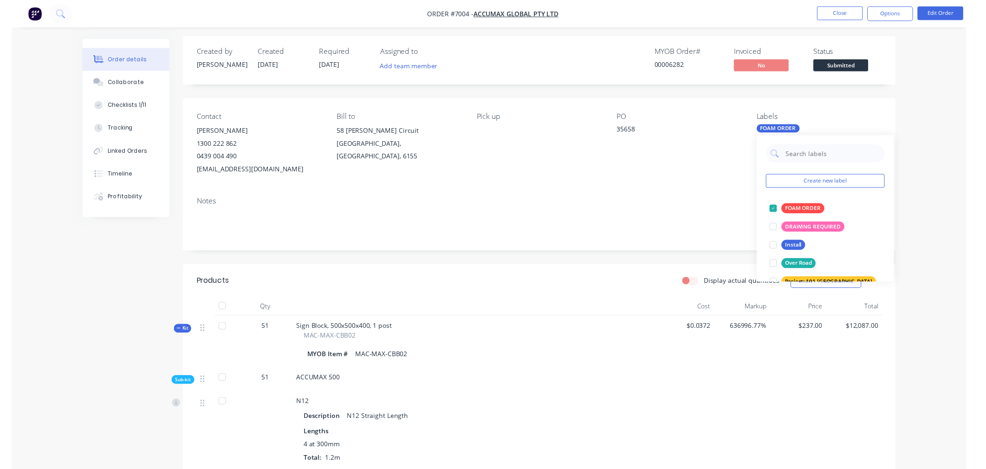
scroll to position [0, 0]
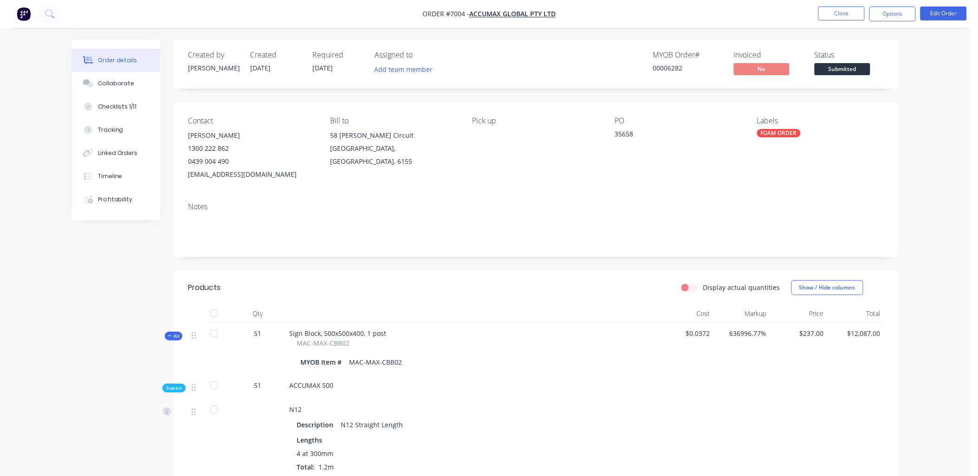
click at [947, 183] on div "Order details Collaborate Checklists 1/11 Tracking Linked Orders Timeline Profi…" at bounding box center [485, 353] width 970 height 707
click at [835, 71] on span "Submitted" at bounding box center [843, 69] width 56 height 12
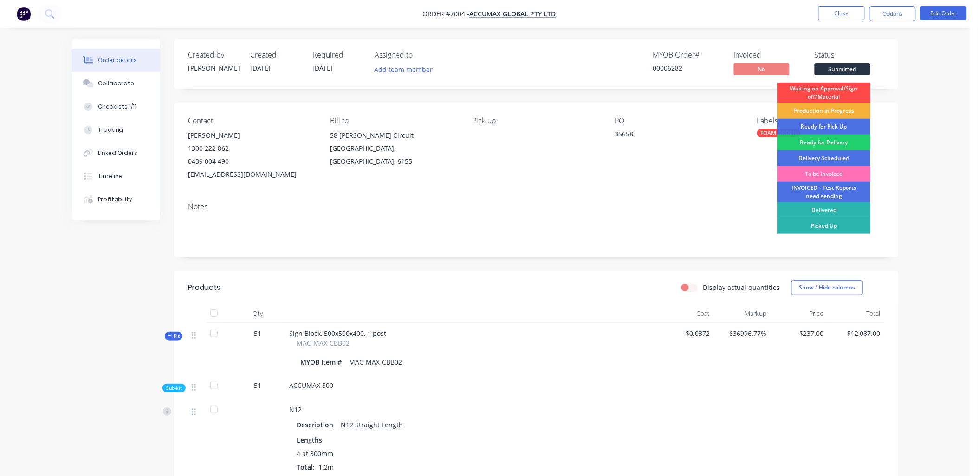
click at [830, 90] on div "Waiting on Approval/Sign off/Material" at bounding box center [824, 93] width 93 height 20
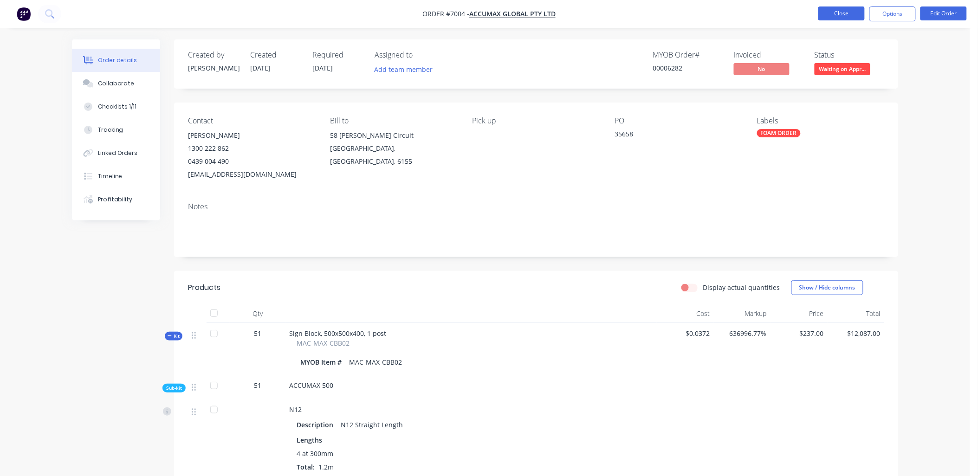
click at [837, 14] on button "Close" at bounding box center [841, 13] width 46 height 14
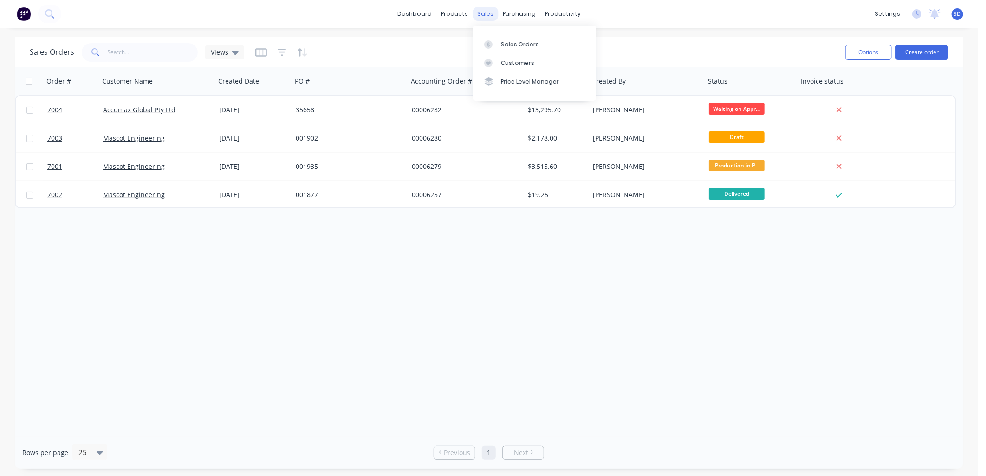
click at [488, 13] on div "sales" at bounding box center [486, 14] width 26 height 14
click at [568, 45] on div "Workflow" at bounding box center [579, 44] width 28 height 8
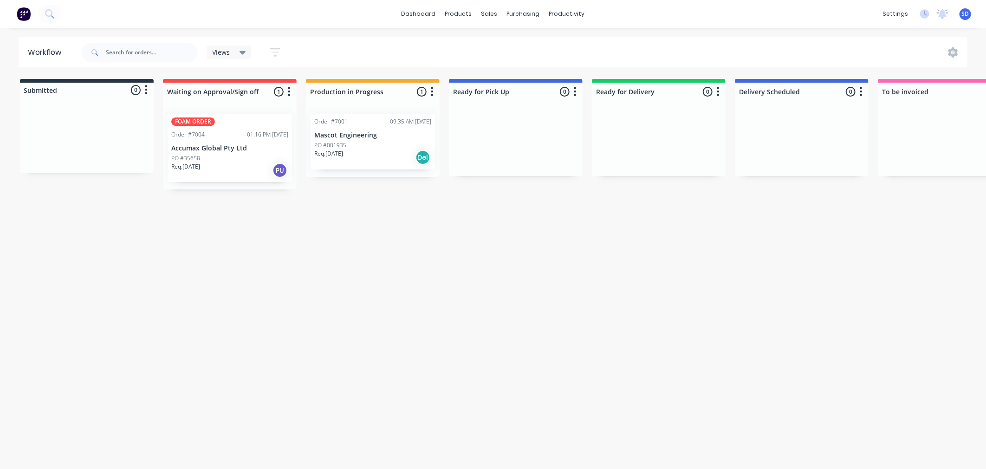
click at [213, 150] on p "Accumax Global Pty Ltd" at bounding box center [229, 148] width 117 height 8
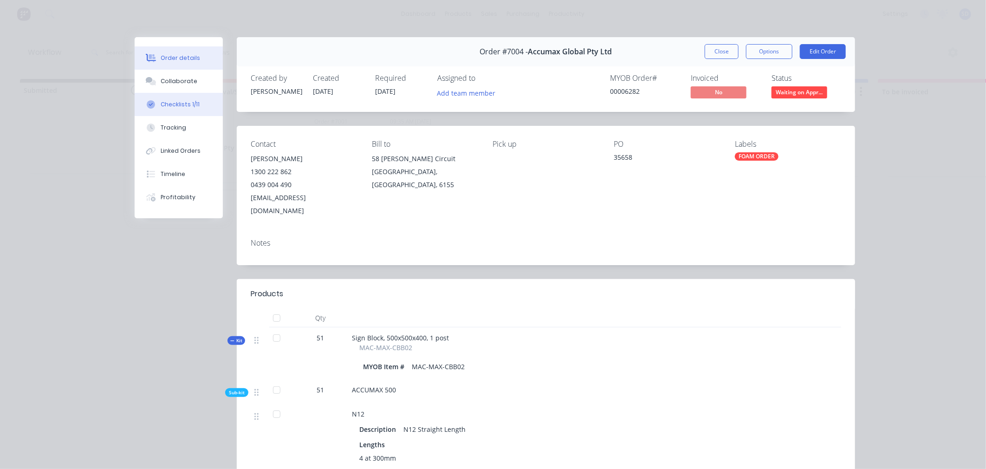
click at [176, 101] on div "Checklists 1/11" at bounding box center [180, 104] width 39 height 8
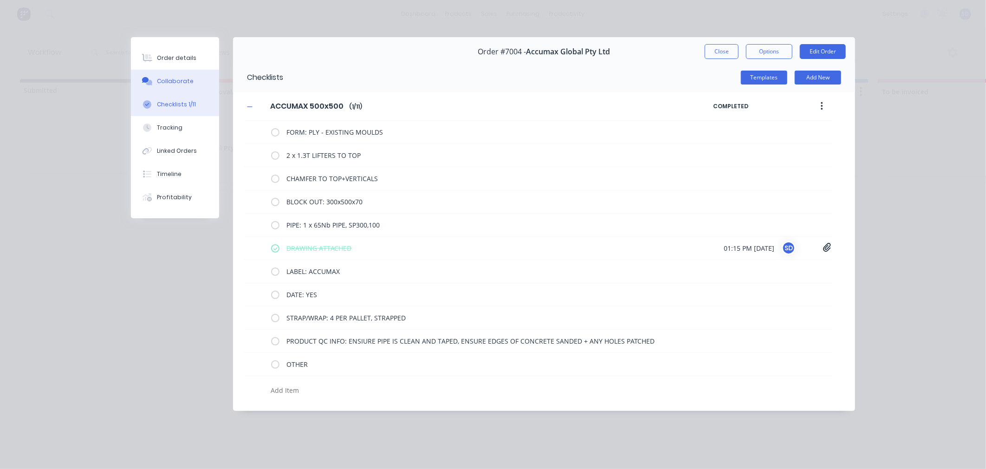
click at [167, 84] on div "Collaborate" at bounding box center [175, 81] width 37 height 8
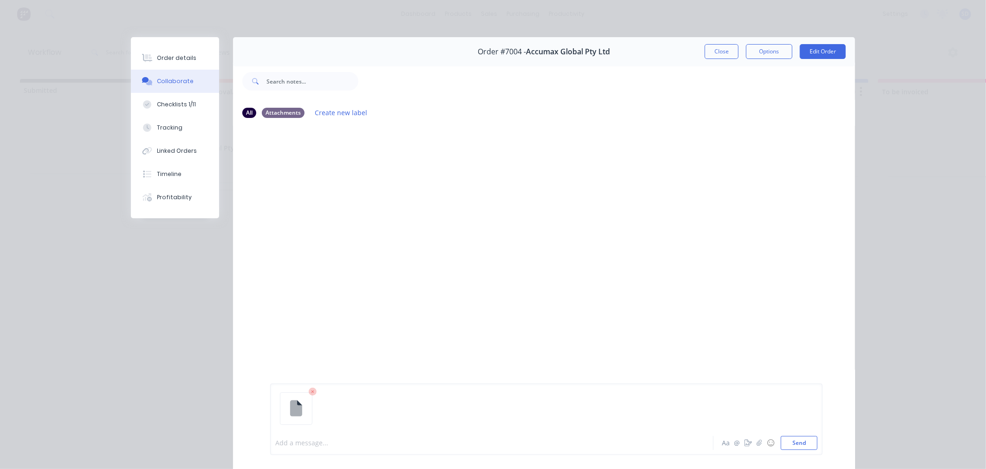
click at [325, 447] on div at bounding box center [479, 443] width 406 height 10
click at [802, 442] on button "Send" at bounding box center [799, 443] width 37 height 14
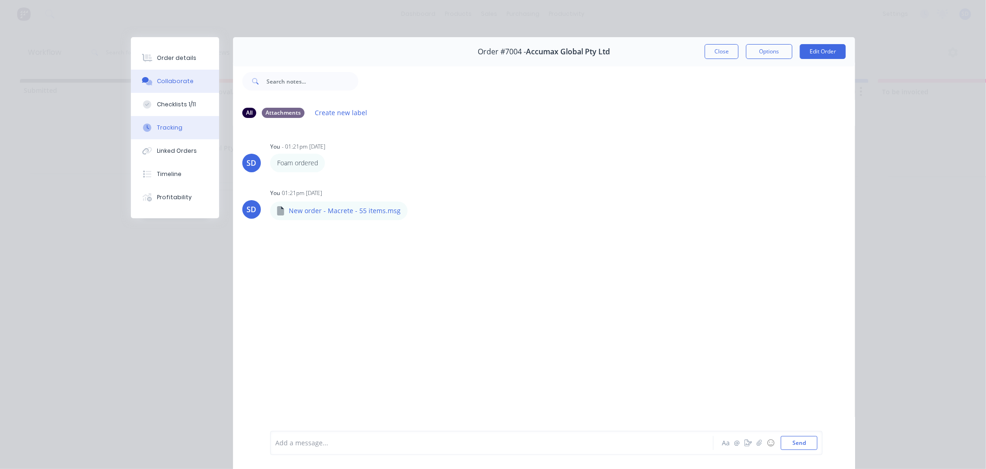
click at [183, 129] on button "Tracking" at bounding box center [175, 127] width 88 height 23
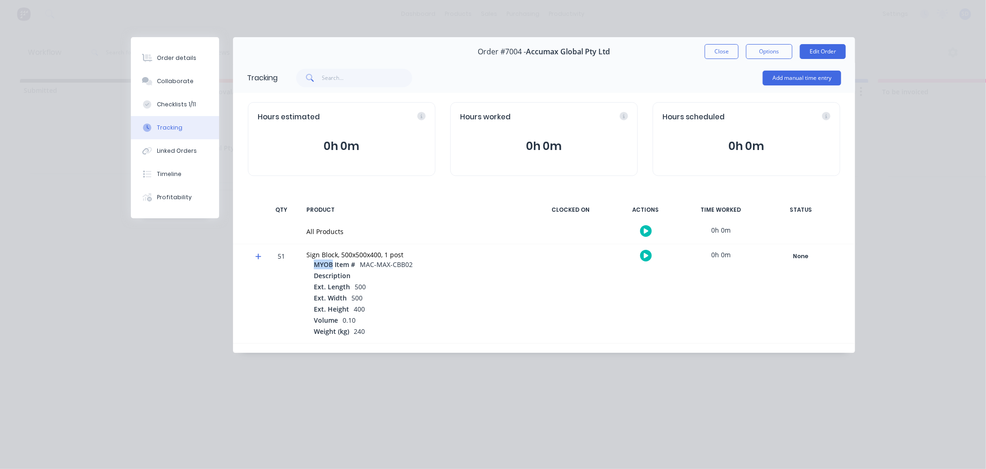
drag, startPoint x: 331, startPoint y: 263, endPoint x: 313, endPoint y: 263, distance: 18.1
click at [313, 263] on div "MYOB Item # MAC-MAX-CBB02" at bounding box center [415, 264] width 218 height 11
drag, startPoint x: 313, startPoint y: 263, endPoint x: 424, endPoint y: 303, distance: 117.9
click at [424, 303] on div "Ext. Width 500" at bounding box center [419, 298] width 211 height 11
click at [153, 53] on button "Order details" at bounding box center [175, 57] width 88 height 23
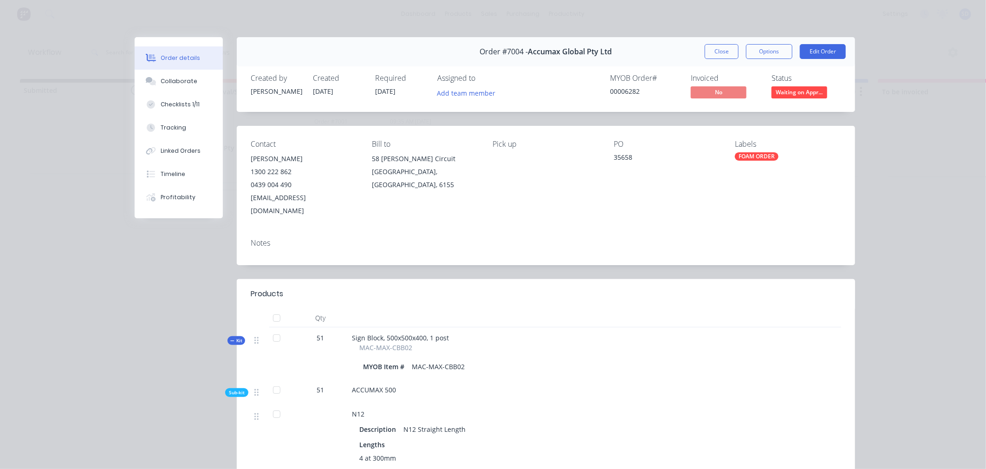
click at [809, 96] on span "Waiting on Appr..." at bounding box center [800, 92] width 56 height 12
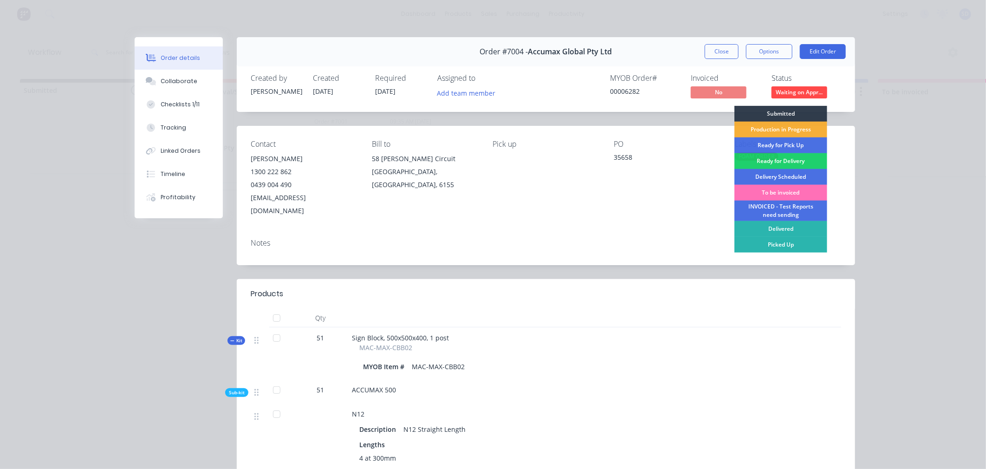
click at [869, 128] on div "Order details Collaborate Checklists 1/11 Tracking Linked Orders Timeline Profi…" at bounding box center [493, 234] width 986 height 469
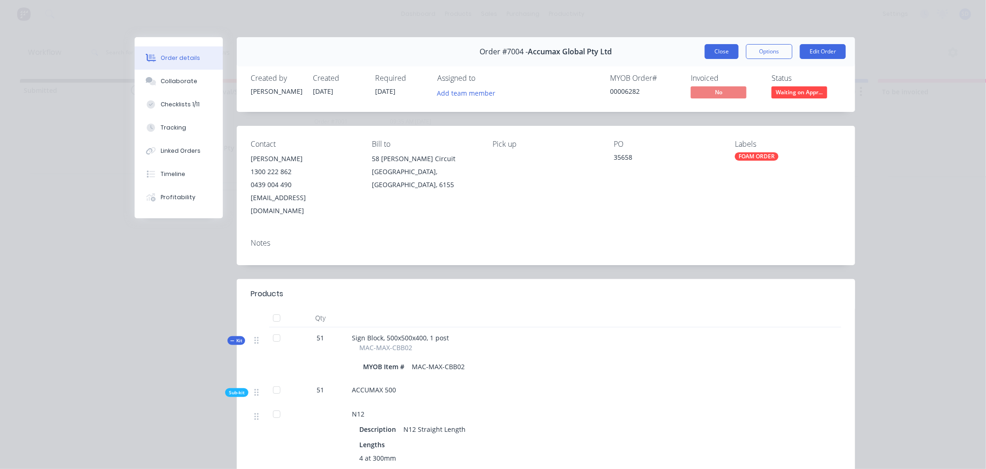
click at [720, 50] on button "Close" at bounding box center [722, 51] width 34 height 15
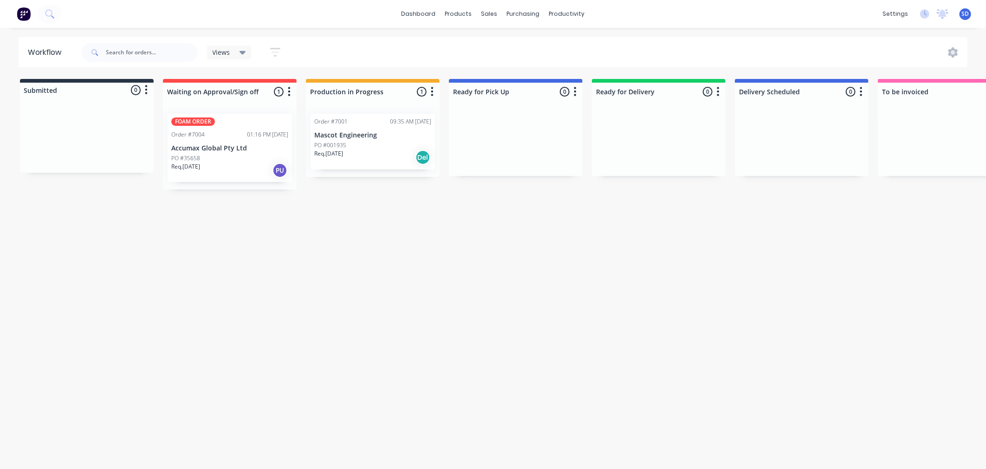
click at [369, 149] on div "Req. [DATE] Del" at bounding box center [372, 157] width 117 height 16
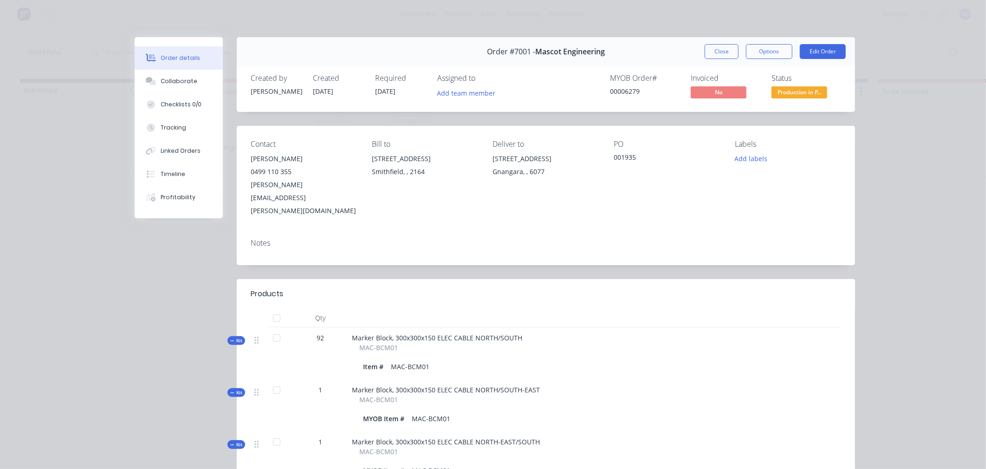
click at [712, 53] on button "Close" at bounding box center [722, 51] width 34 height 15
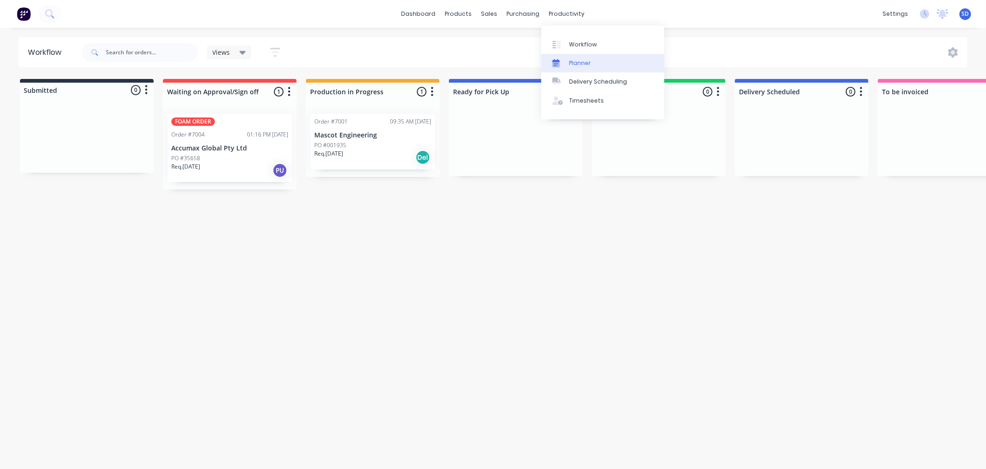
click at [582, 66] on div "Planner" at bounding box center [580, 63] width 22 height 8
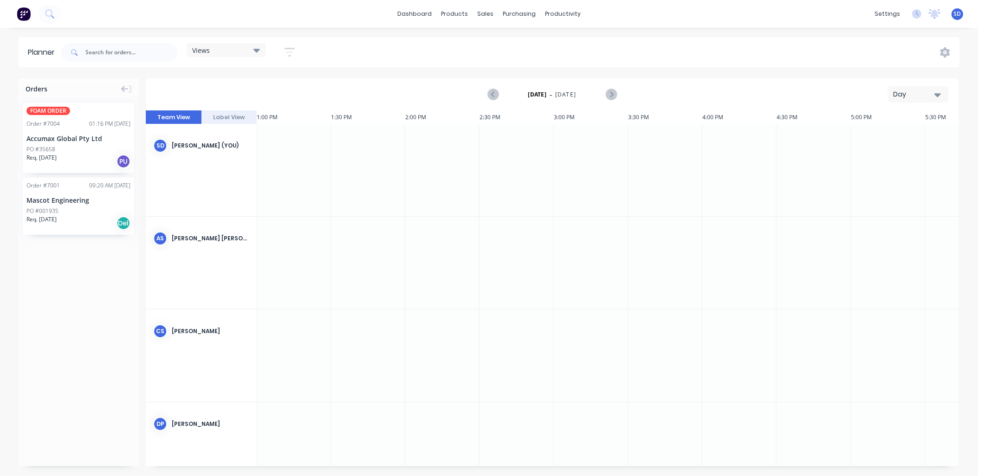
scroll to position [0, 1932]
click at [220, 117] on button "Label View" at bounding box center [229, 117] width 56 height 14
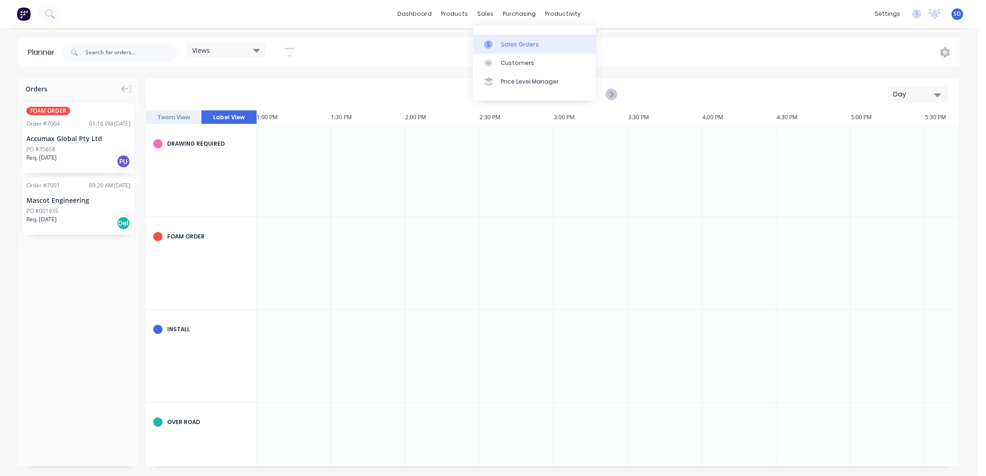
click at [507, 45] on div "Sales Orders" at bounding box center [520, 44] width 38 height 8
